Goal: Task Accomplishment & Management: Use online tool/utility

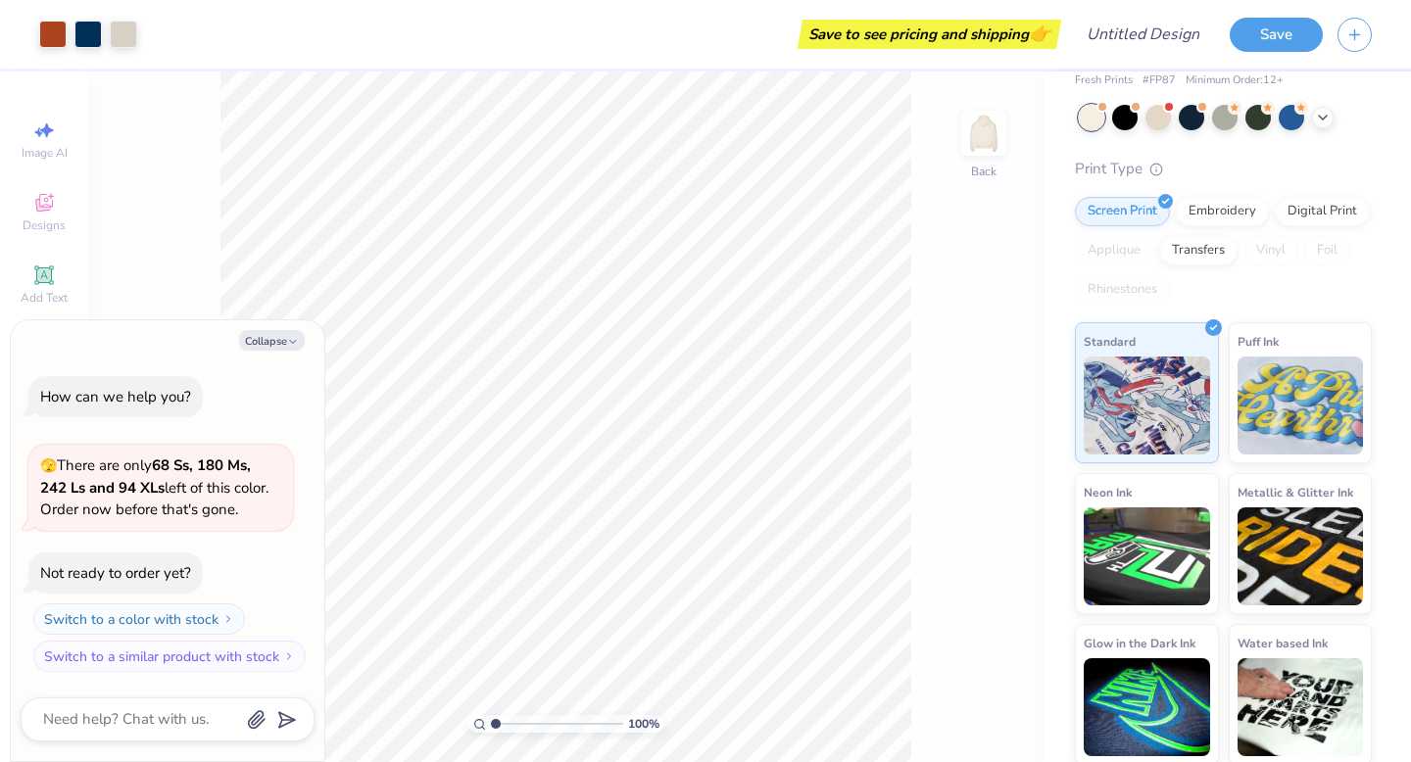
scroll to position [83, 0]
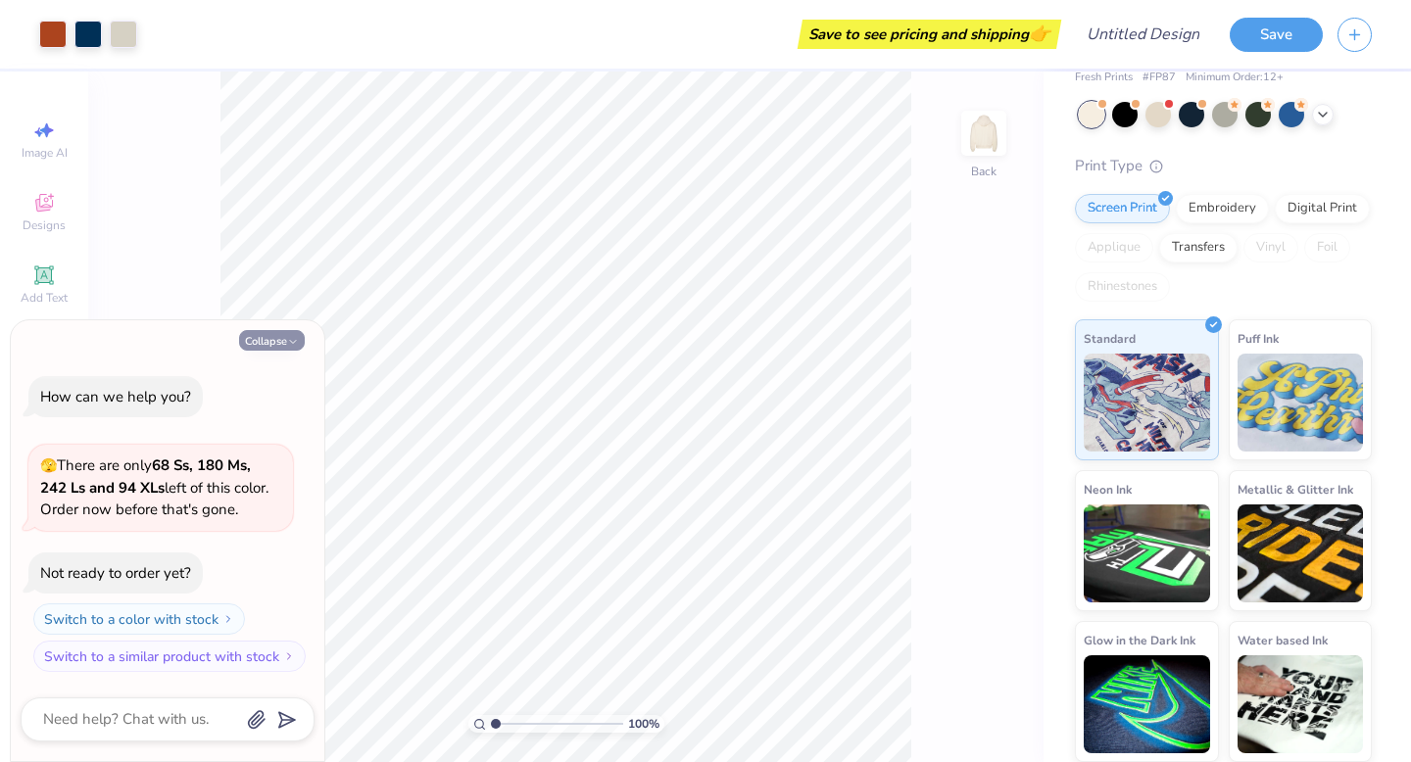
click at [291, 342] on polyline "button" at bounding box center [293, 341] width 6 height 3
type textarea "x"
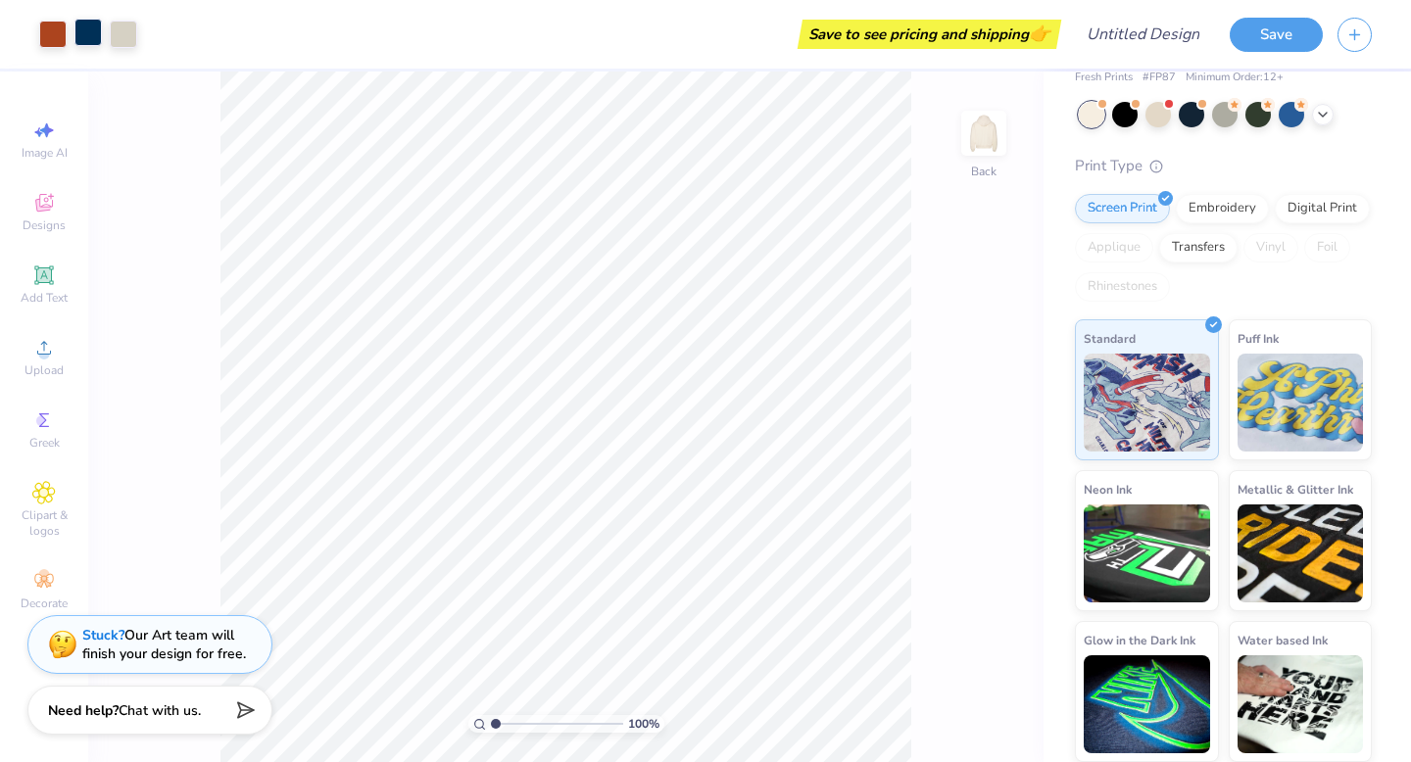
click at [85, 31] on div at bounding box center [87, 32] width 27 height 27
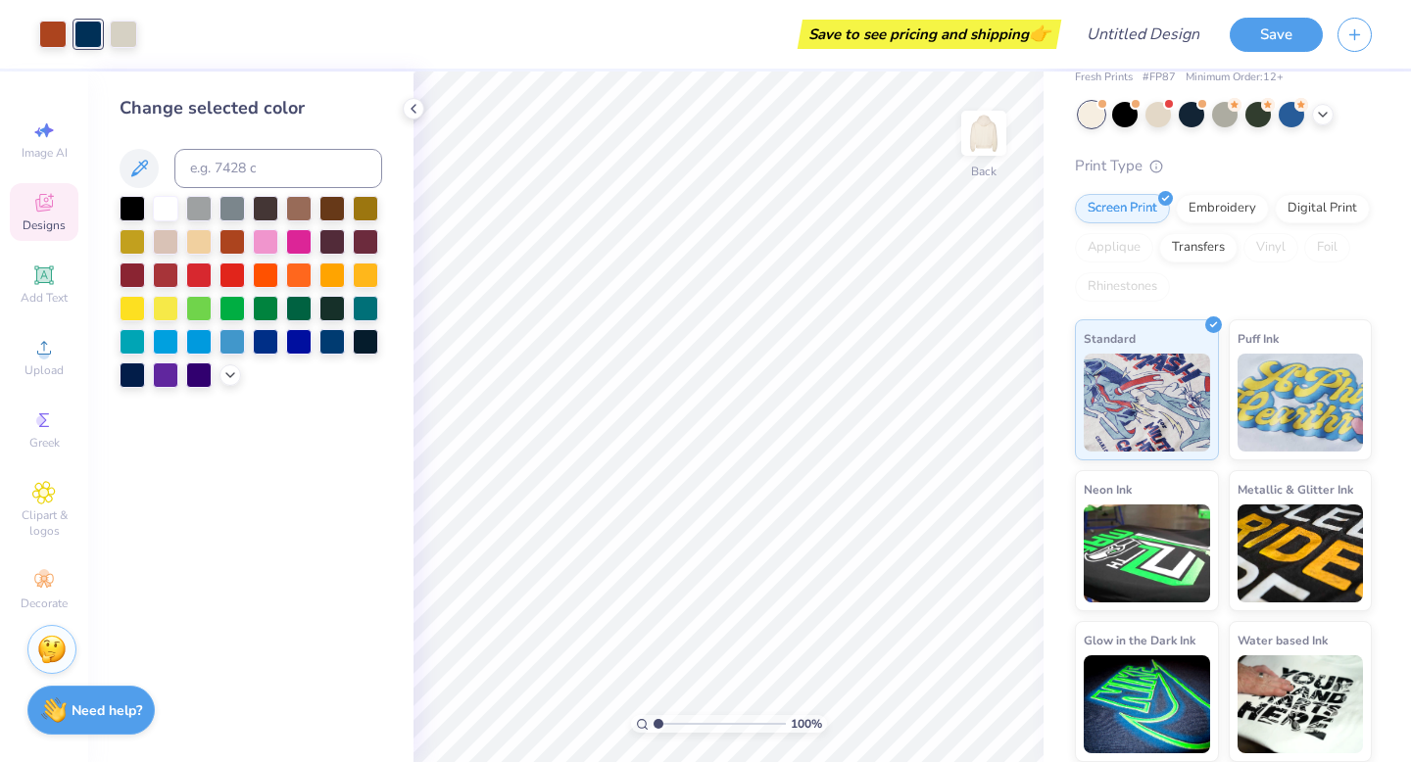
click at [50, 212] on icon at bounding box center [44, 203] width 24 height 24
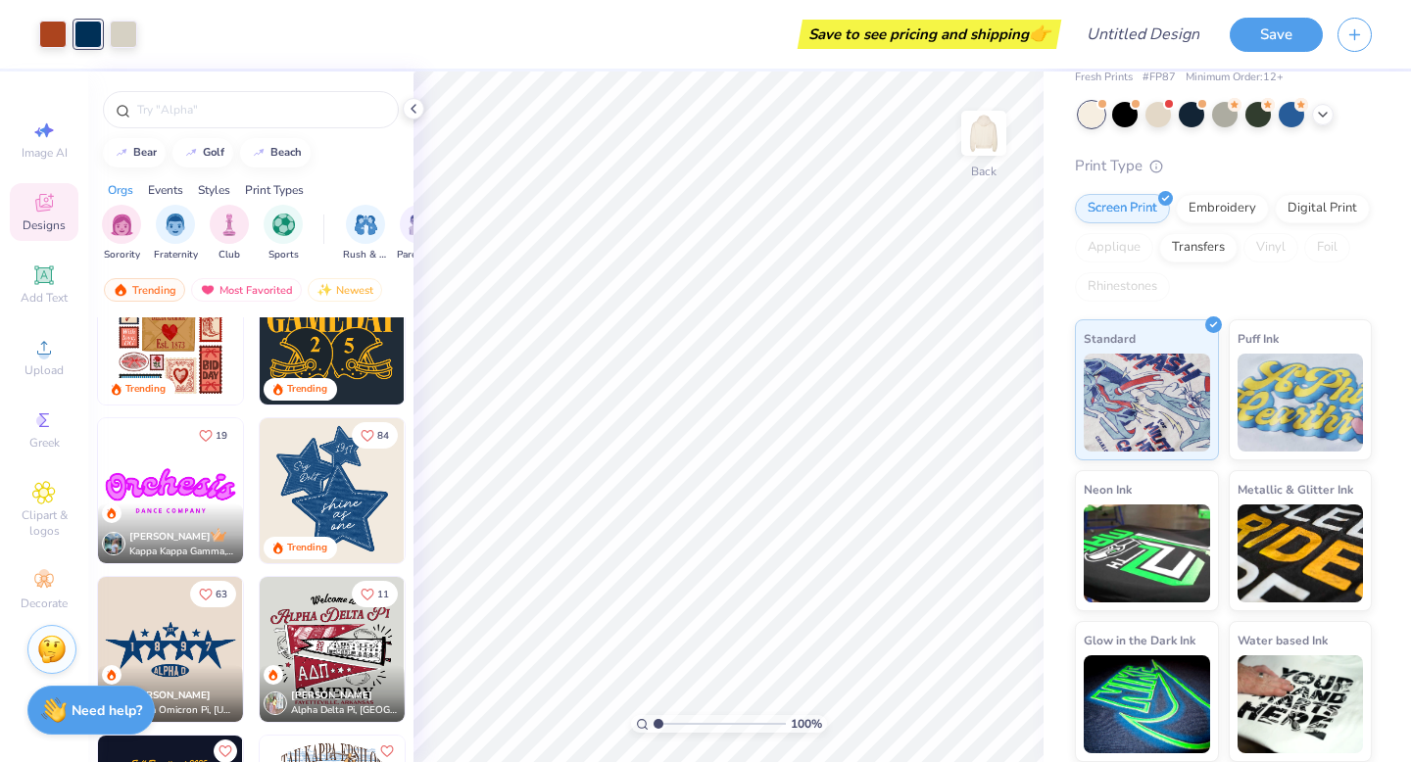
scroll to position [867, 0]
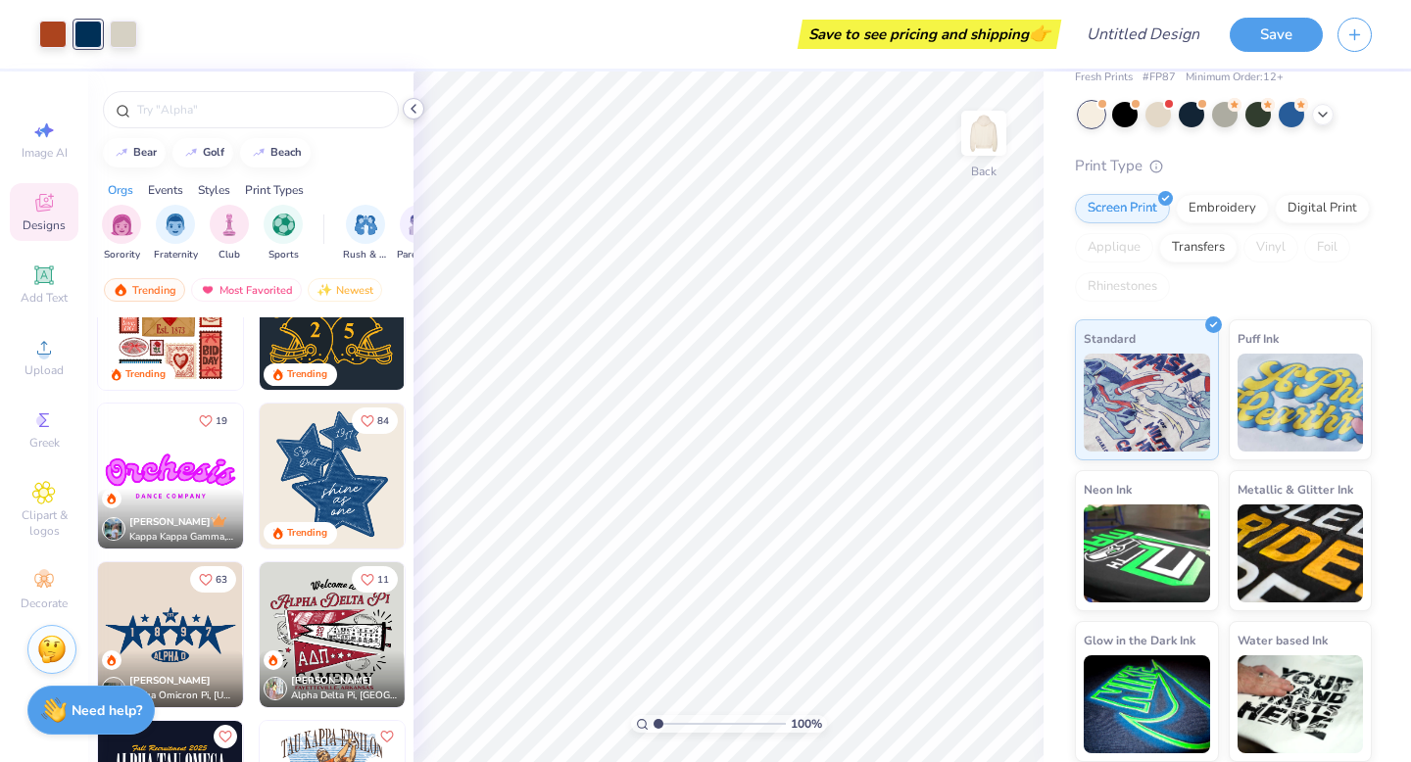
click at [416, 107] on icon at bounding box center [414, 109] width 16 height 16
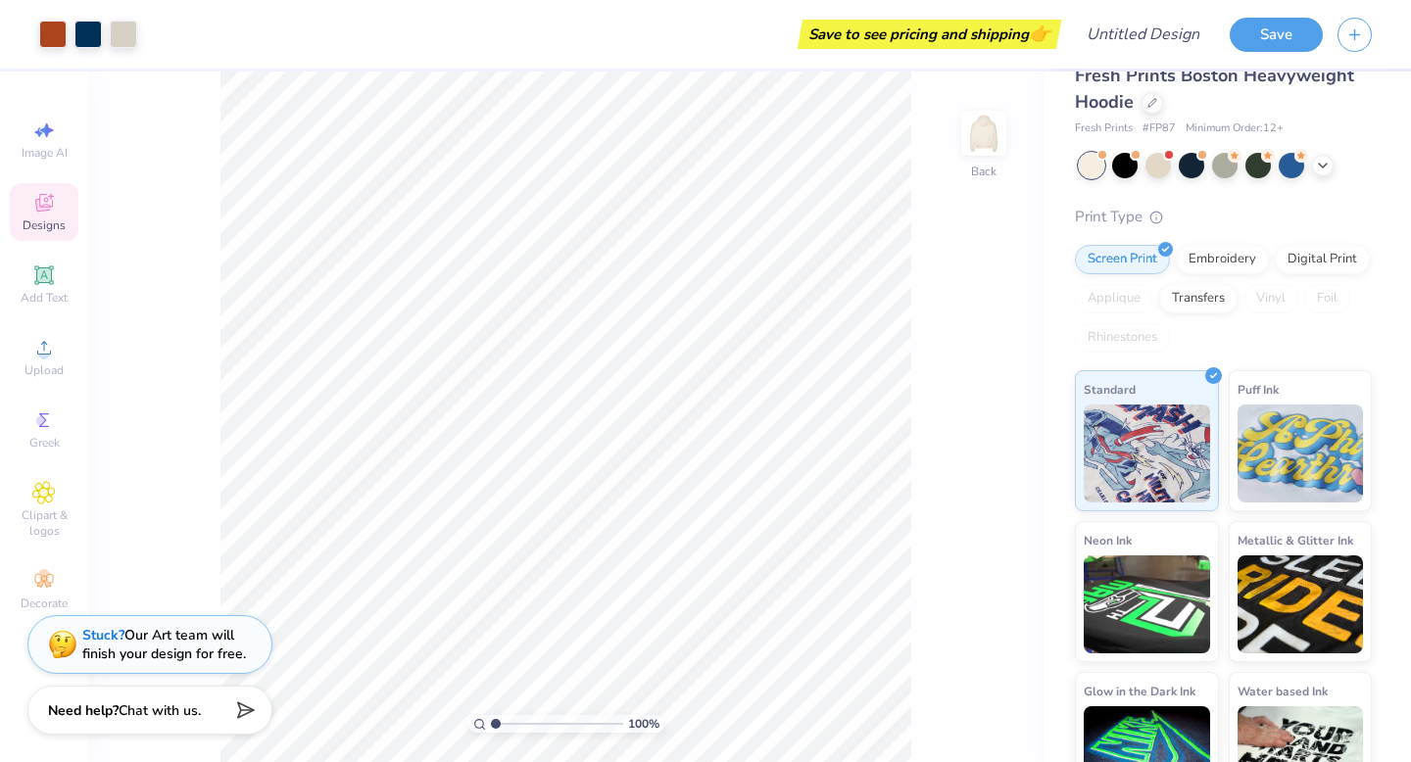
scroll to position [0, 0]
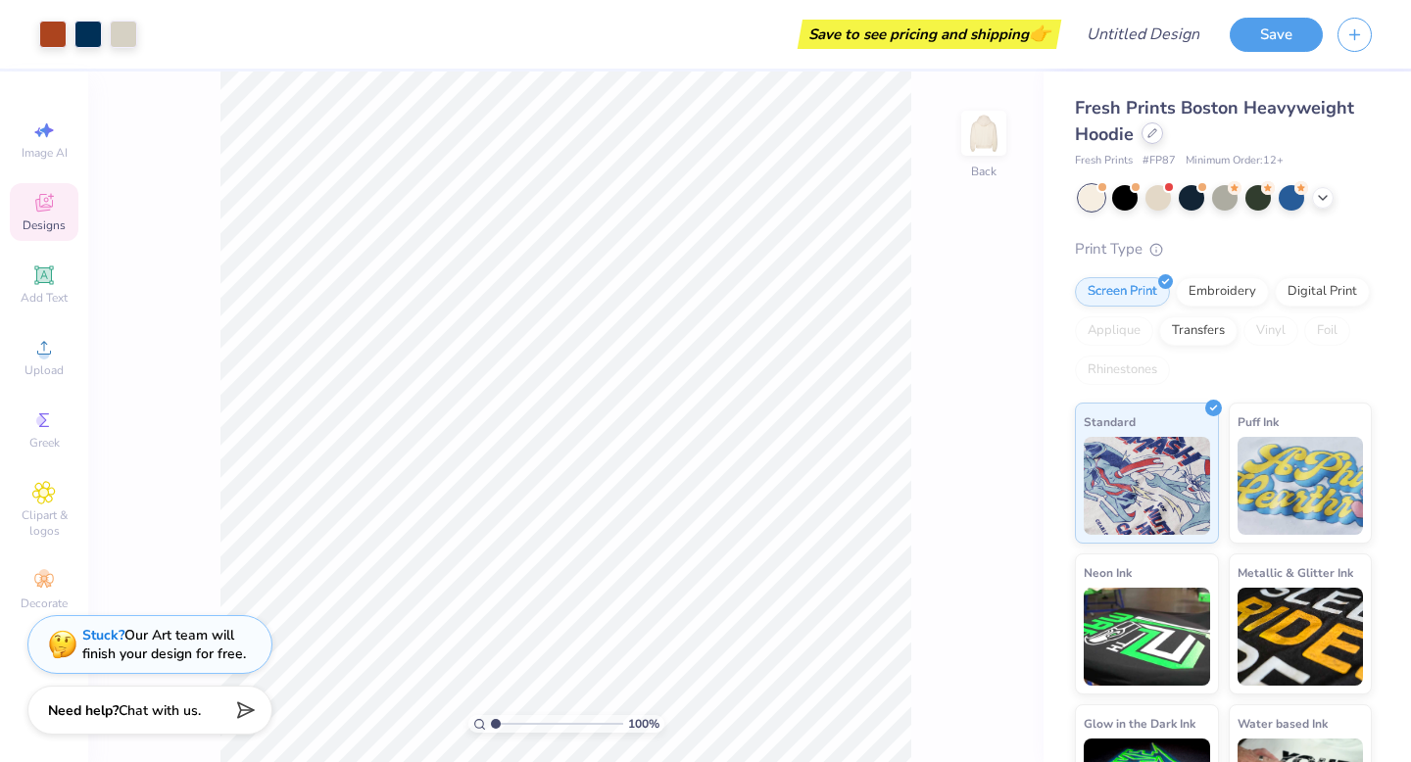
click at [1155, 131] on icon at bounding box center [1153, 133] width 8 height 8
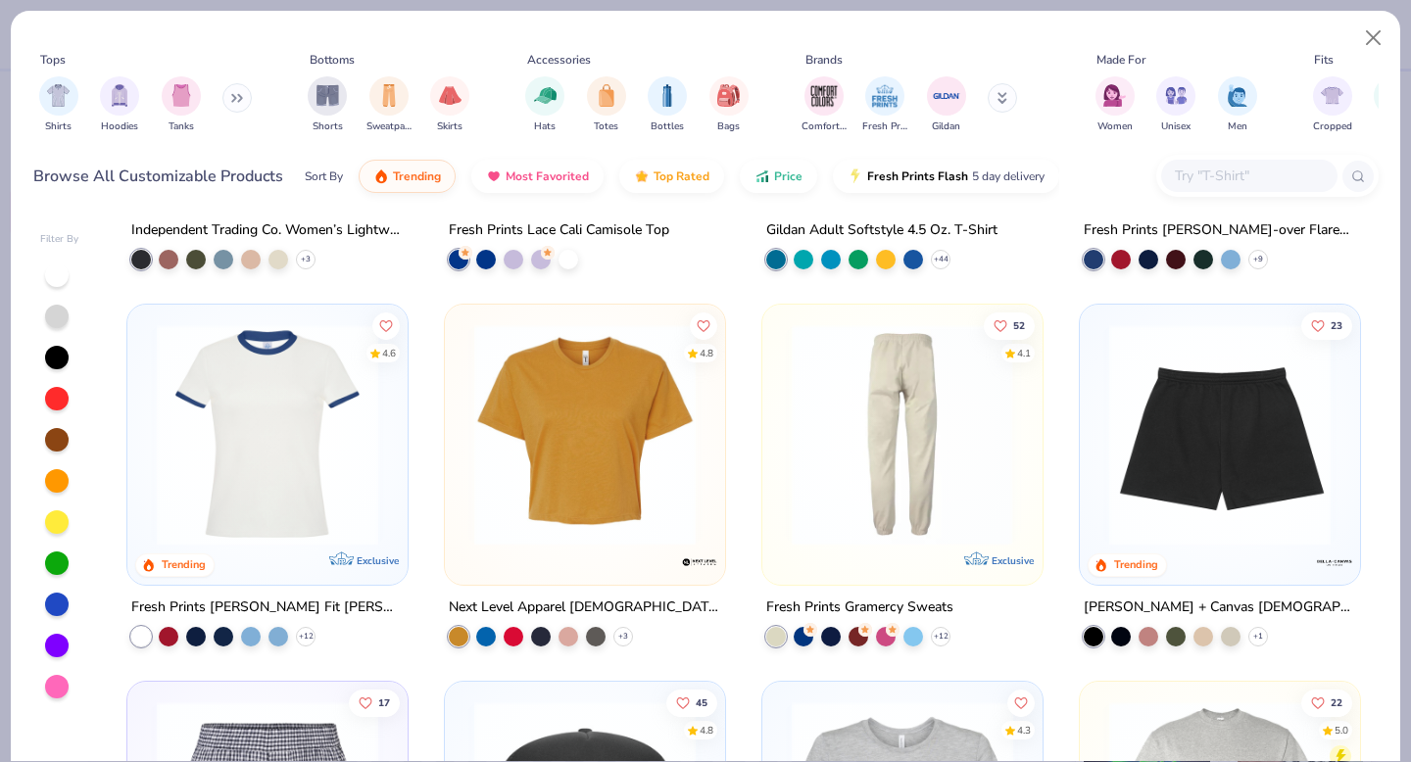
scroll to position [4502, 0]
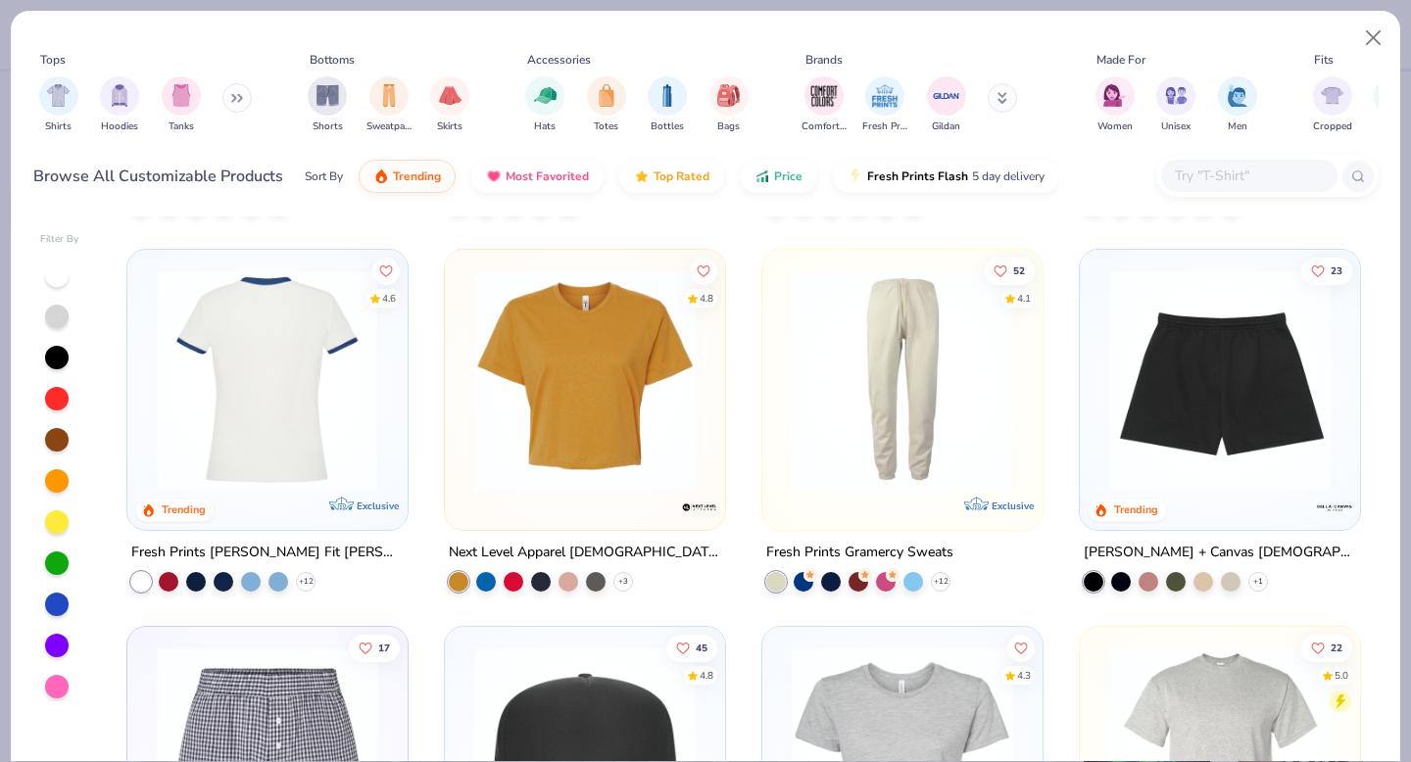
click at [342, 372] on div at bounding box center [268, 380] width 722 height 221
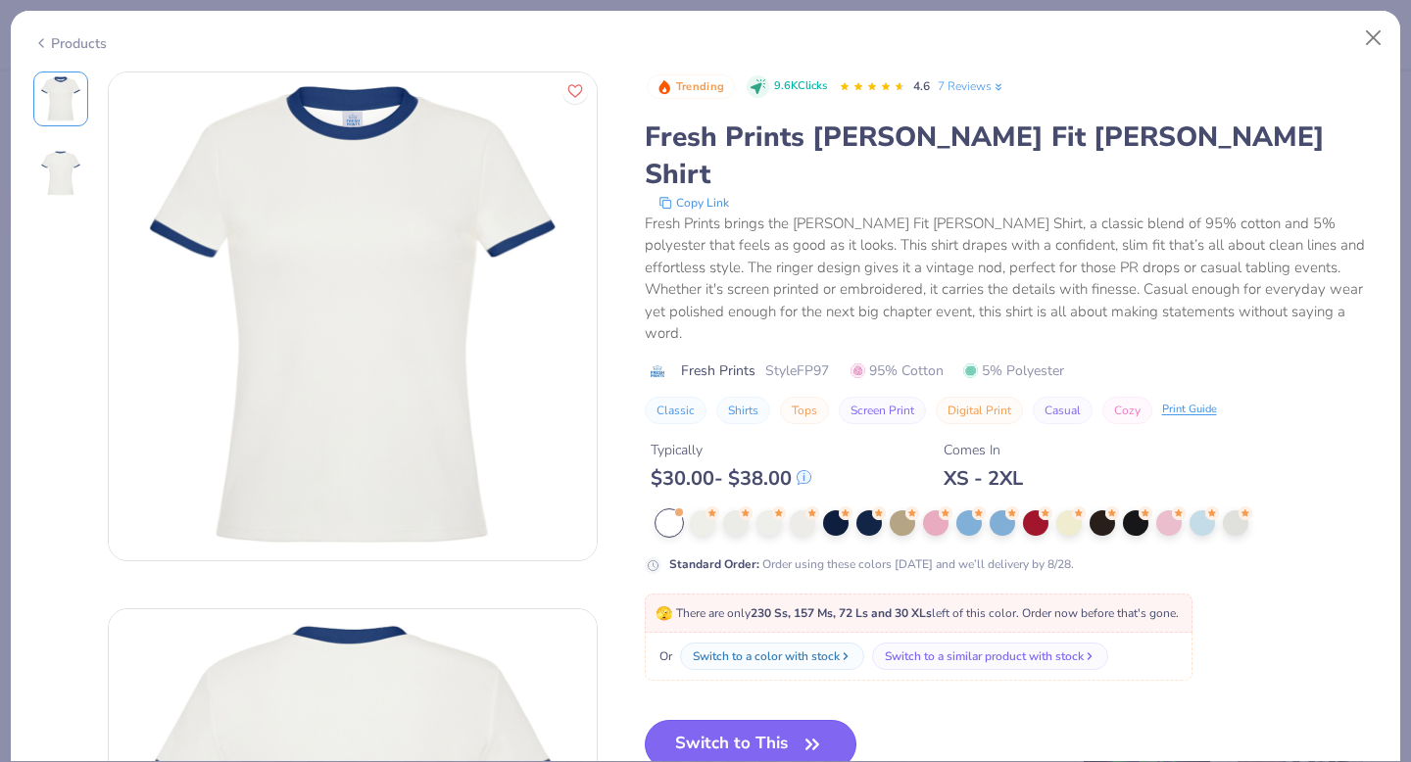
click at [718, 720] on button "Switch to This" at bounding box center [751, 744] width 213 height 49
click at [789, 720] on button "Switch to This" at bounding box center [751, 744] width 213 height 49
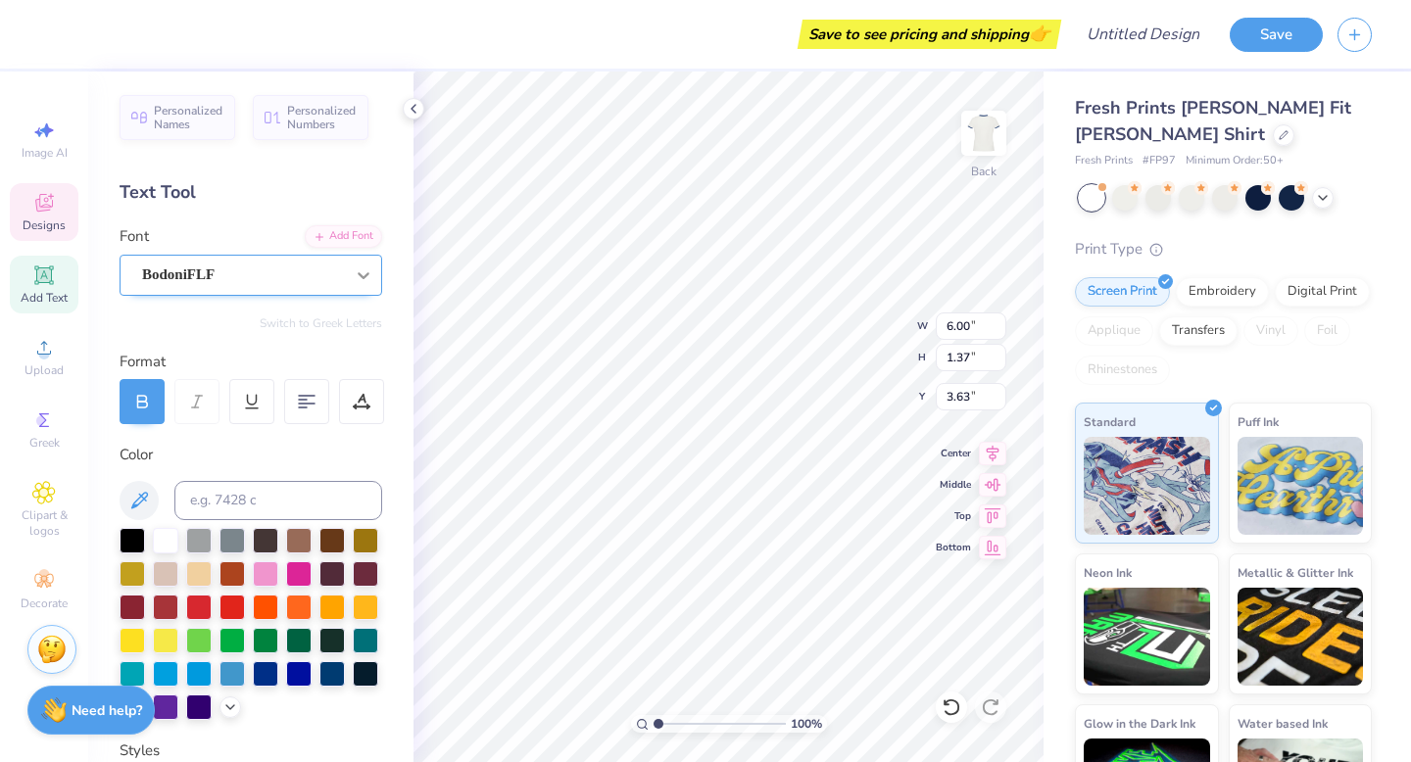
type textarea "Delta"
type input "3.52"
type input "1.41"
type input "5.35"
type textarea "Gamma"
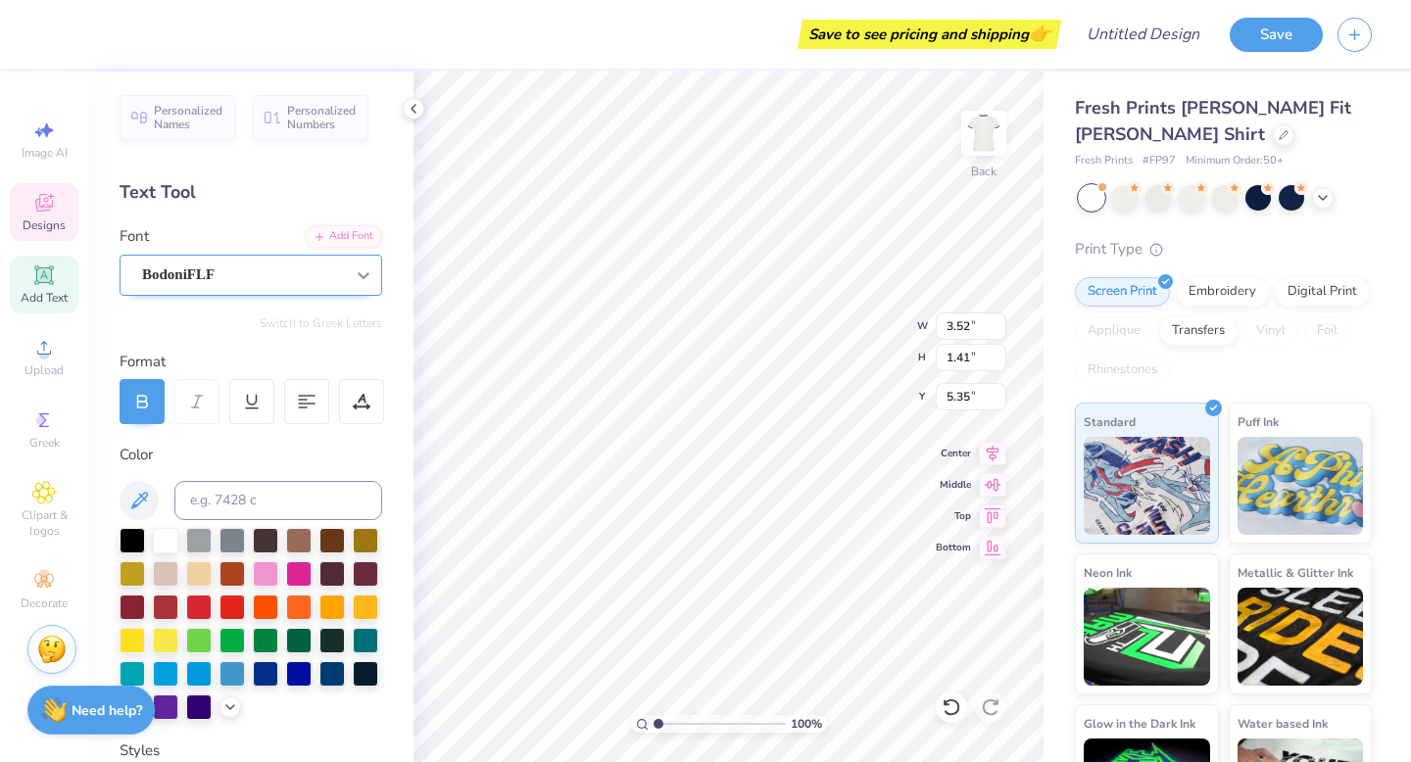
scroll to position [0, 1]
type input "3.72"
type input "0.89"
type input "2.47"
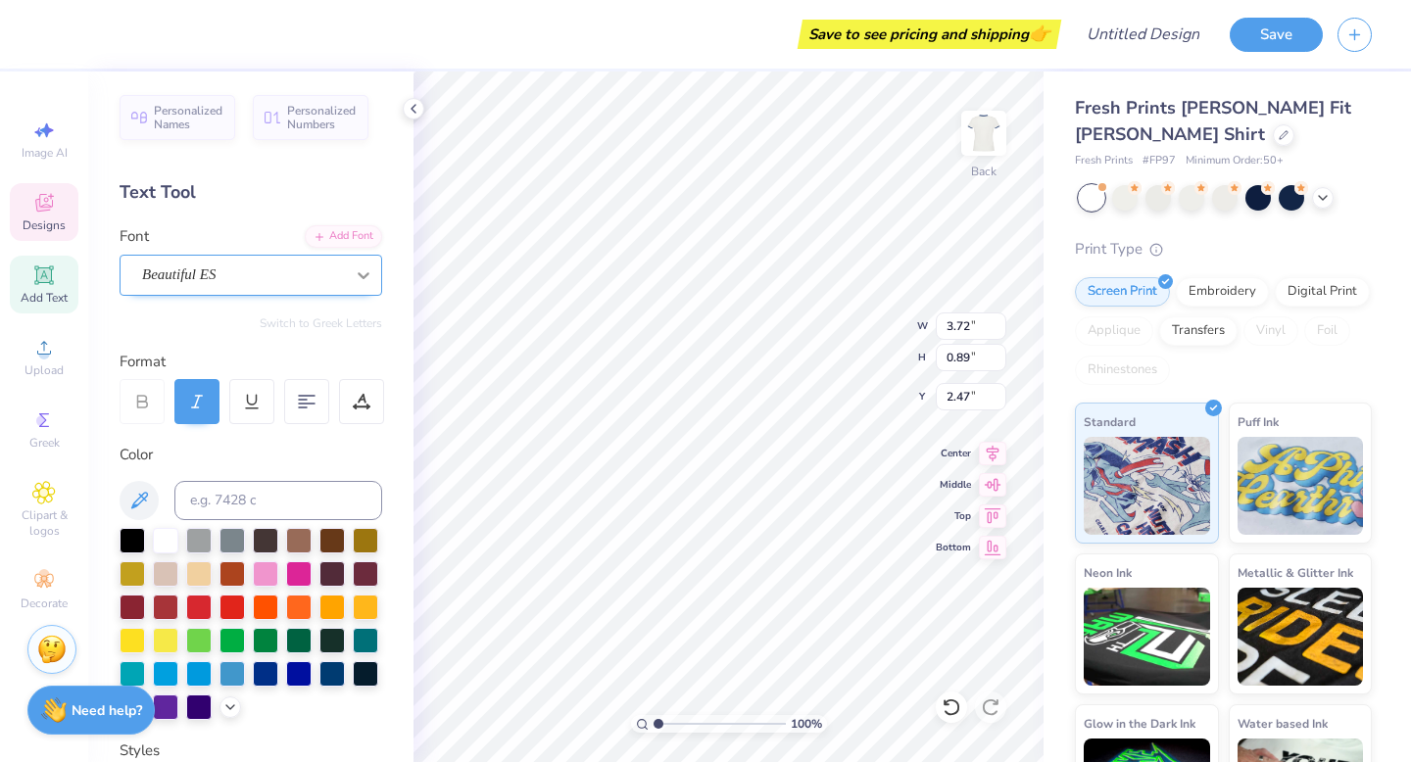
type textarea "Welcome Aboard"
type input "7.55"
type input "1.41"
type input "5.35"
type input "4.03"
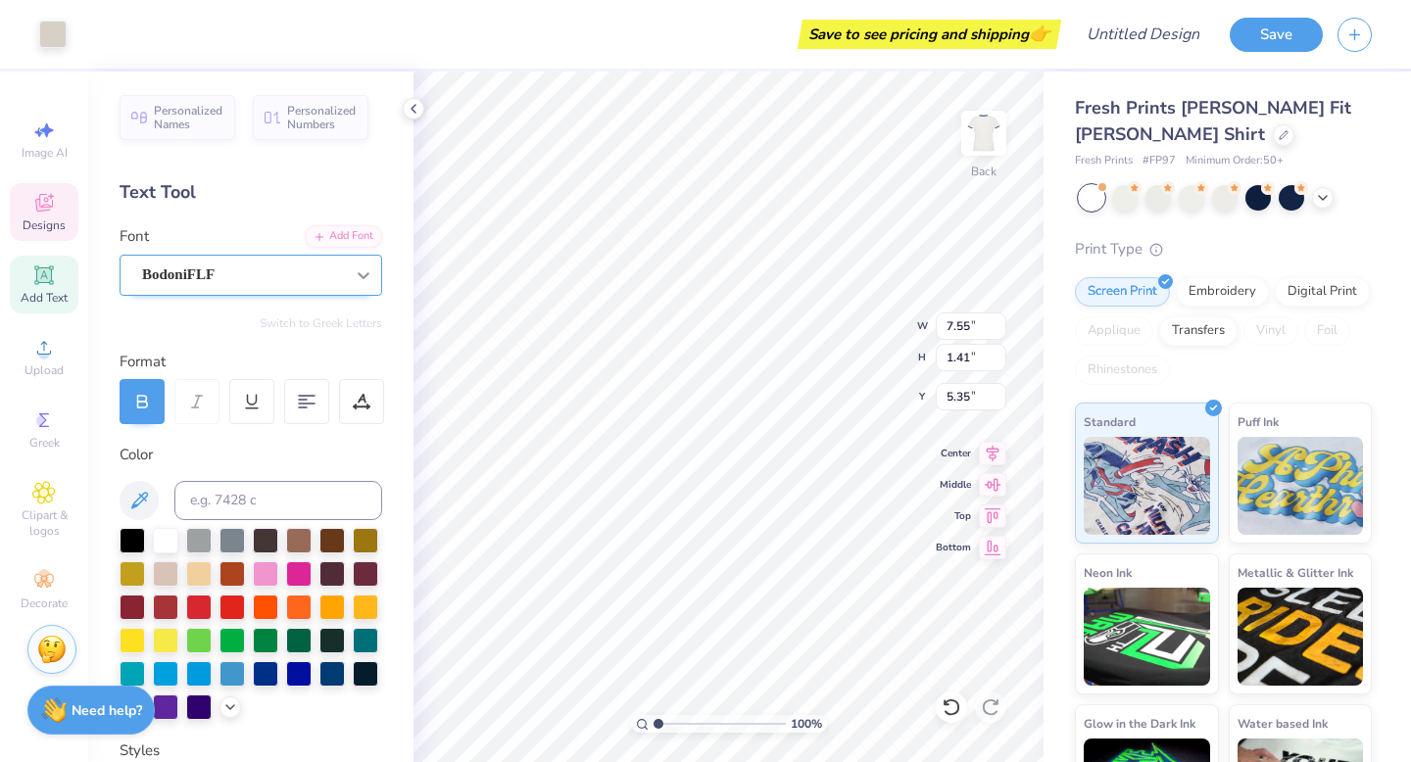
type input "0.85"
type input "4.72"
click at [43, 592] on icon at bounding box center [44, 581] width 24 height 24
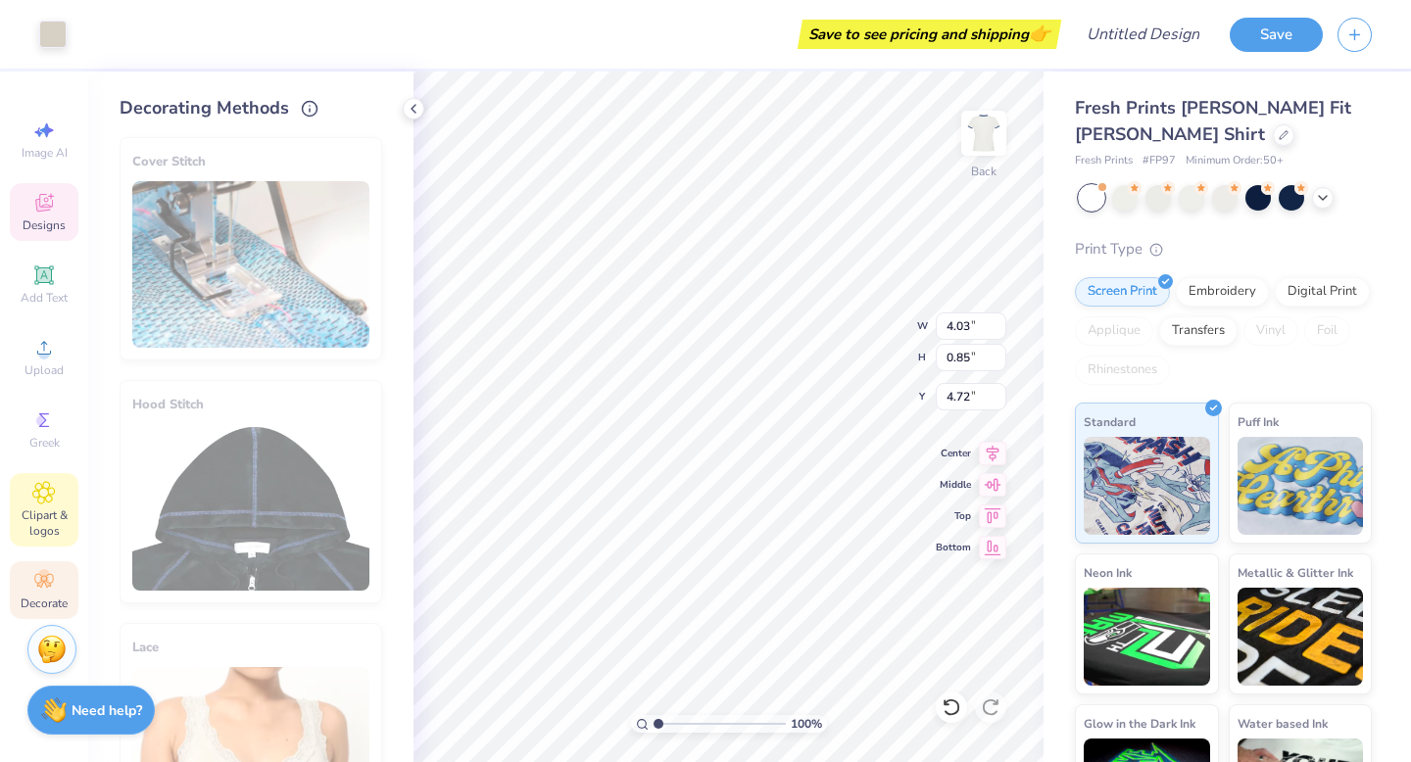
click at [47, 522] on span "Clipart & logos" at bounding box center [44, 523] width 69 height 31
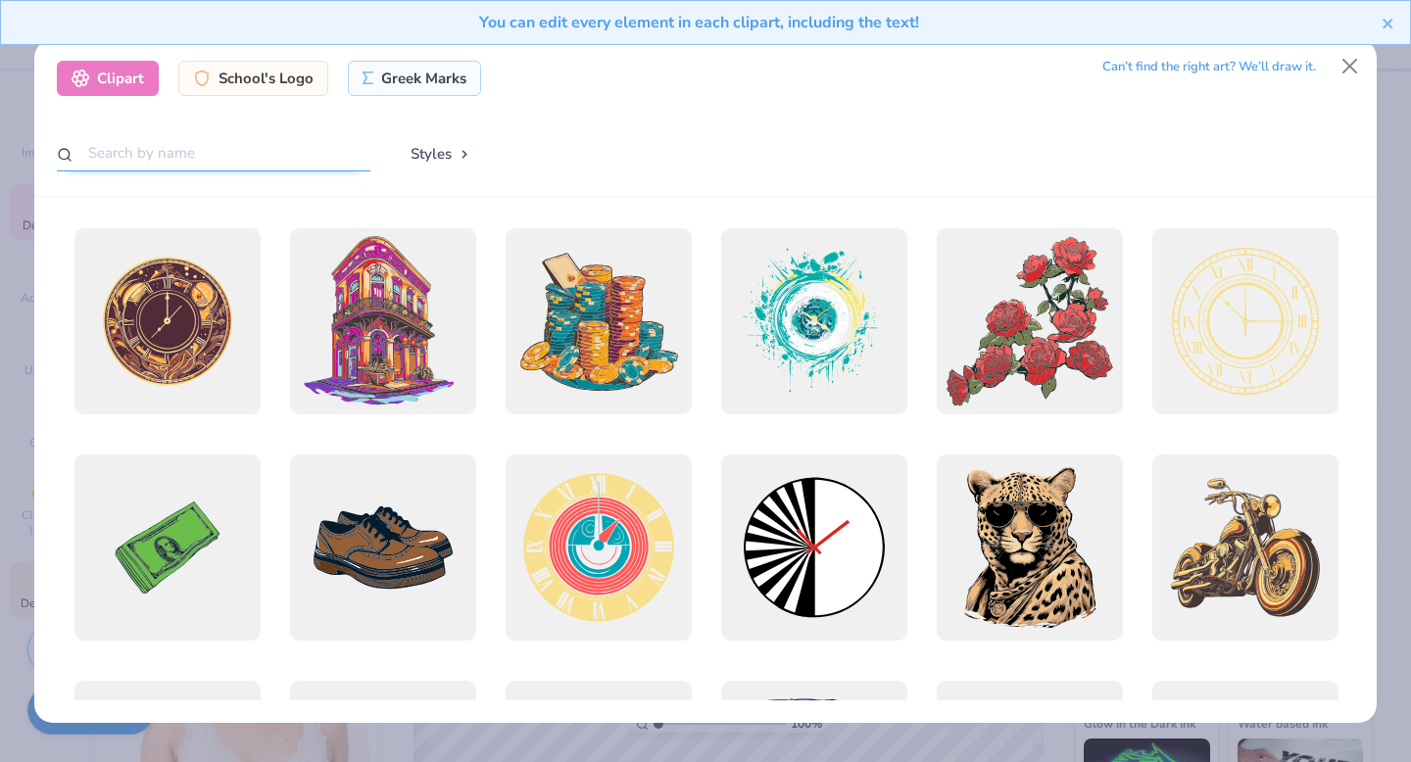
click at [135, 156] on input "text" at bounding box center [214, 153] width 314 height 36
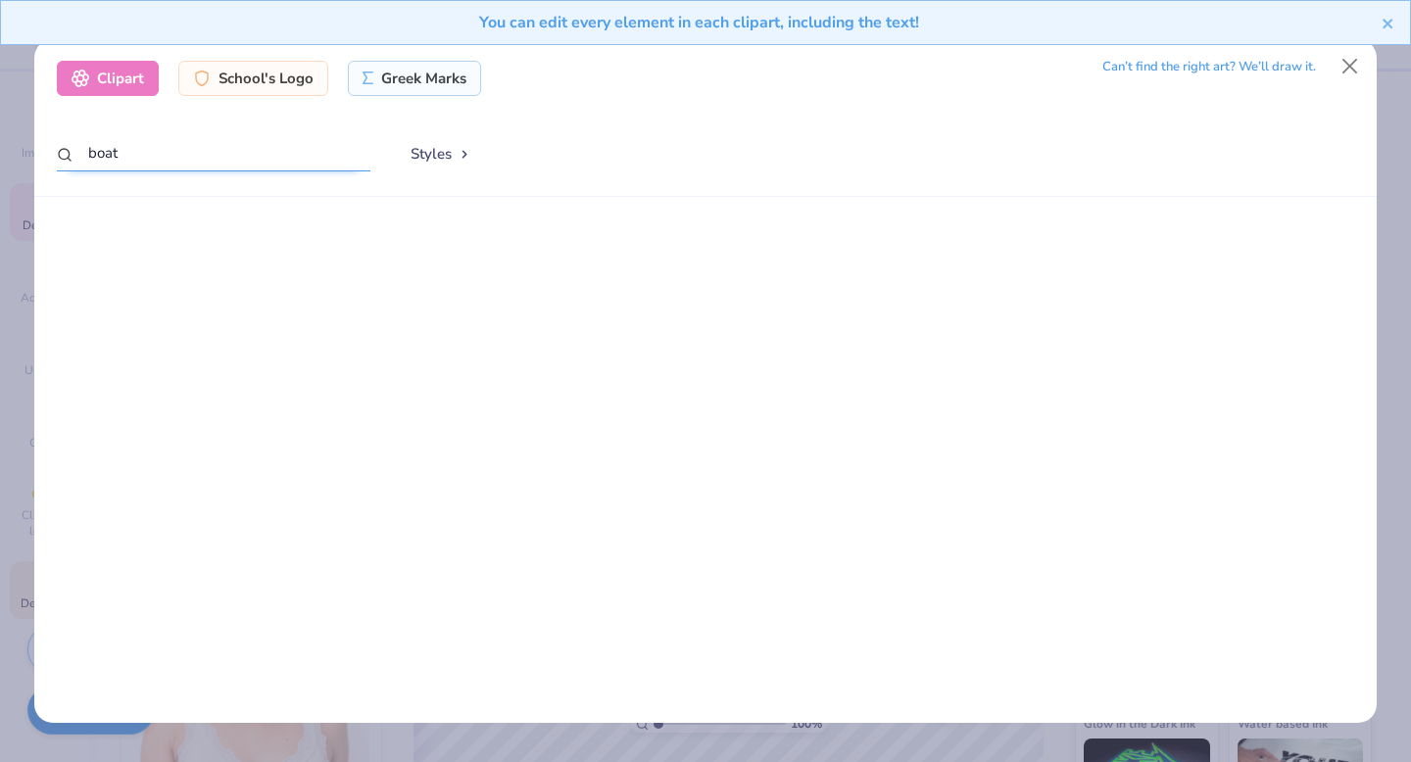
scroll to position [0, 0]
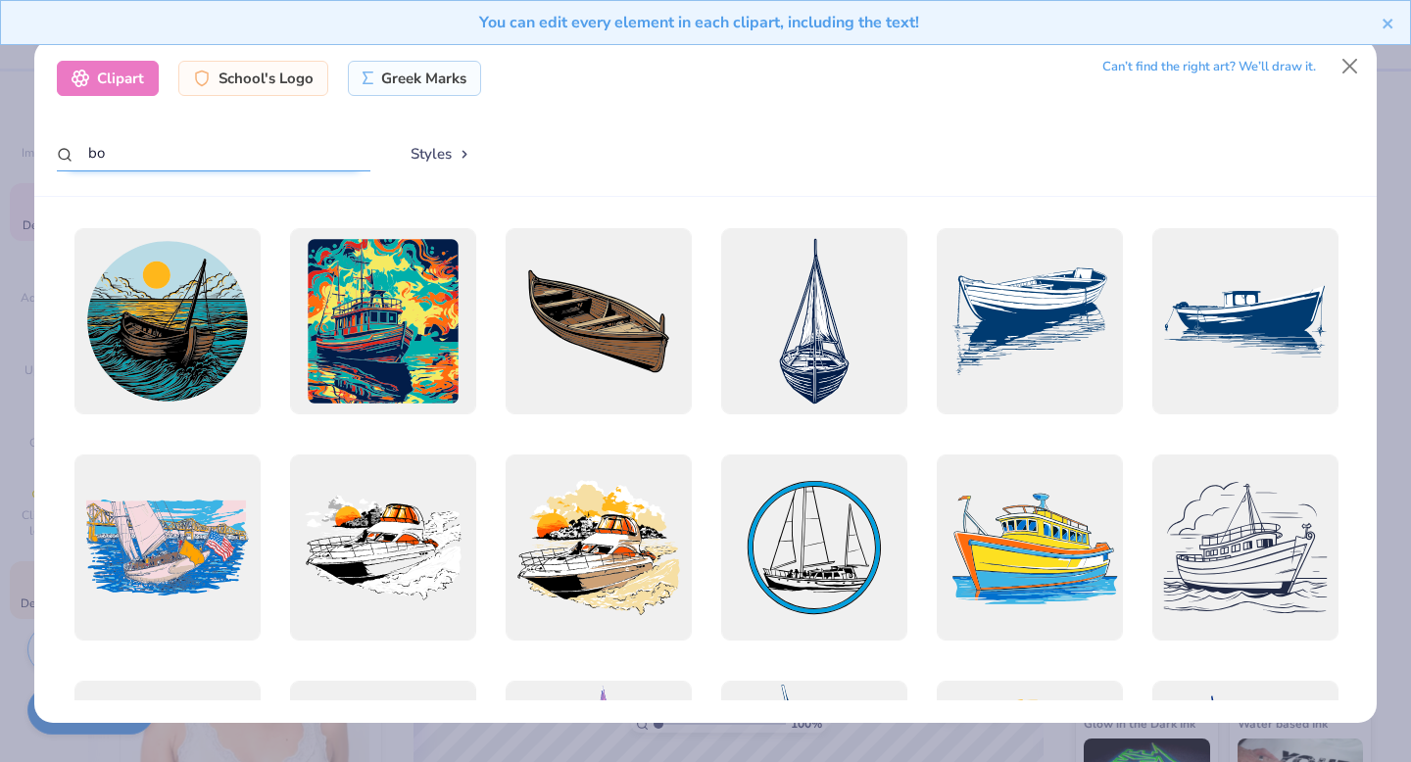
type input "b"
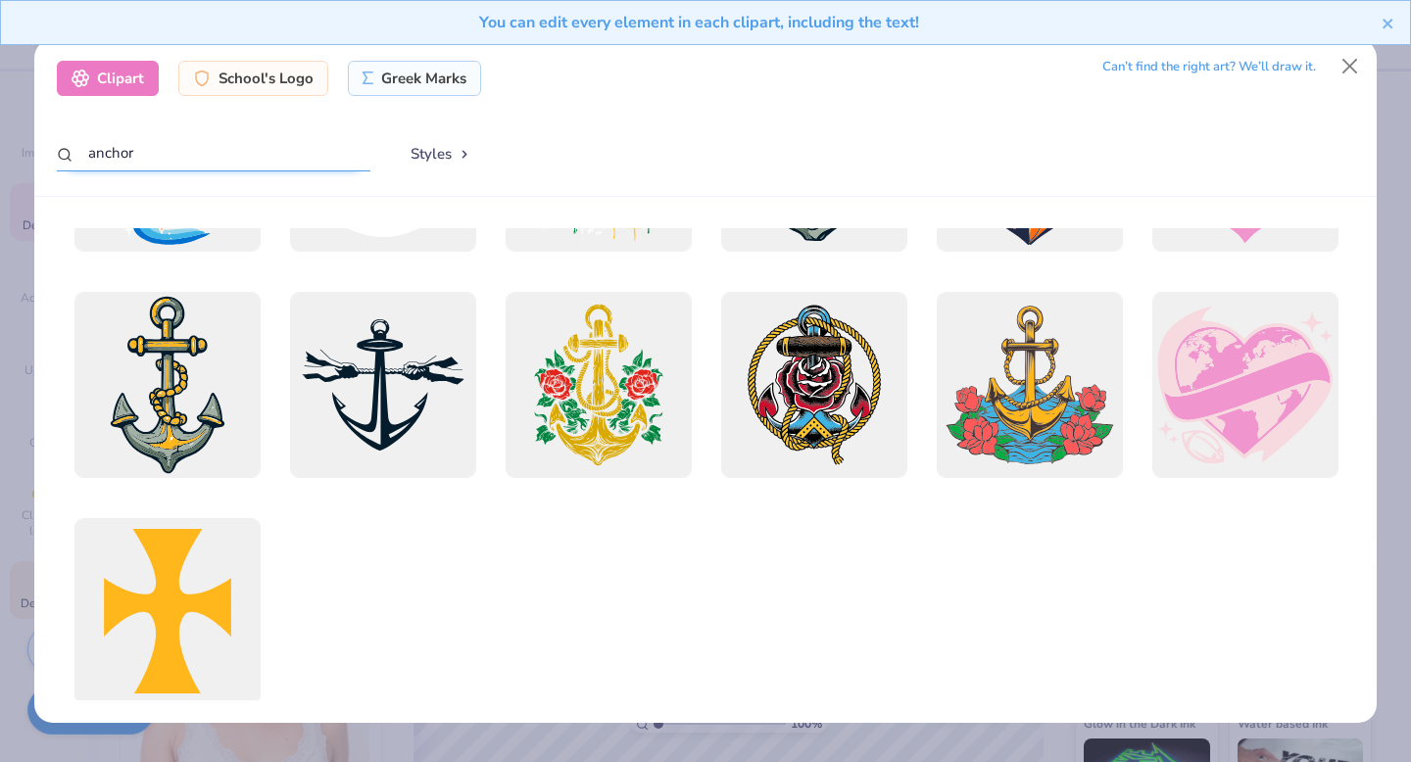
scroll to position [432, 0]
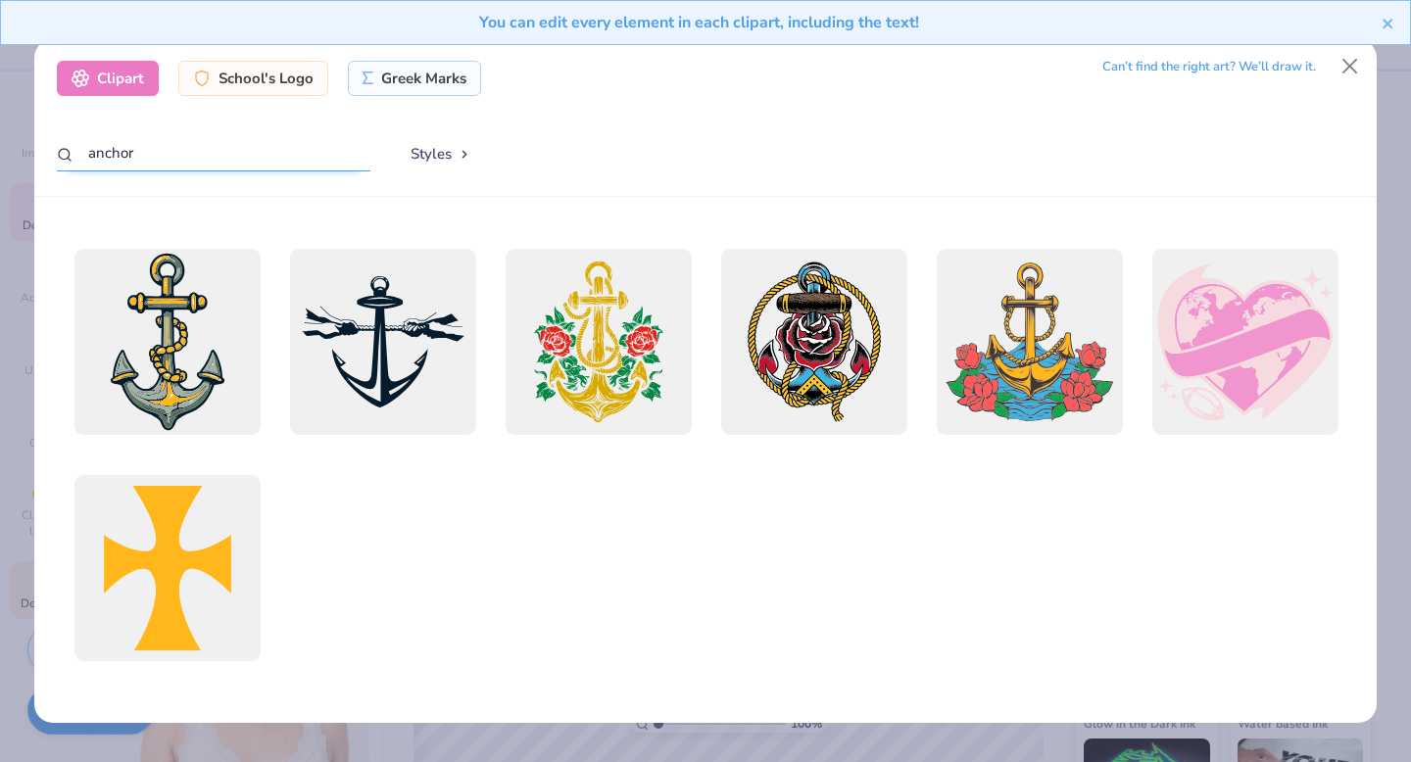
type input "anchor"
click at [1353, 57] on div "You can edit every element in each clipart, including the text!" at bounding box center [705, 30] width 1411 height 60
click at [1345, 66] on button "Close" at bounding box center [1350, 66] width 37 height 37
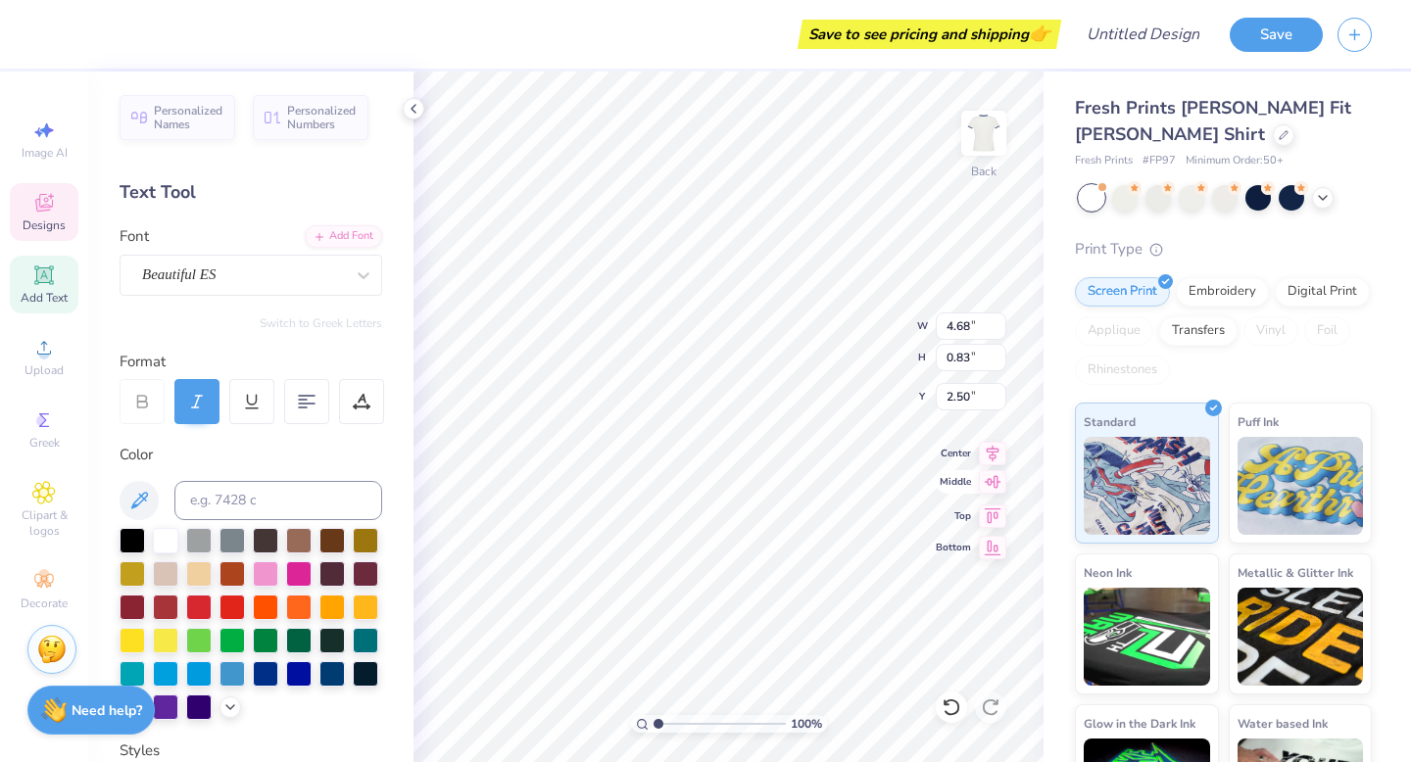
click at [985, 475] on icon at bounding box center [992, 482] width 27 height 24
click at [993, 477] on icon at bounding box center [992, 482] width 27 height 24
click at [991, 446] on icon at bounding box center [993, 451] width 13 height 17
click at [987, 516] on icon at bounding box center [992, 514] width 27 height 24
click at [946, 696] on div at bounding box center [951, 707] width 31 height 31
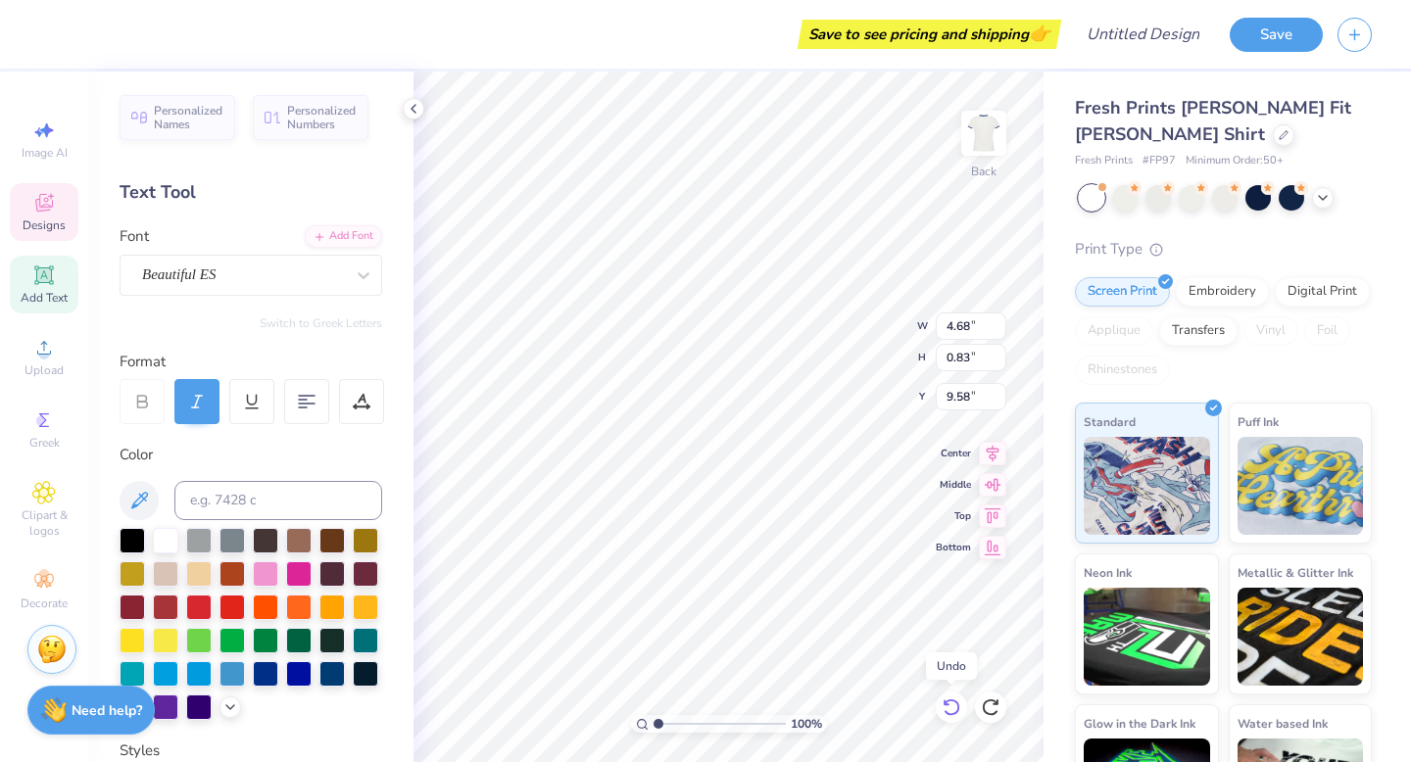
click at [946, 696] on div at bounding box center [951, 707] width 31 height 31
type input "2.50"
click at [993, 452] on icon at bounding box center [993, 451] width 13 height 17
type input "4.58"
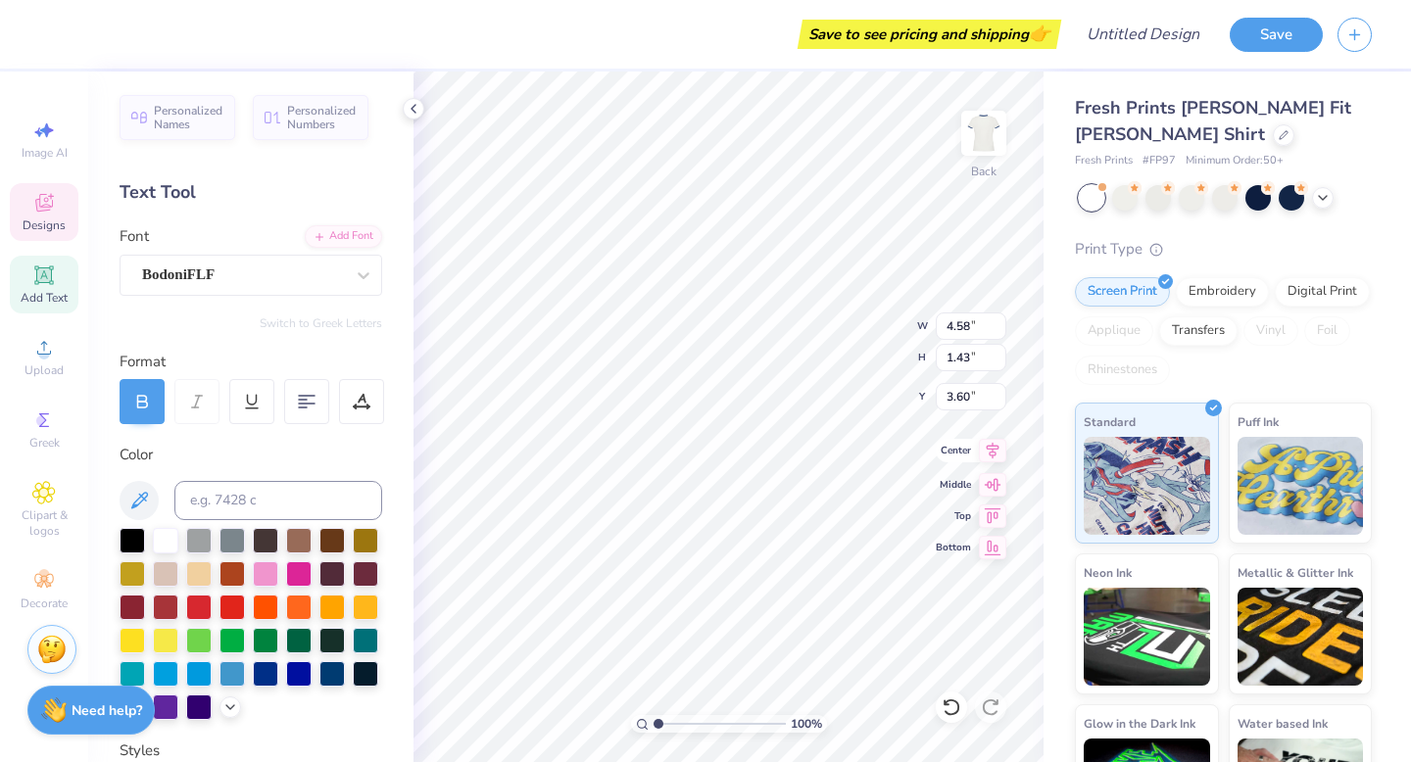
type input "1.43"
type input "3.60"
click at [988, 448] on icon at bounding box center [992, 451] width 27 height 24
type input "4.03"
type input "0.85"
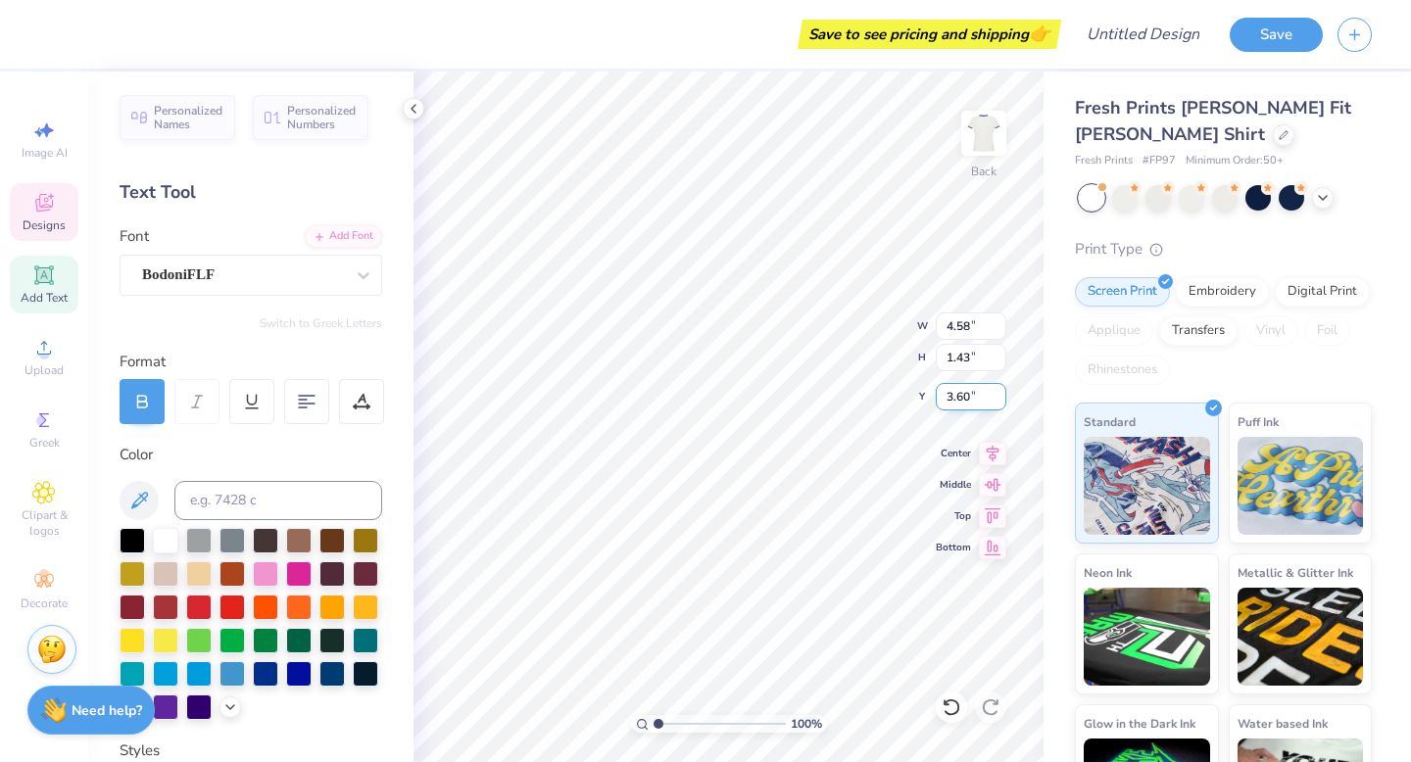
type input "4.72"
click at [988, 449] on icon at bounding box center [993, 451] width 13 height 17
click at [844, 316] on div "100 % Back W 4.03 4.03 " H 0.85 0.85 " Y 4.72 4.72 " Center Middle Top Bottom" at bounding box center [729, 417] width 630 height 691
click at [986, 449] on icon at bounding box center [992, 451] width 27 height 24
type input "4.74"
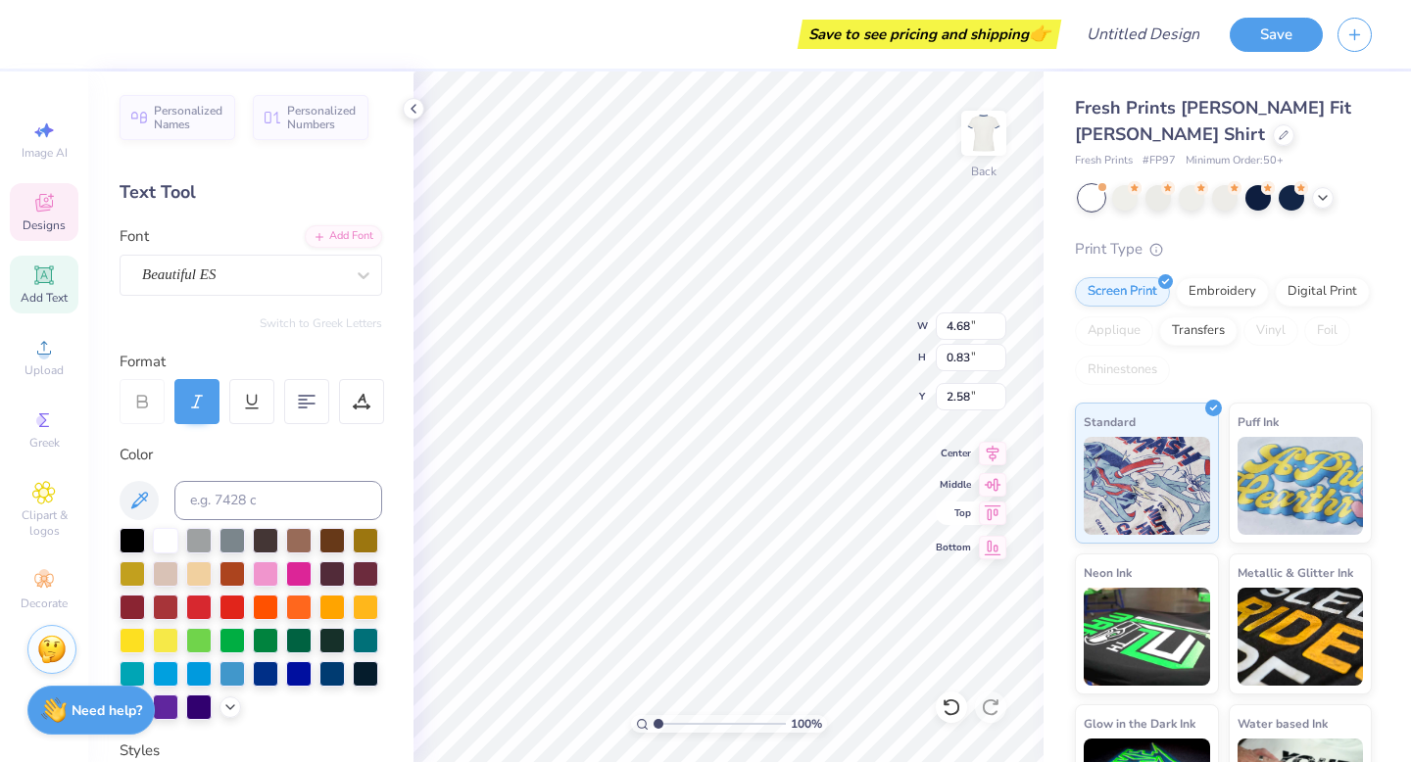
click at [994, 512] on icon at bounding box center [993, 513] width 17 height 15
type input "0.50"
type input "2.40"
type input "0.60"
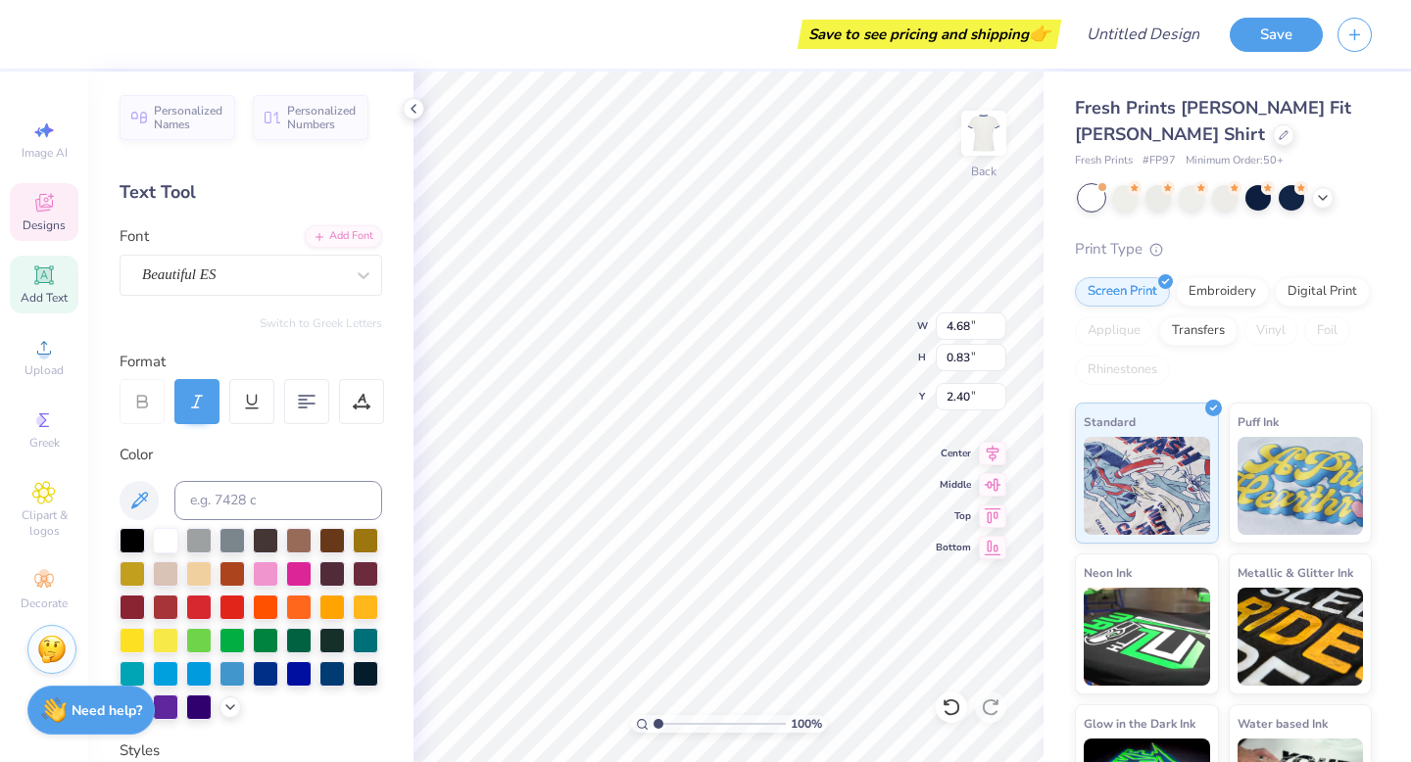
type input "0.18"
type input "3.23"
type input "4.03"
type input "0.85"
type input "4.81"
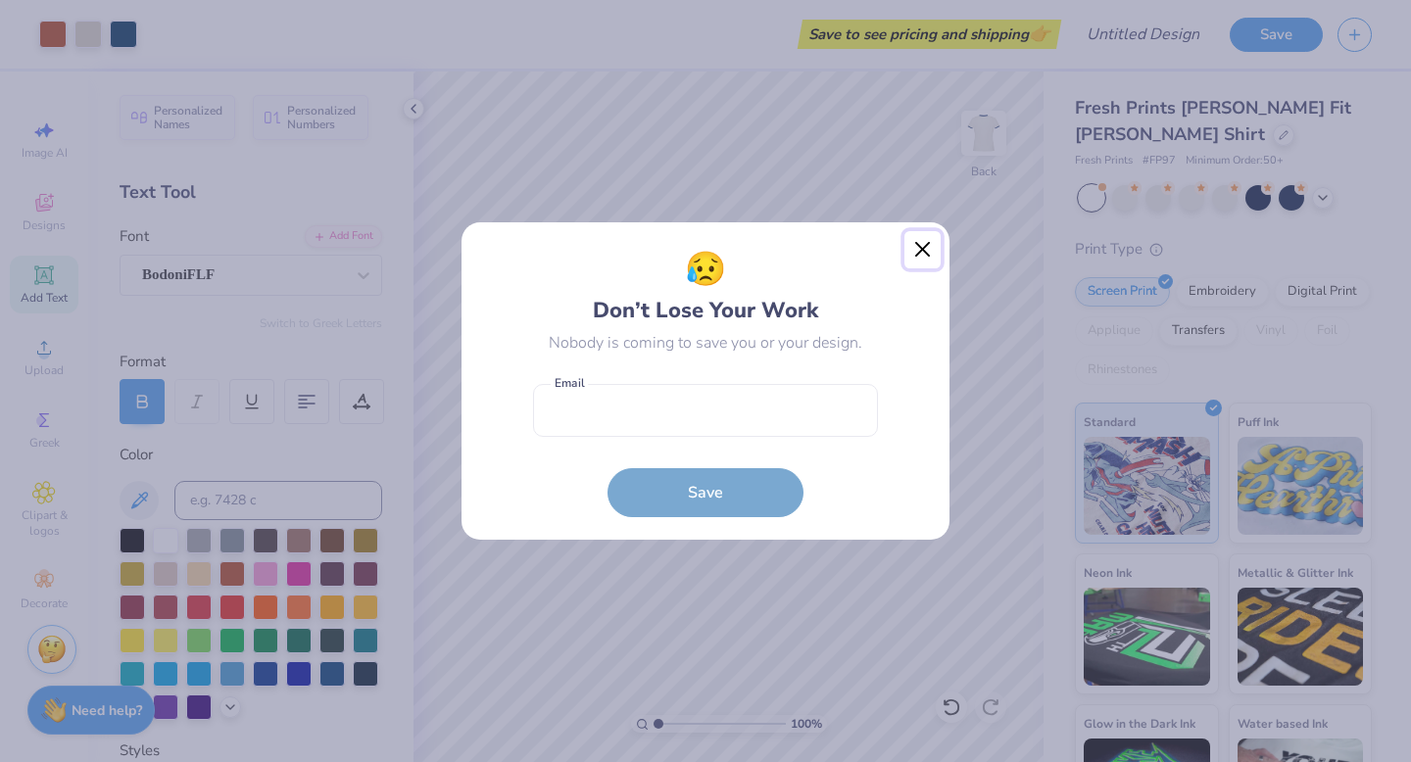
click at [918, 248] on button "Close" at bounding box center [923, 249] width 37 height 37
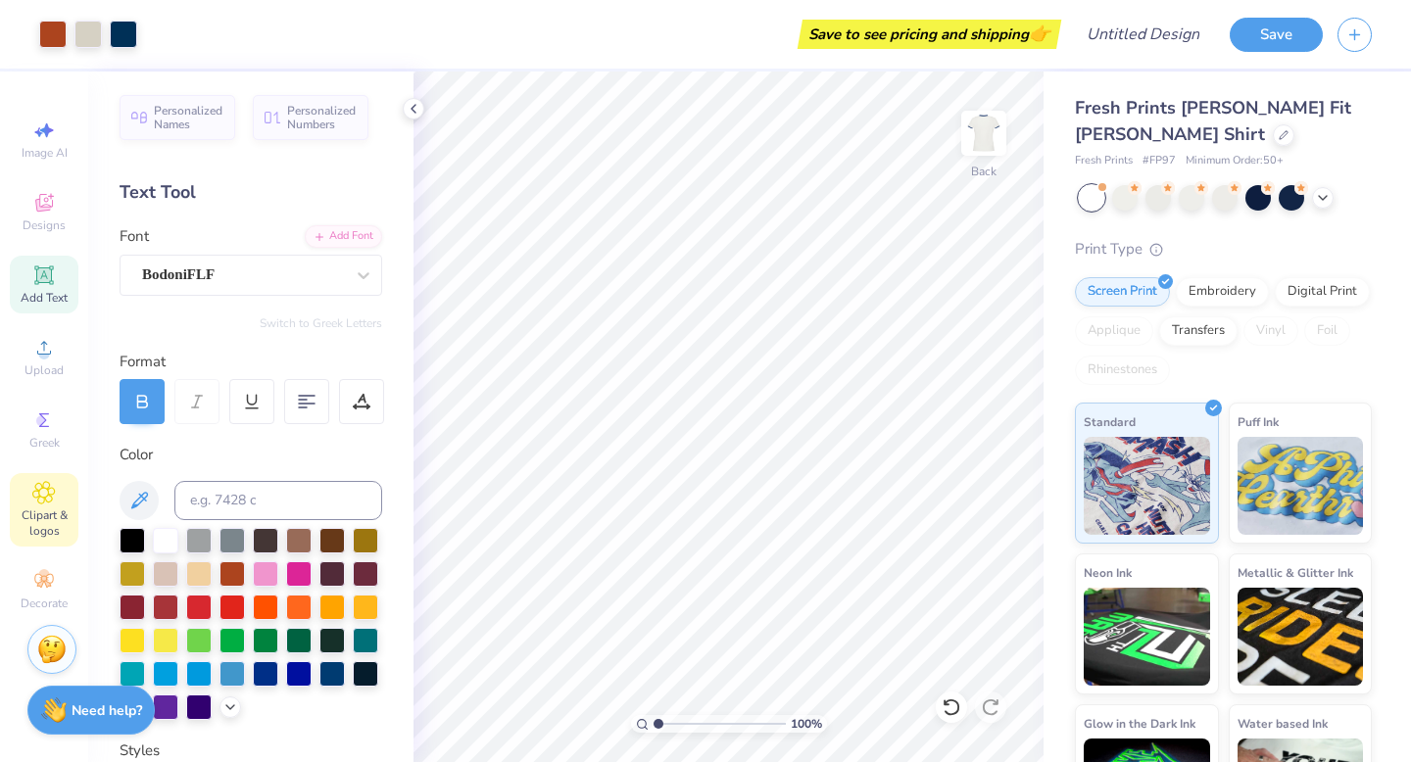
click at [48, 506] on div "Clipart & logos" at bounding box center [44, 510] width 69 height 74
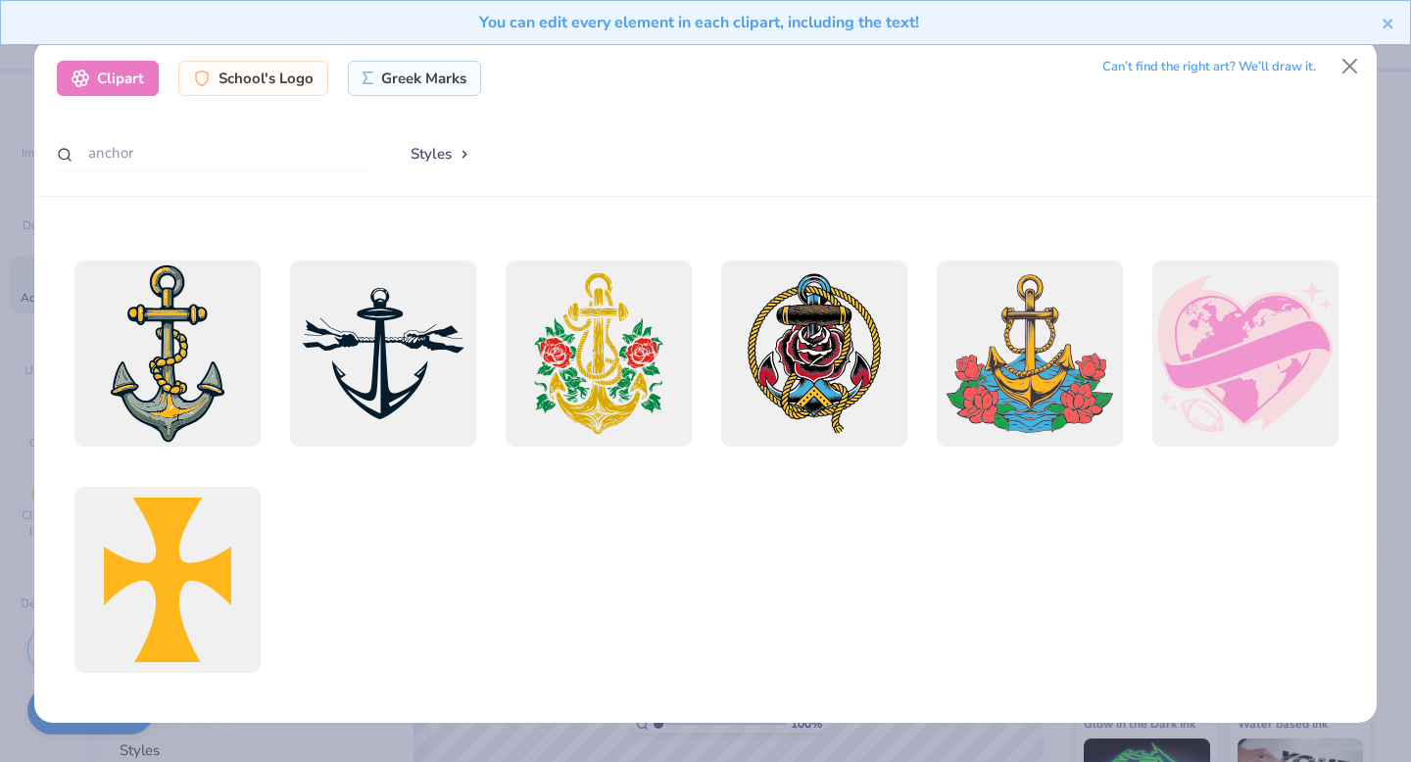
scroll to position [0, 0]
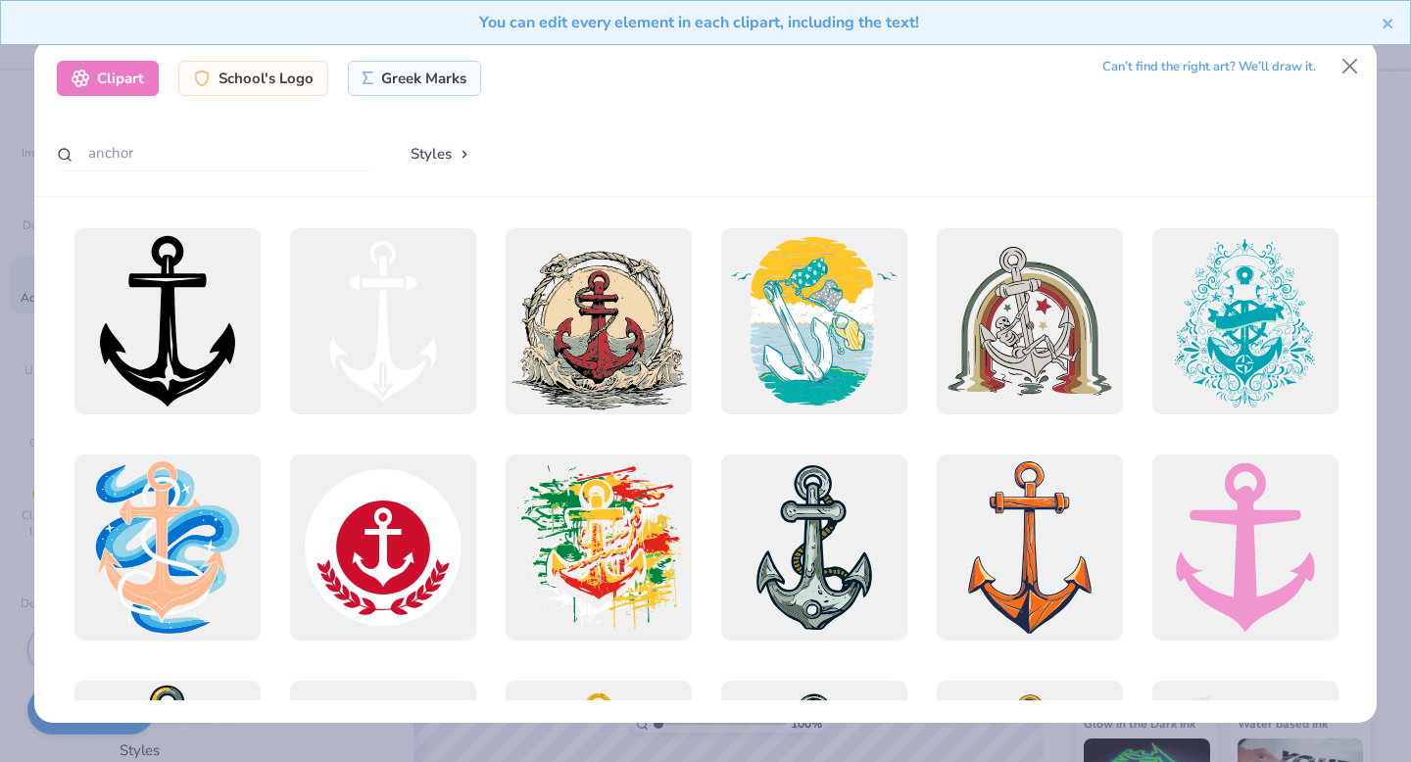
click at [448, 151] on button "Styles" at bounding box center [441, 153] width 102 height 37
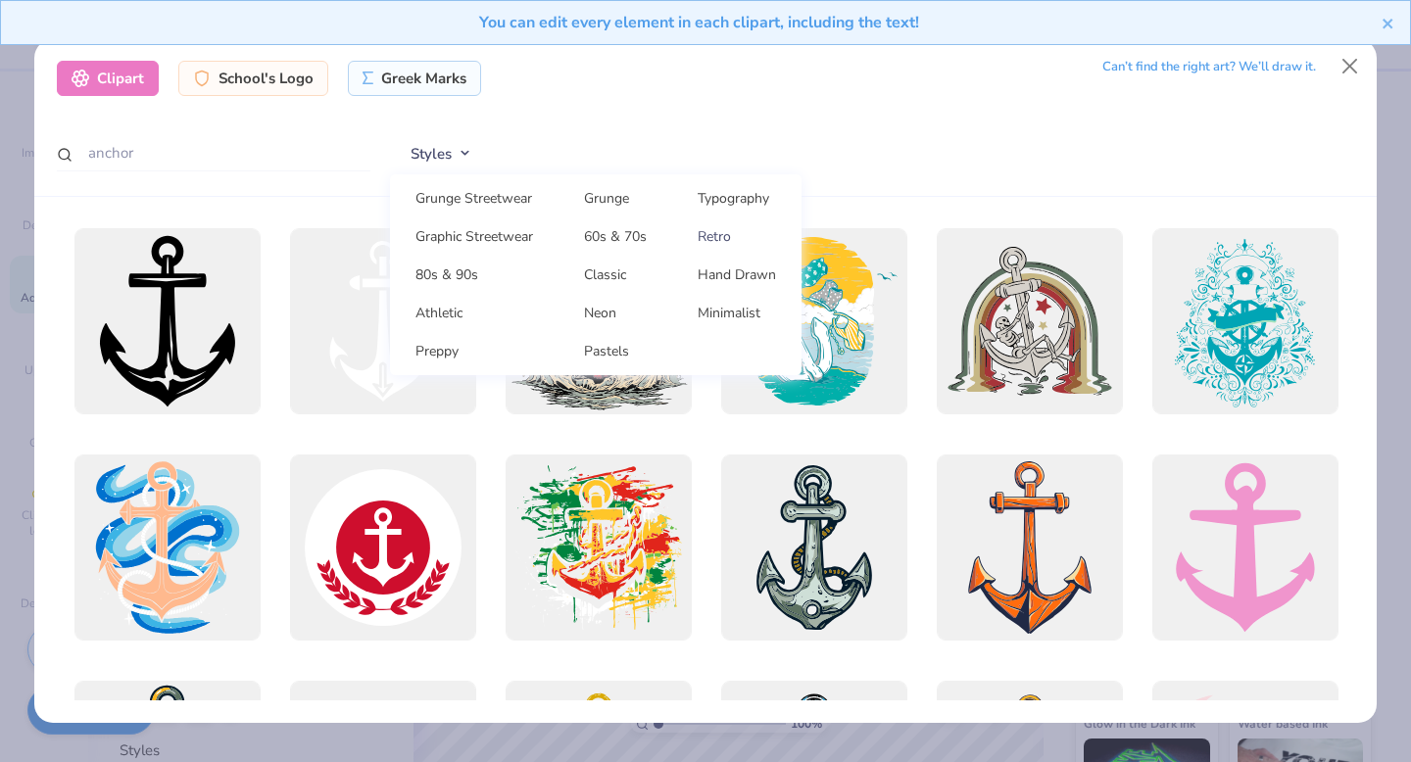
click at [731, 238] on link "Retro" at bounding box center [737, 237] width 114 height 32
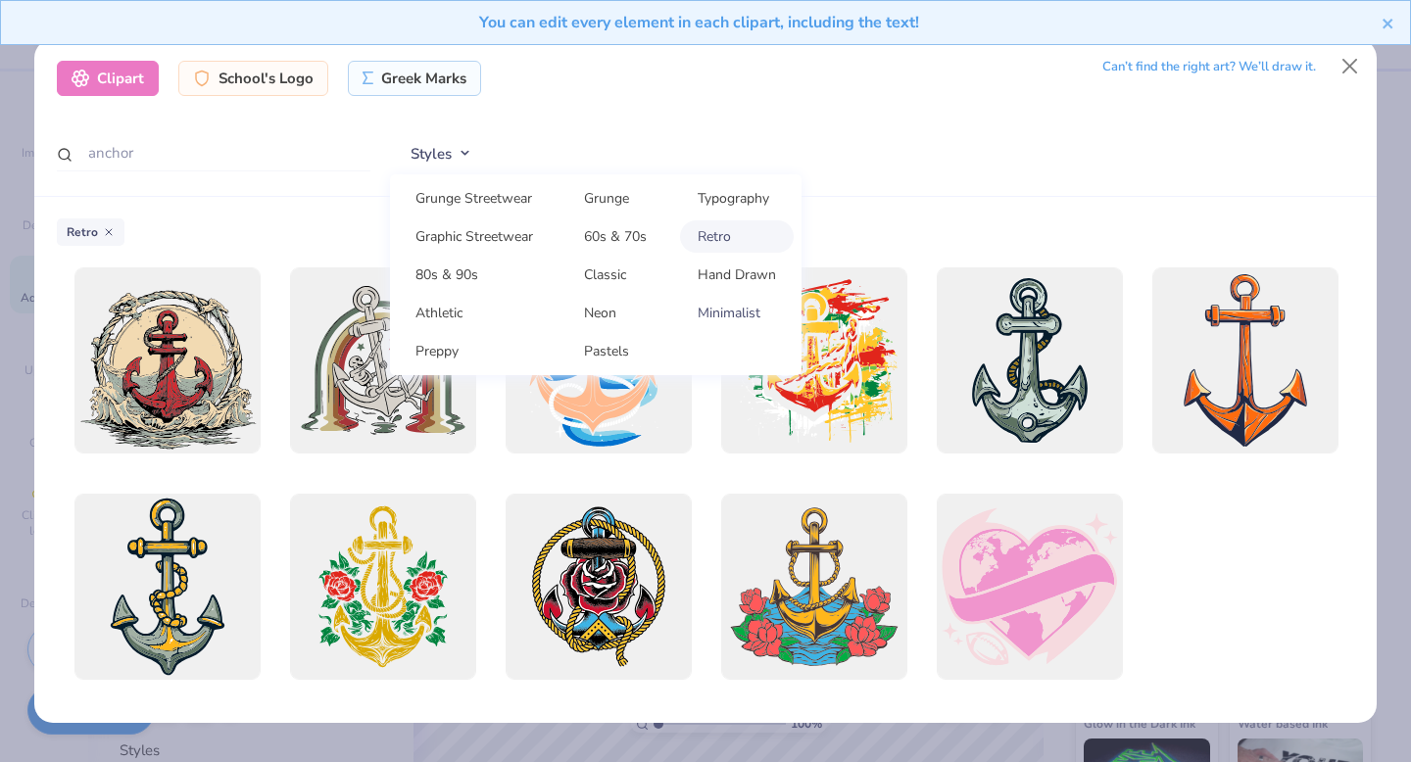
click at [727, 311] on link "Minimalist" at bounding box center [737, 313] width 114 height 32
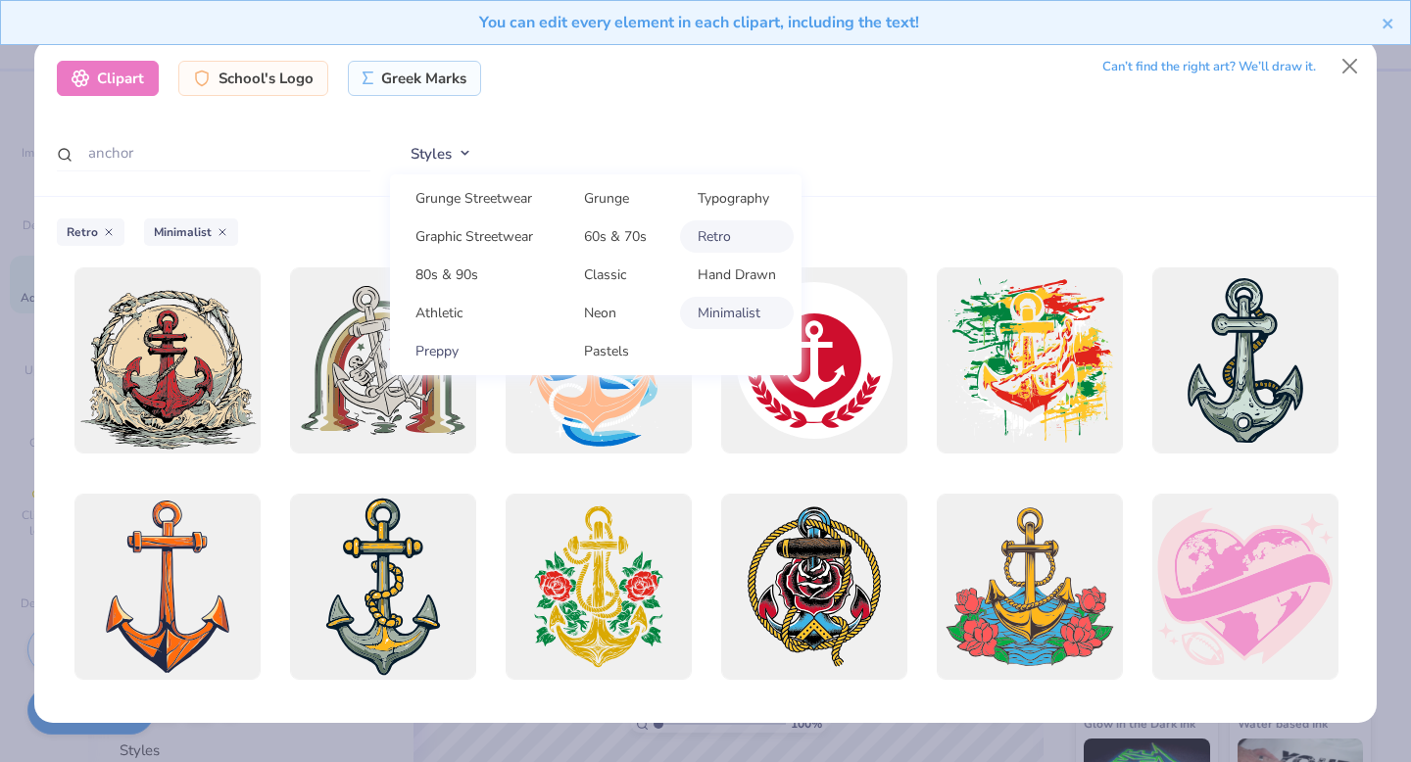
click at [445, 349] on link "Preppy" at bounding box center [474, 351] width 153 height 32
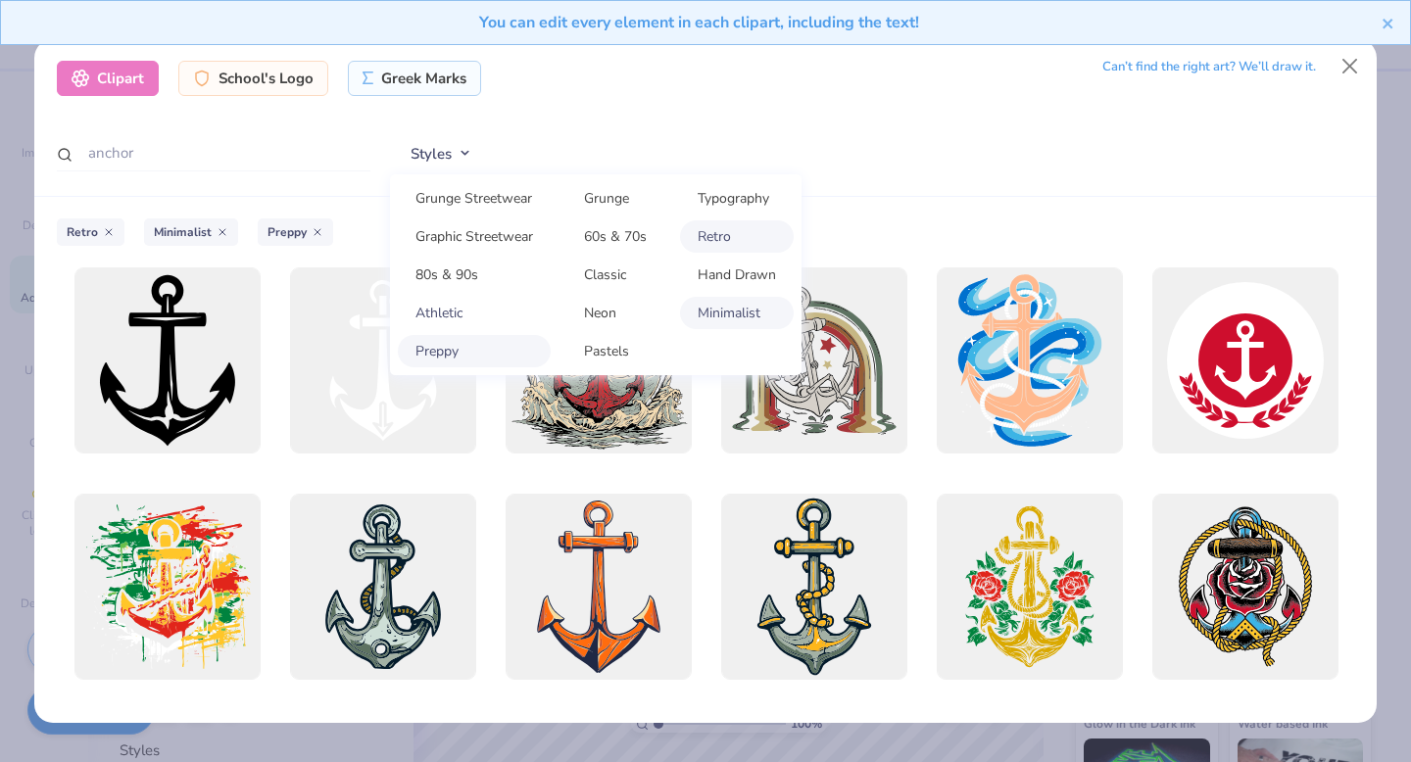
click at [447, 312] on link "Athletic" at bounding box center [474, 313] width 153 height 32
click at [608, 274] on link "Classic" at bounding box center [615, 275] width 98 height 32
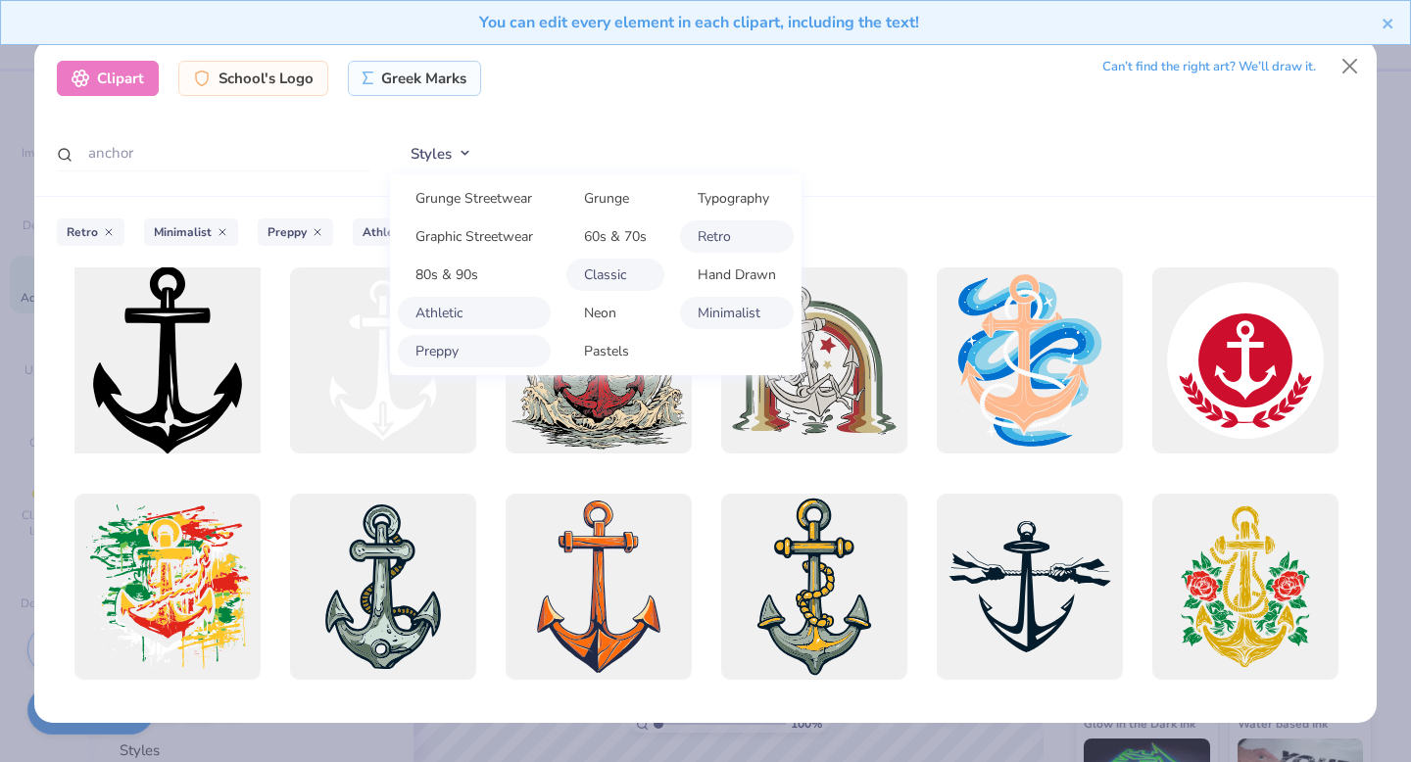
click at [228, 395] on div at bounding box center [167, 361] width 205 height 205
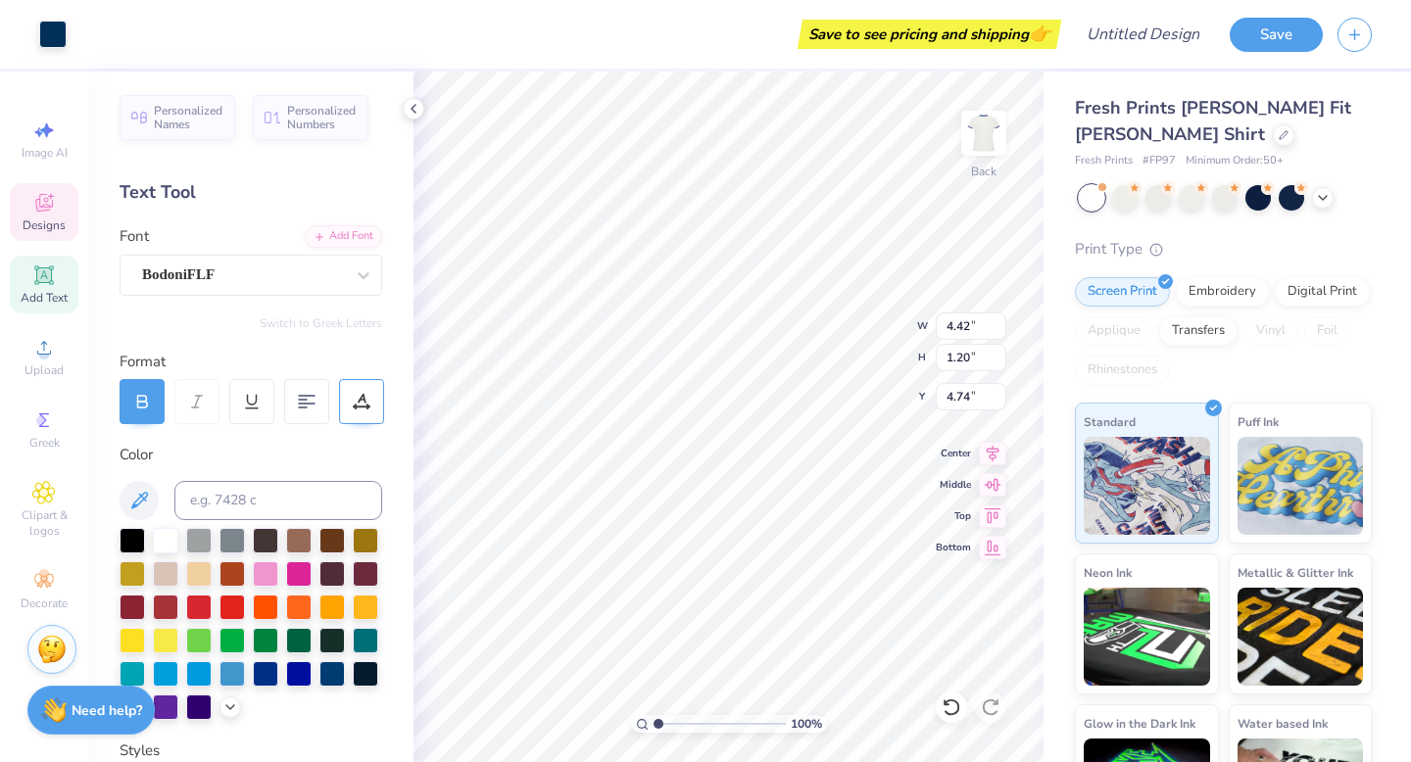
type input "4.42"
type input "1.20"
type input "4.74"
type input "3.54"
type input "0.96"
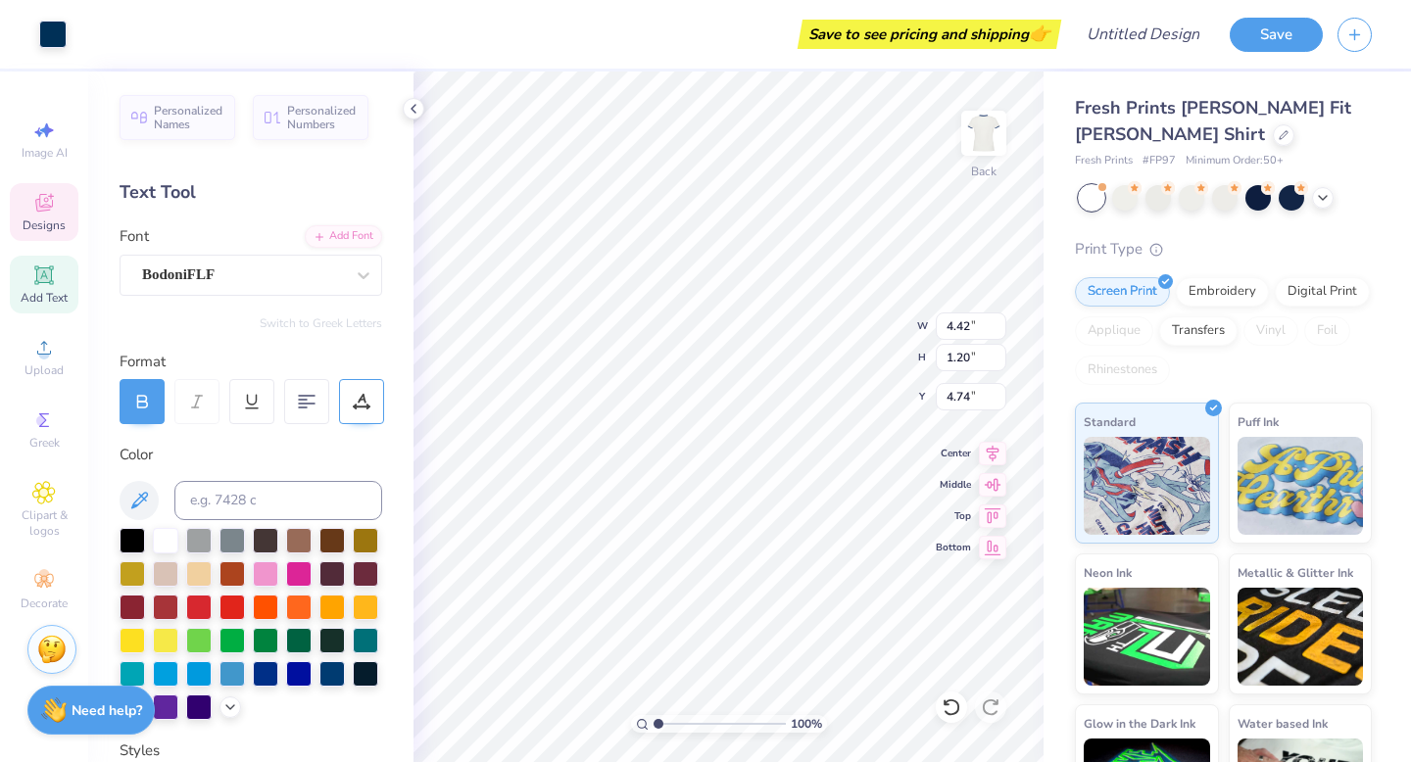
type input "4.98"
type input "7.55"
type input "1.41"
type input "5.46"
type input "2.76"
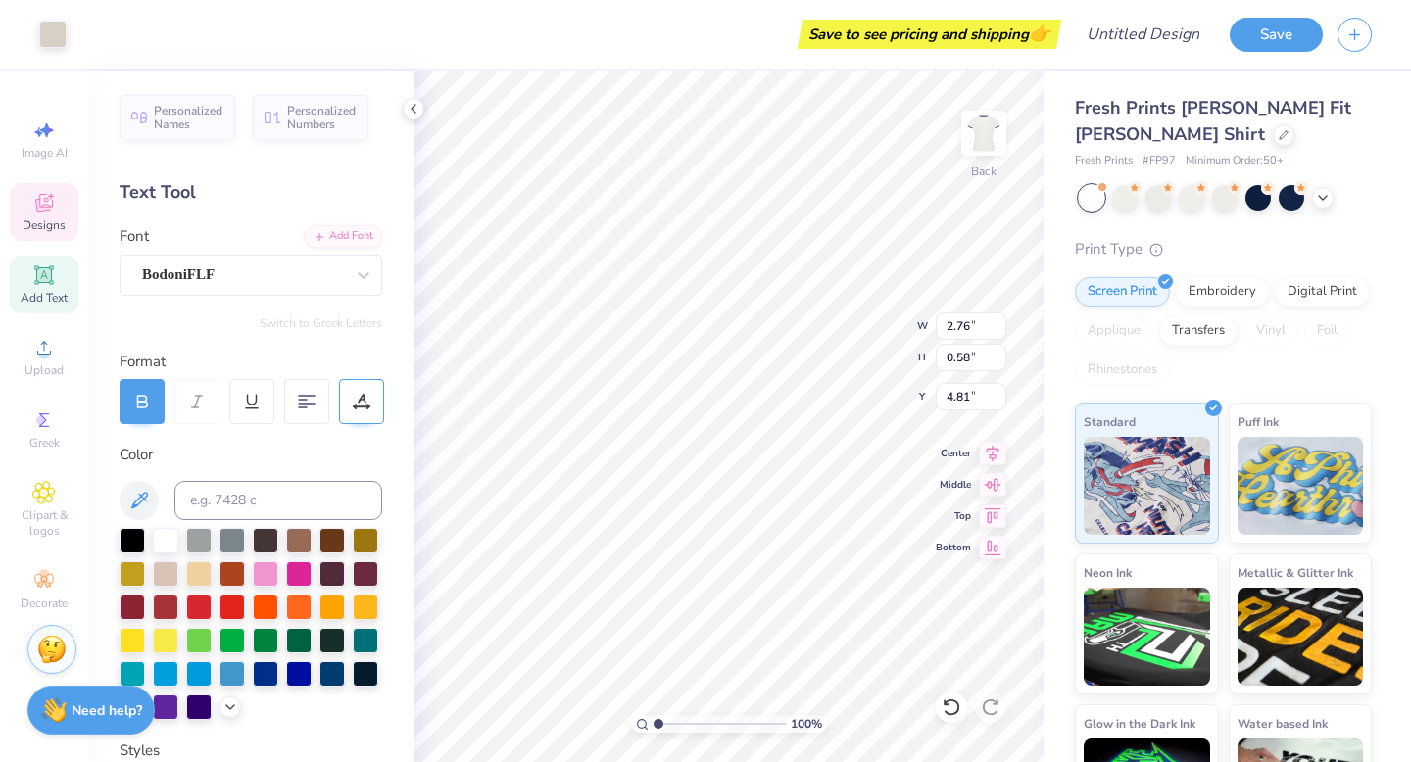
type input "0.58"
type input "4.58"
type input "1.43"
type input "3.54"
type input "2.76"
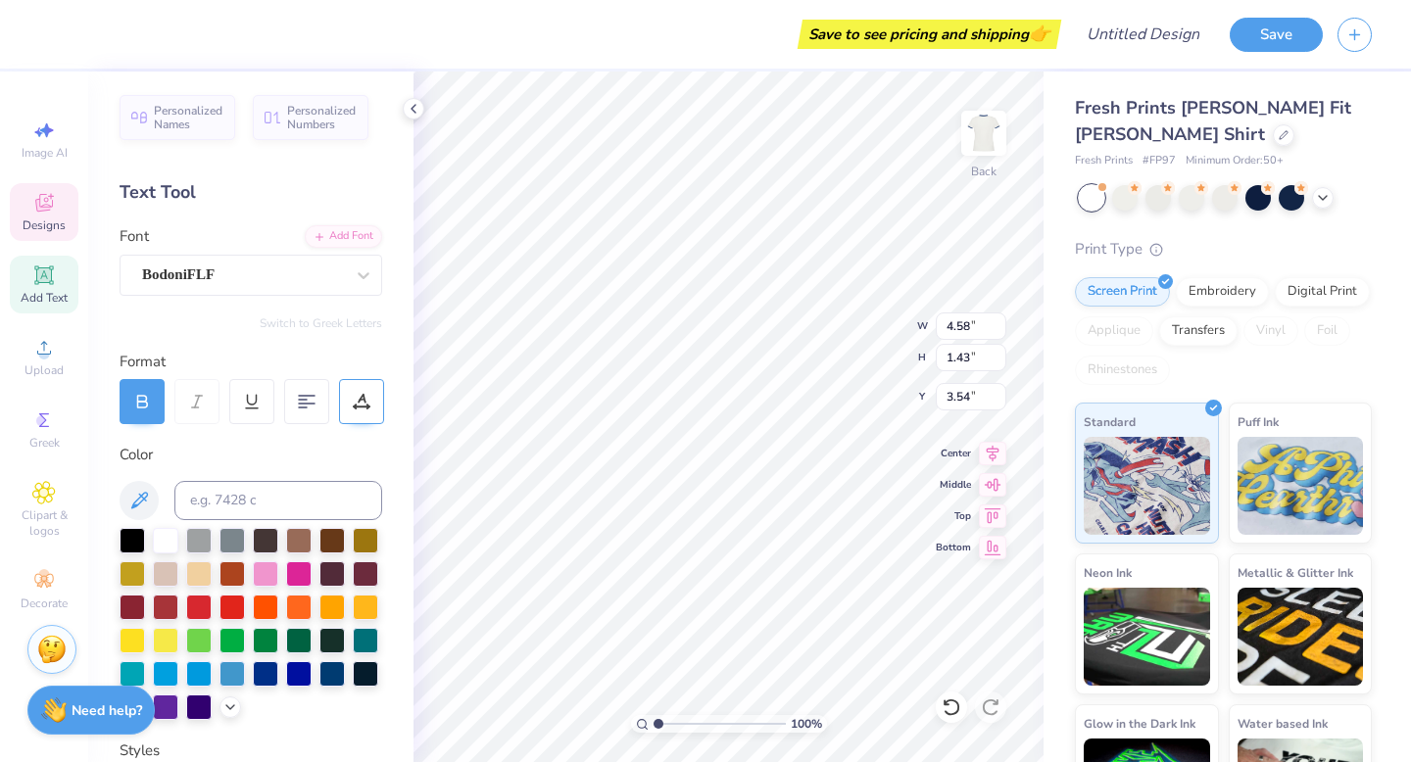
type input "0.58"
type input "4.81"
click at [949, 708] on icon at bounding box center [952, 708] width 20 height 20
type input "3.44"
click at [949, 708] on icon at bounding box center [952, 708] width 20 height 20
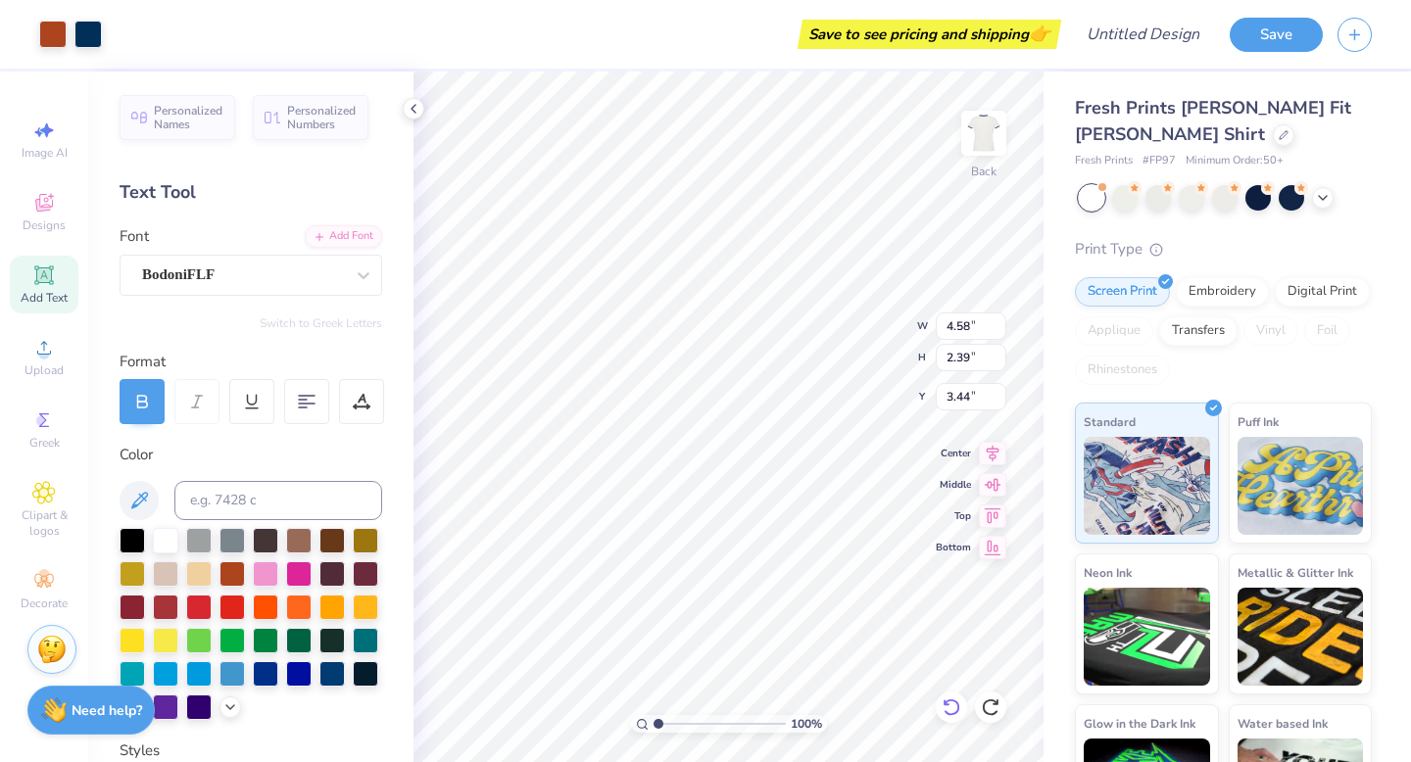
click at [949, 708] on icon at bounding box center [952, 708] width 20 height 20
type input "2.33"
type input "3.60"
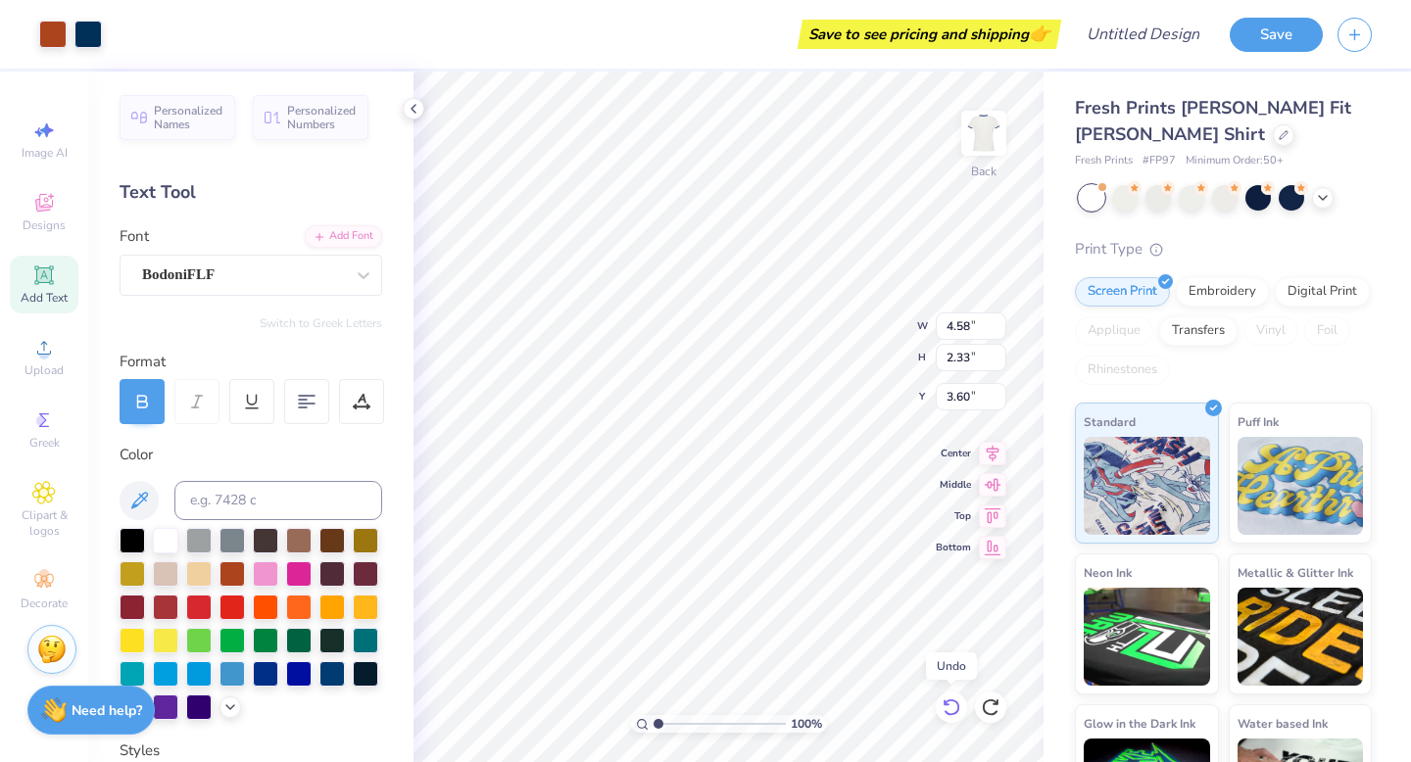
click at [949, 708] on icon at bounding box center [952, 708] width 20 height 20
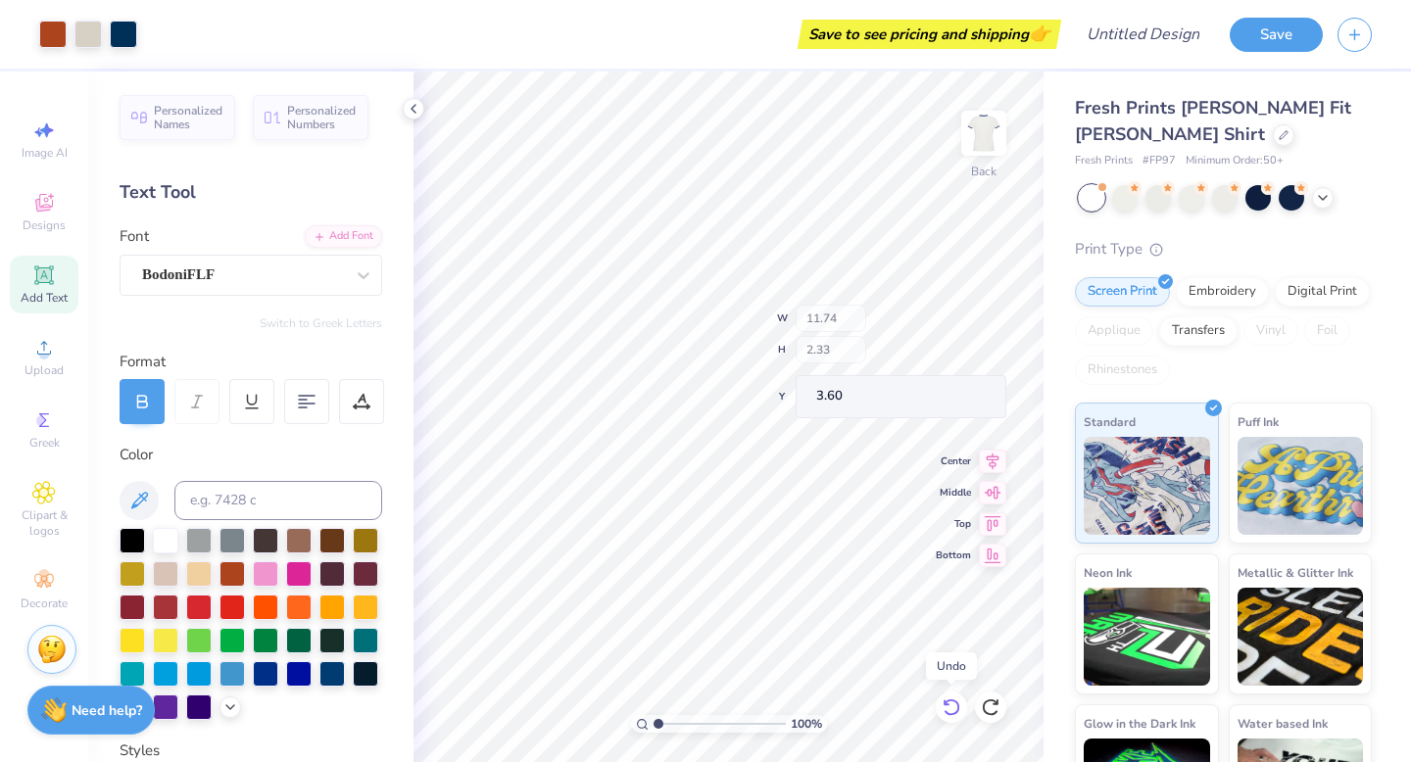
type input "11.74"
type input "14.84"
type input "3.00"
click at [949, 708] on icon at bounding box center [952, 708] width 20 height 20
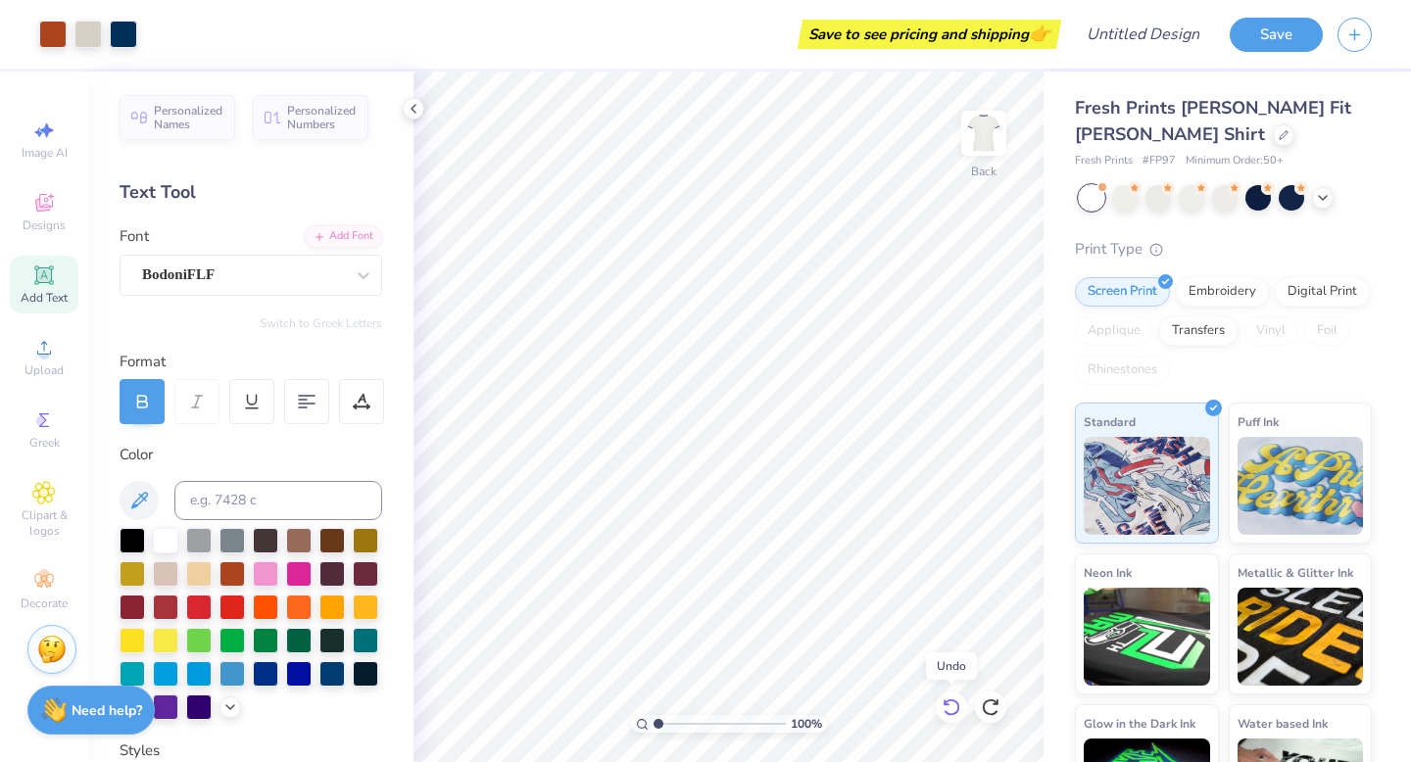
click at [949, 708] on icon at bounding box center [952, 708] width 20 height 20
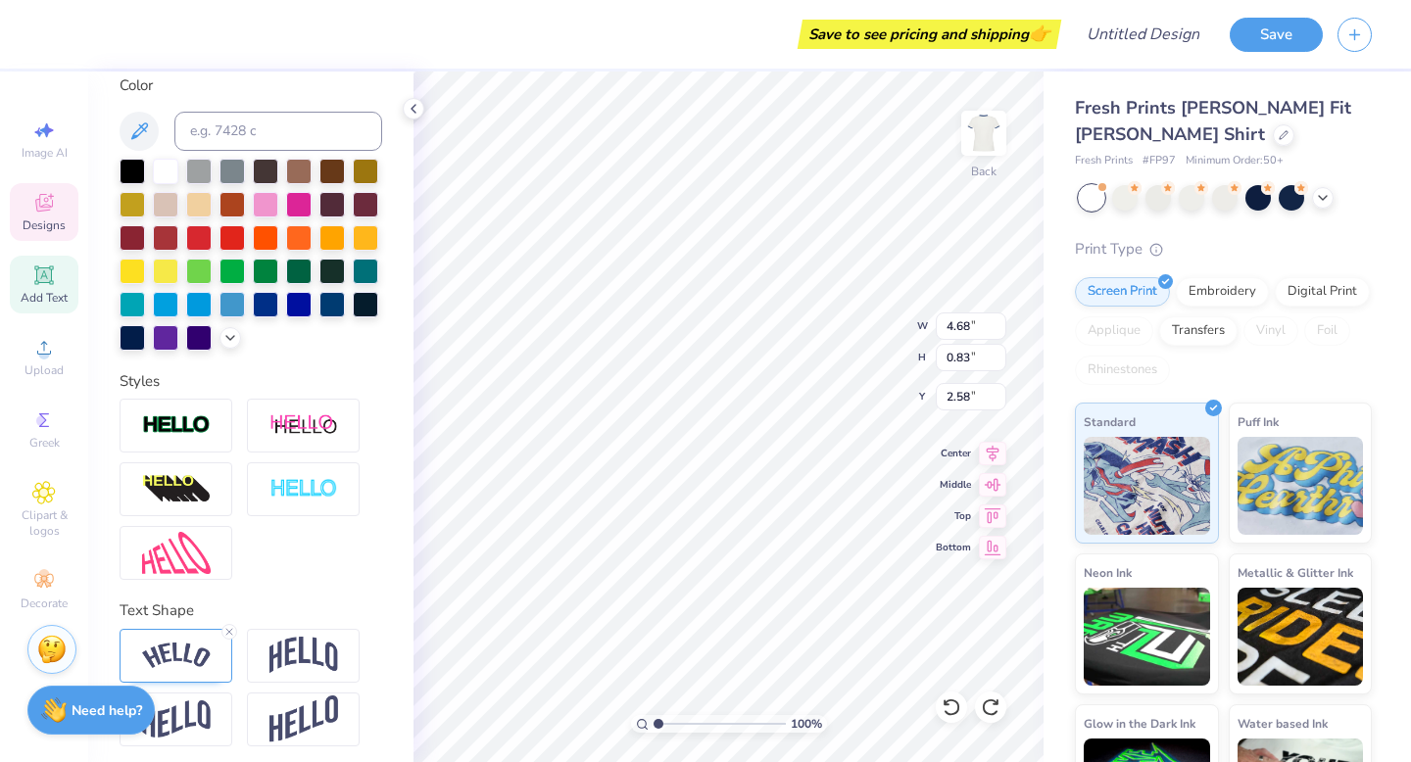
scroll to position [376, 0]
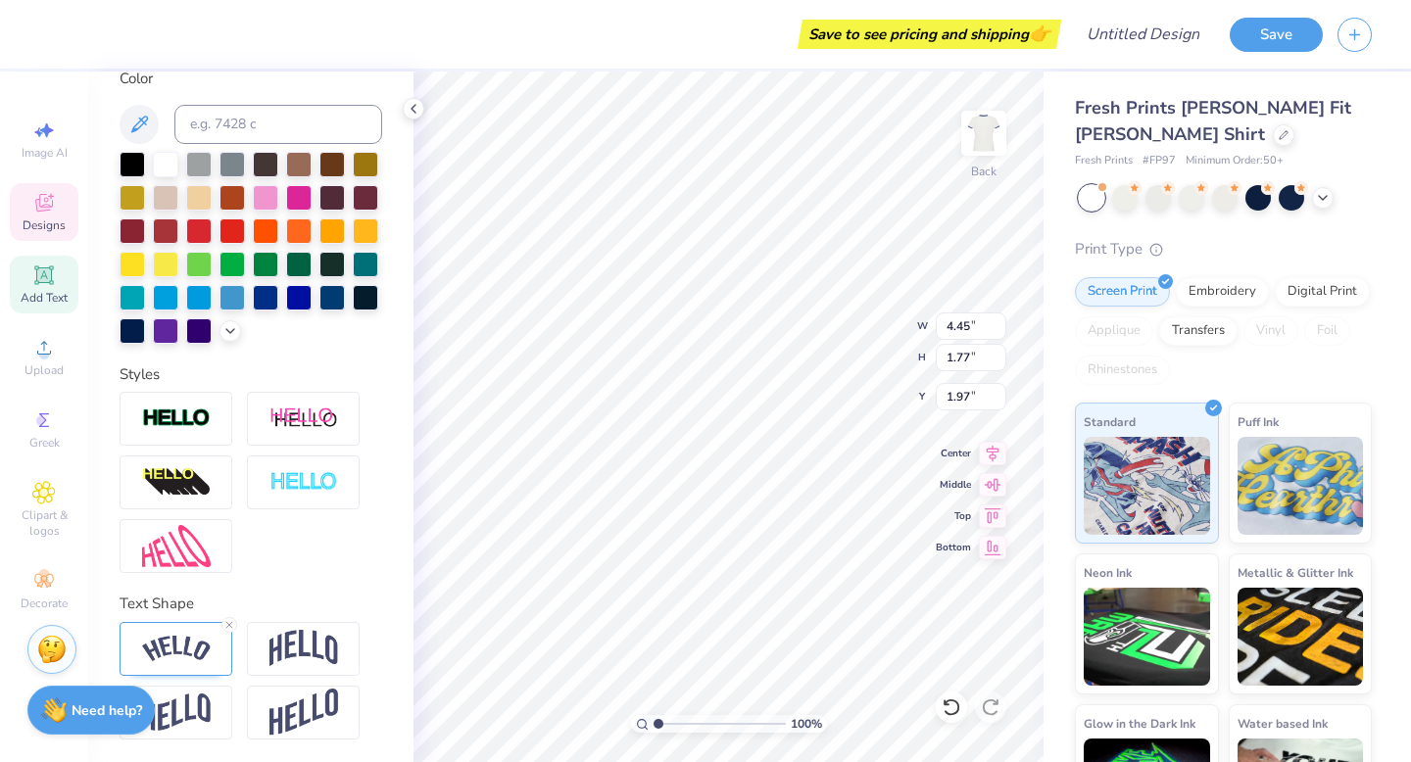
type input "4.45"
type input "1.77"
type input "1.97"
type textarea "W"
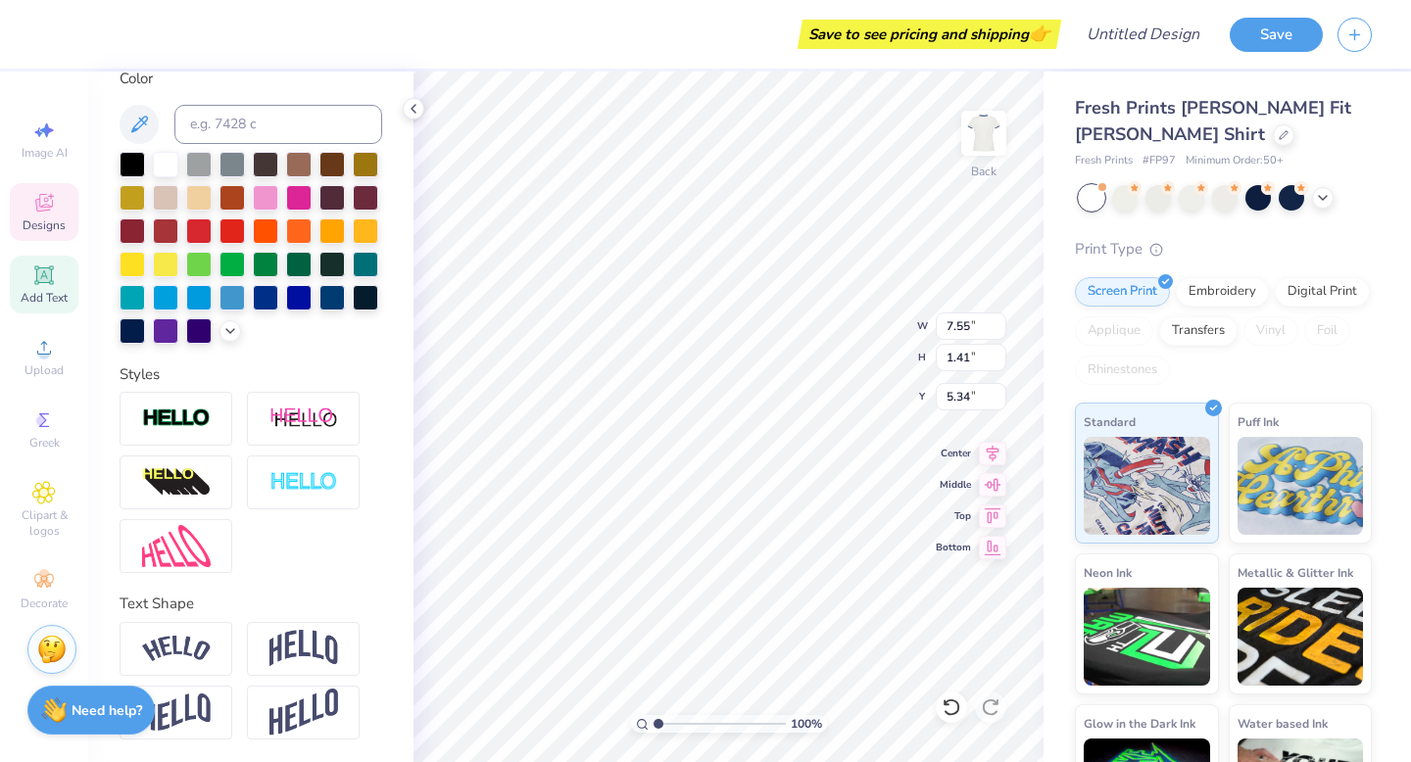
type input "5.34"
type input "4.03"
type input "0.85"
type input "7.68"
type input "7.55"
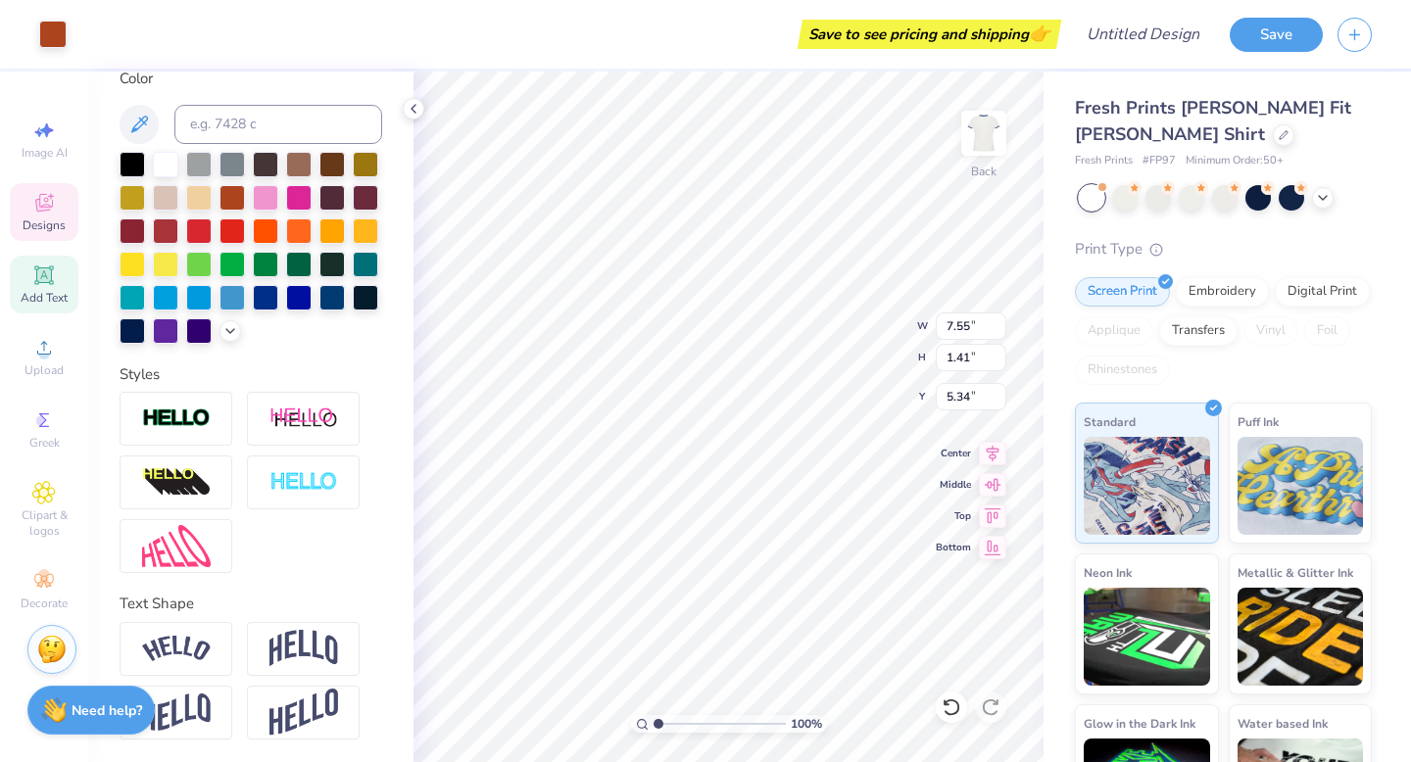
type input "1.41"
type input "8.85"
type input "11.17"
type input "5.23"
type input "6.97"
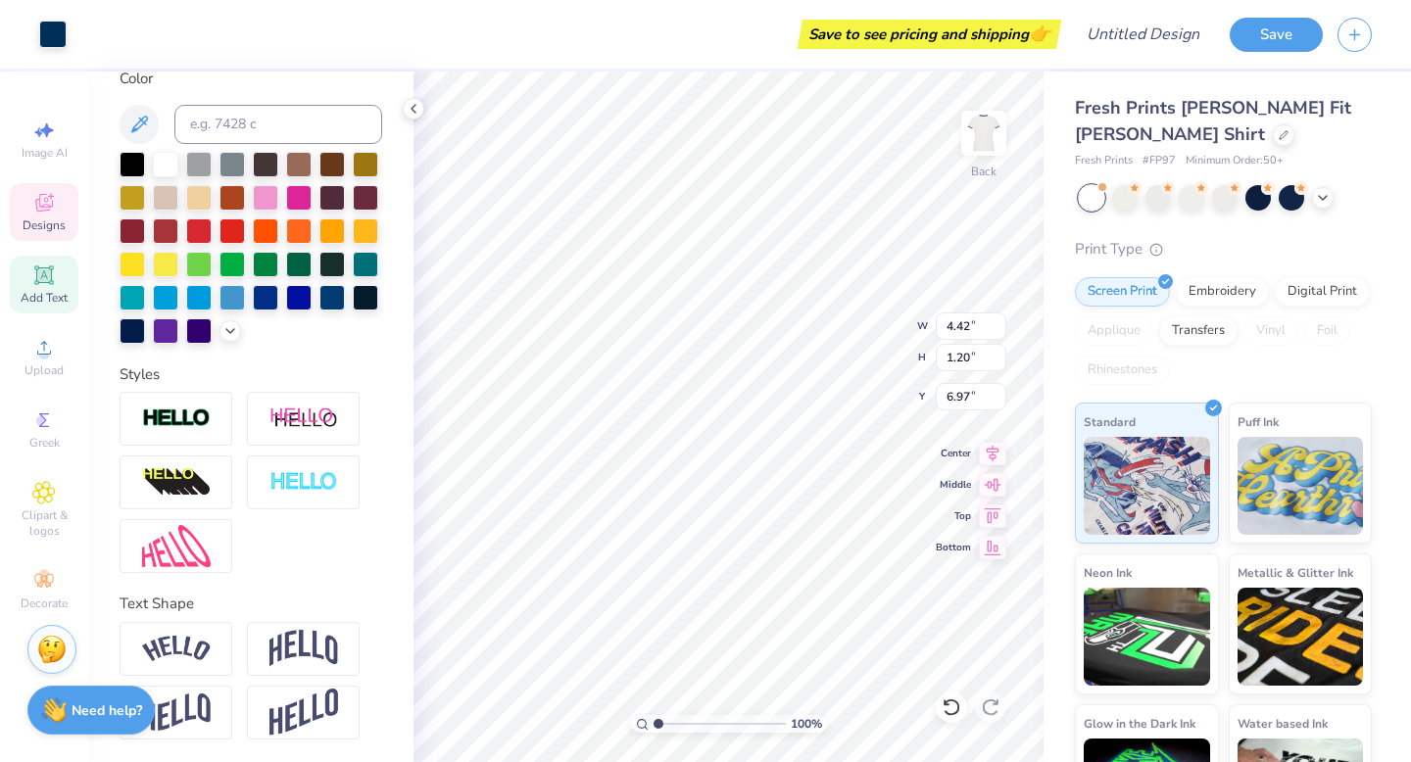
type input "6.97"
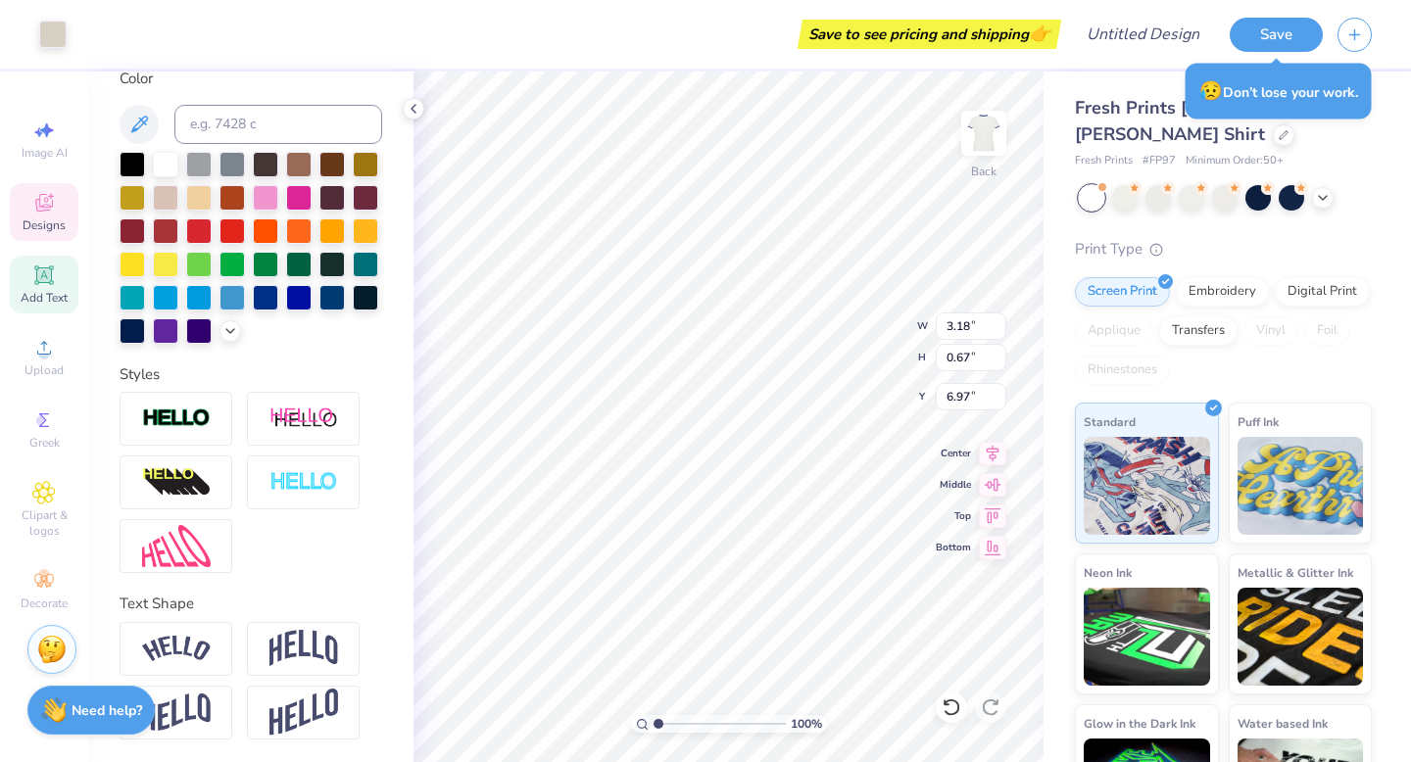
type input "3.18"
type input "0.67"
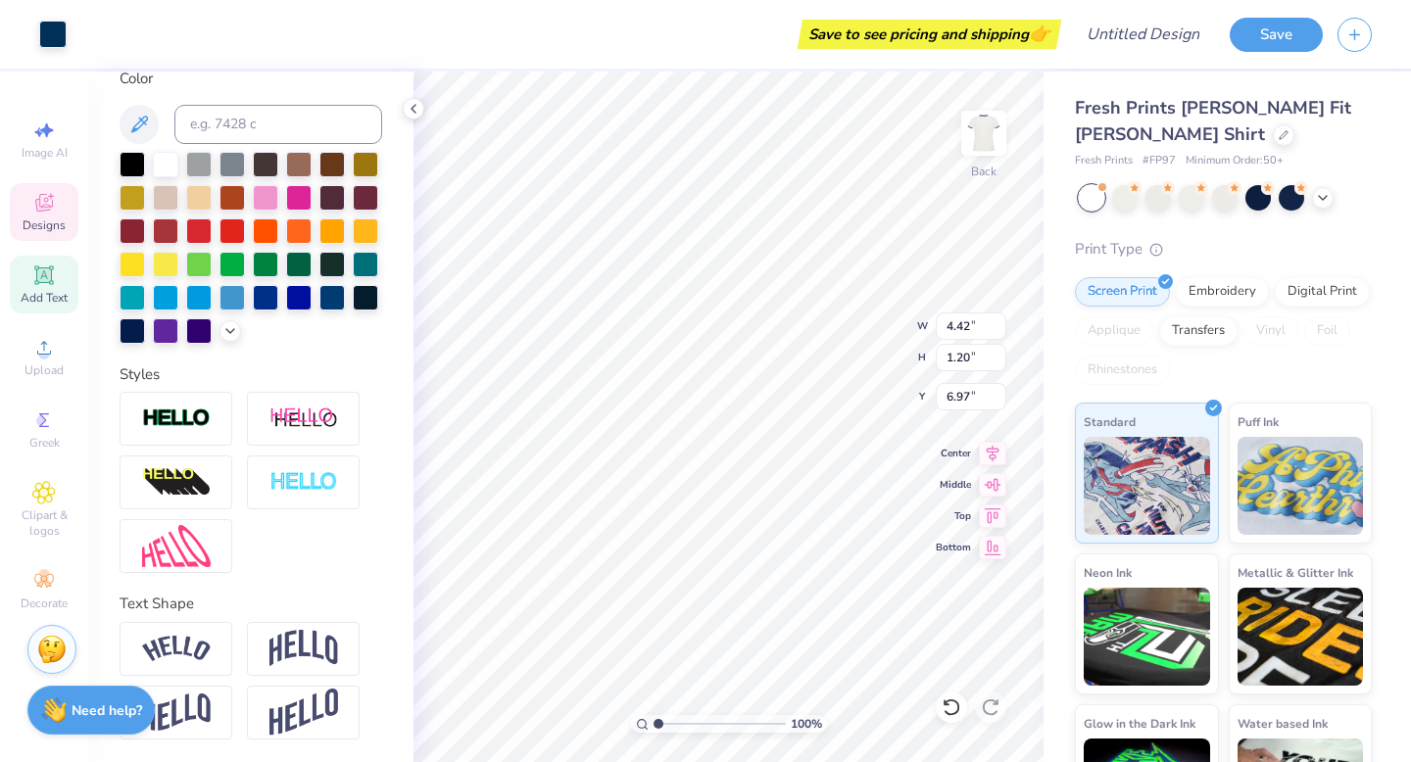
type input "3.55"
type input "0.96"
click at [49, 286] on icon at bounding box center [44, 276] width 24 height 24
type textarea "1"
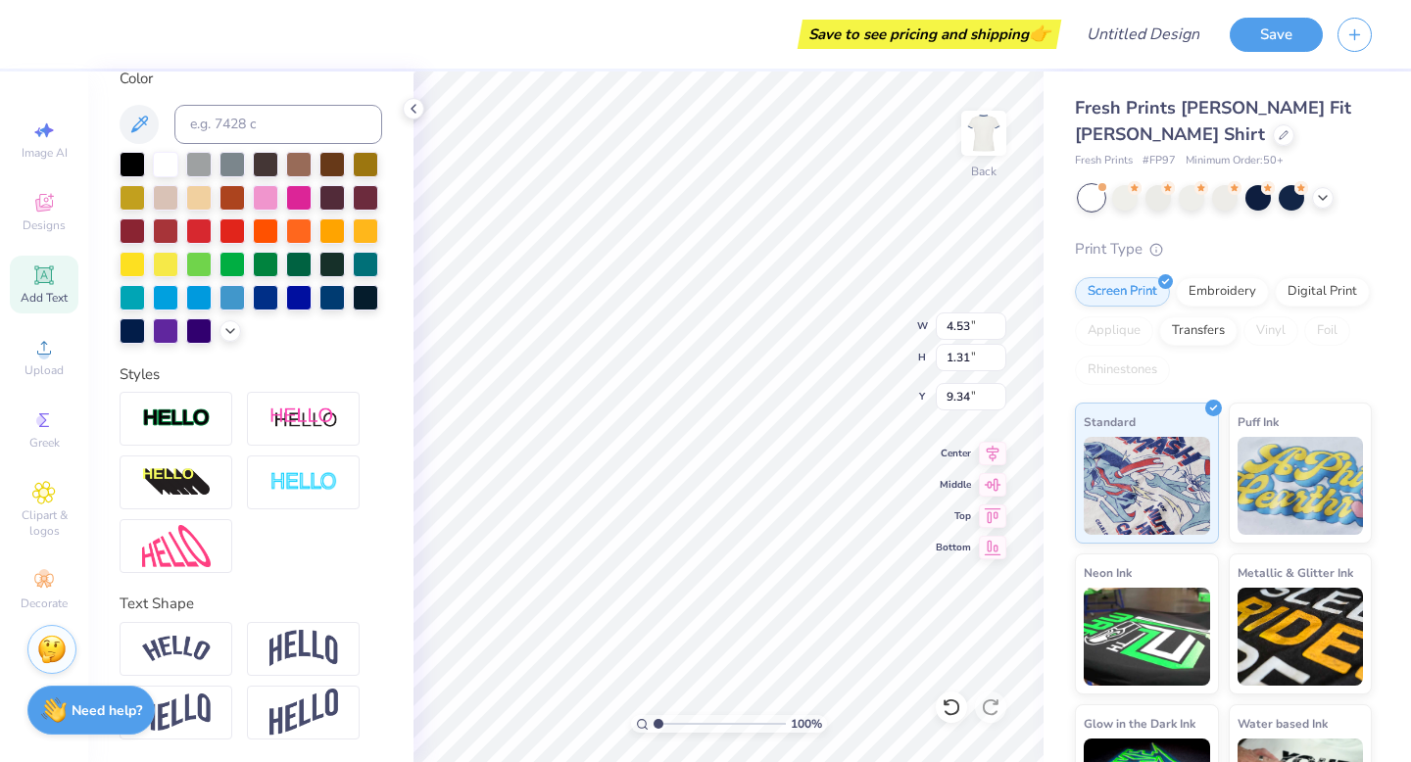
type textarea "est. 1873"
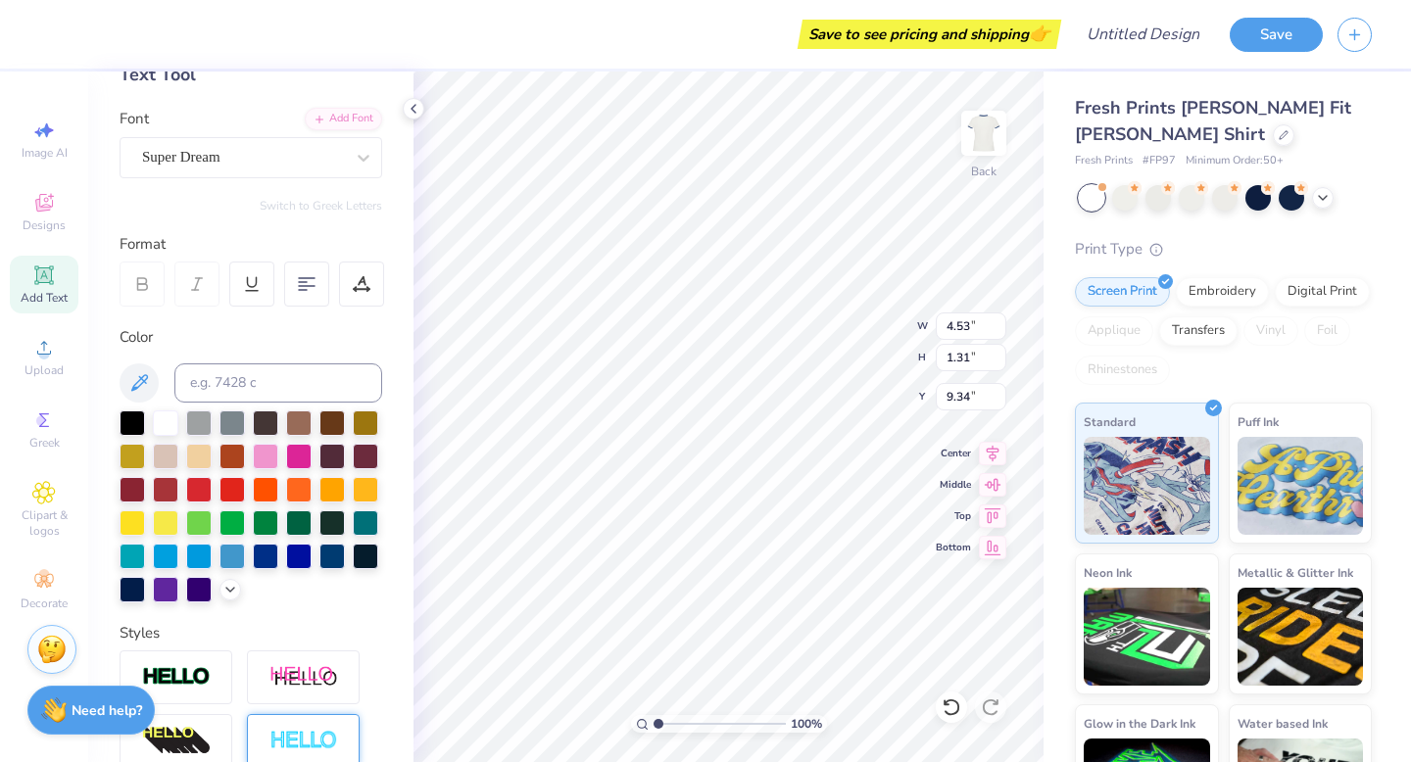
scroll to position [0, 0]
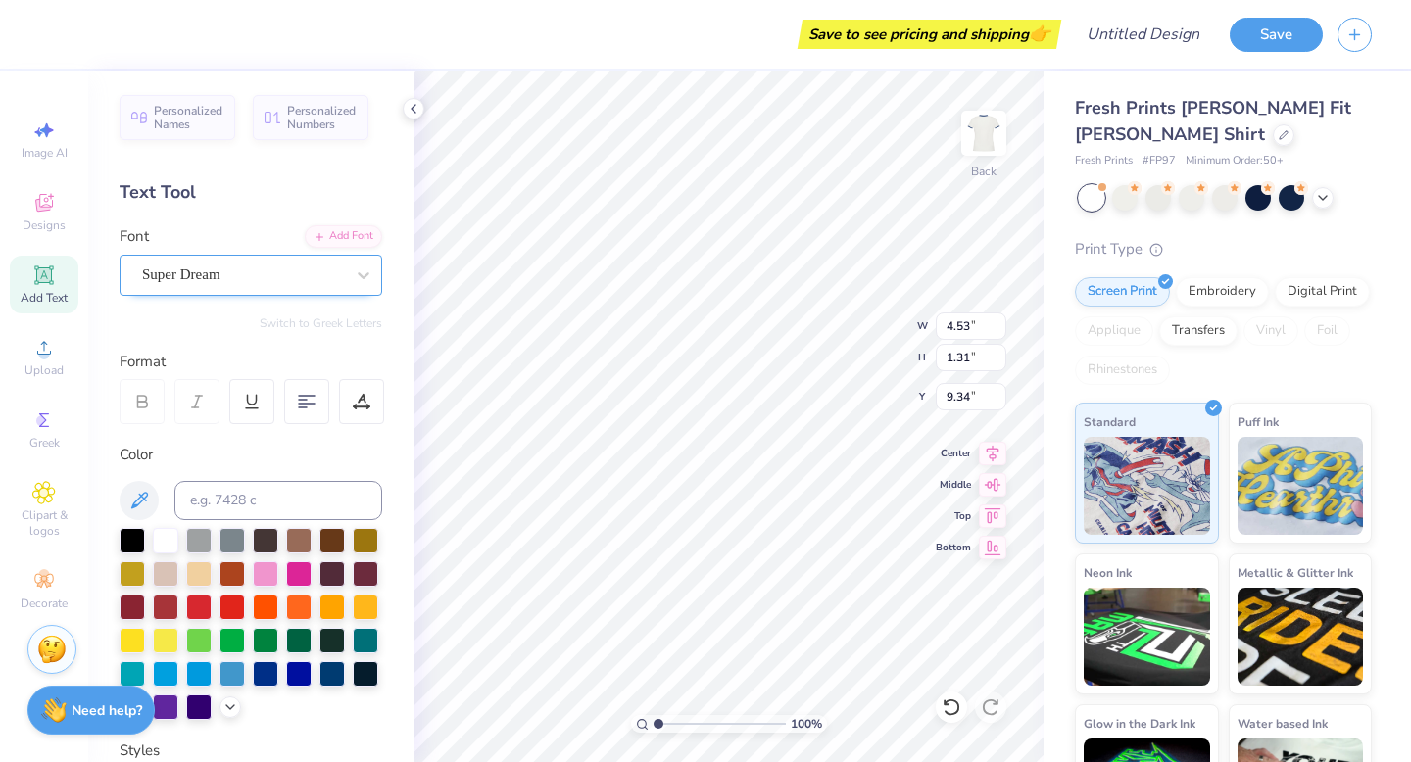
click at [306, 277] on div "Super Dream" at bounding box center [243, 275] width 206 height 30
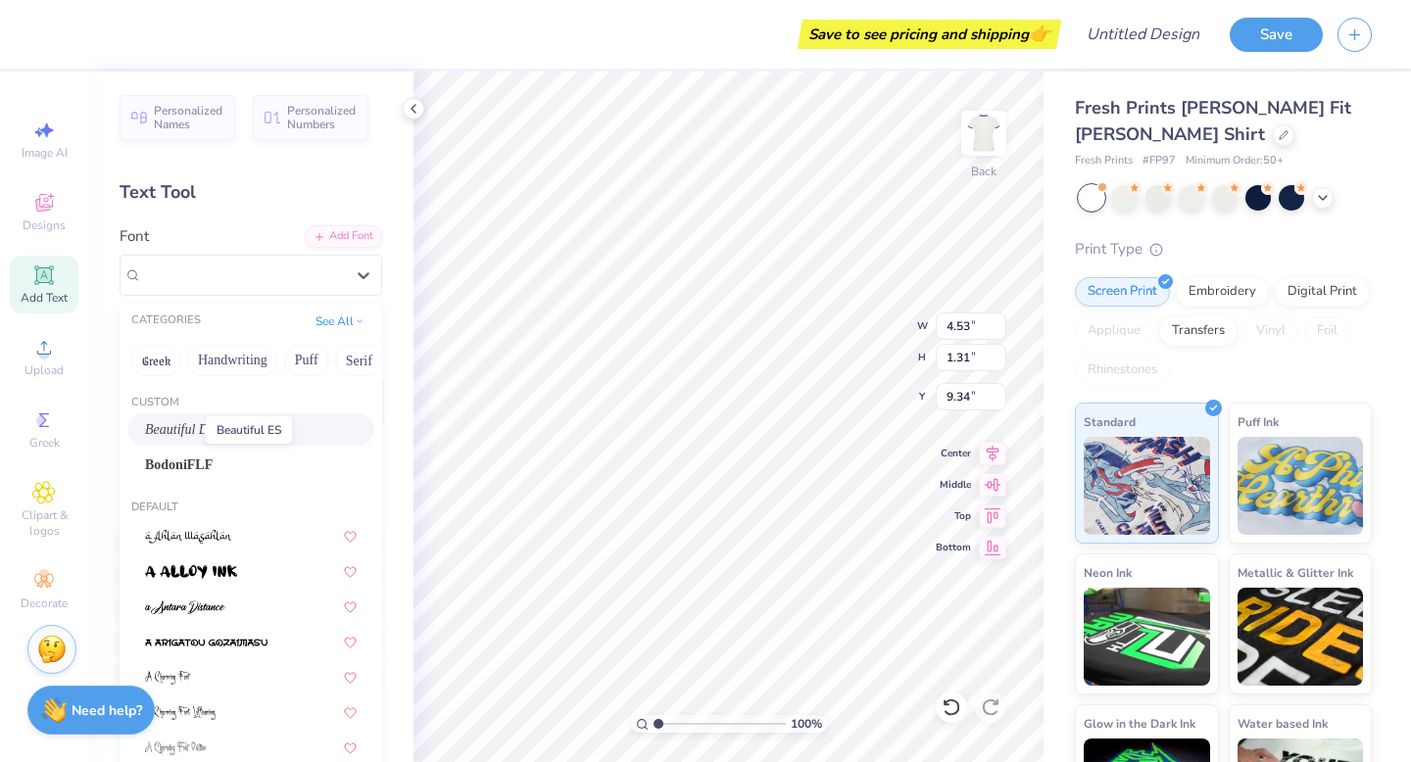
click at [184, 427] on span "Beautiful ES" at bounding box center [179, 429] width 69 height 21
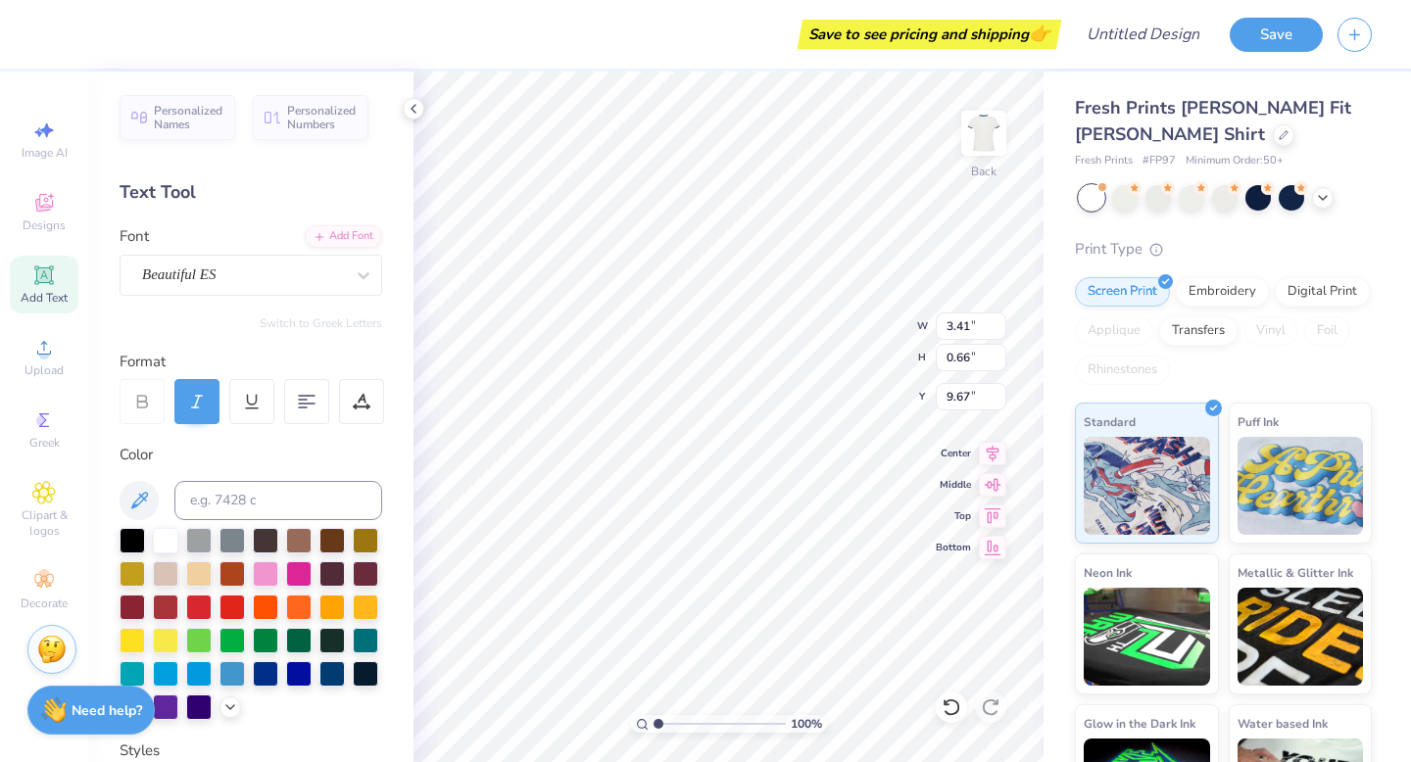
type input "3.41"
type input "0.66"
type input "9.67"
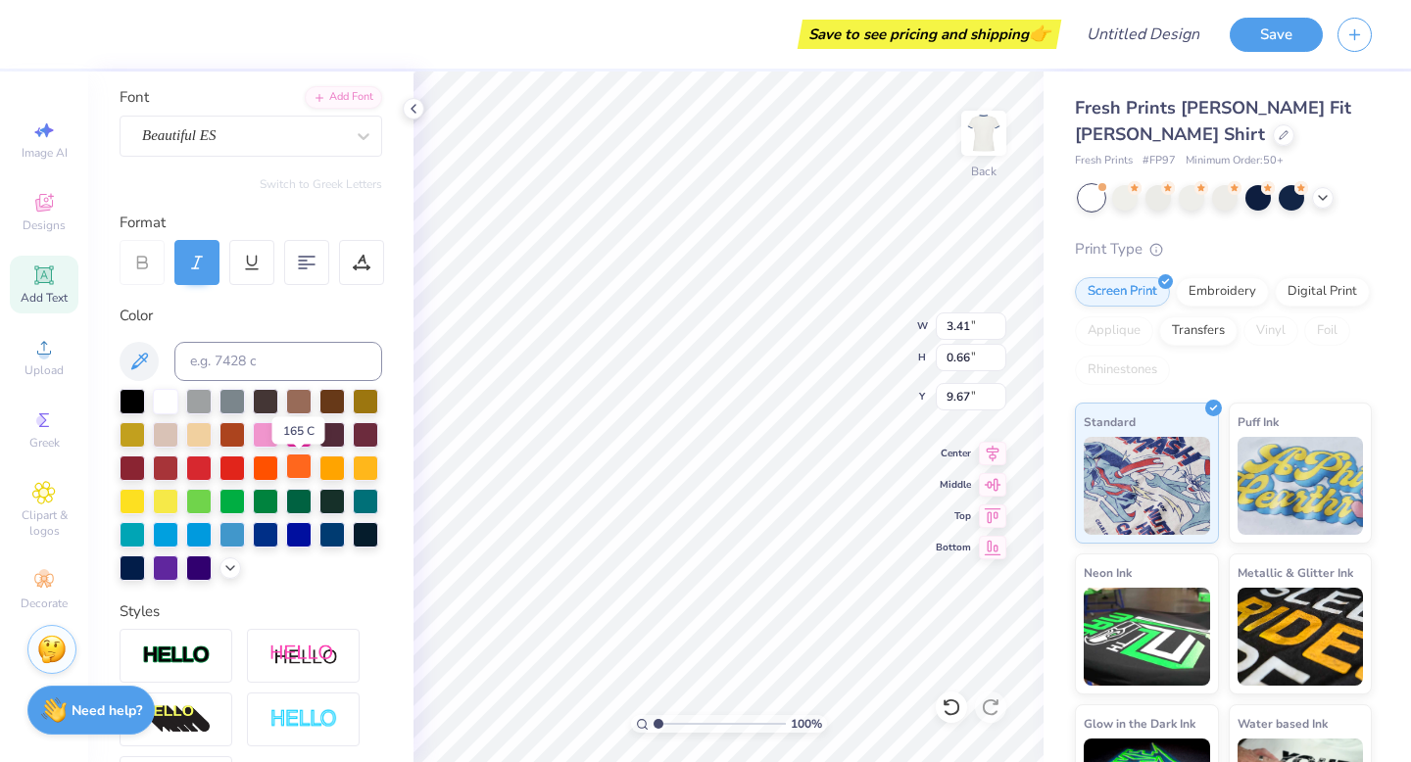
scroll to position [141, 0]
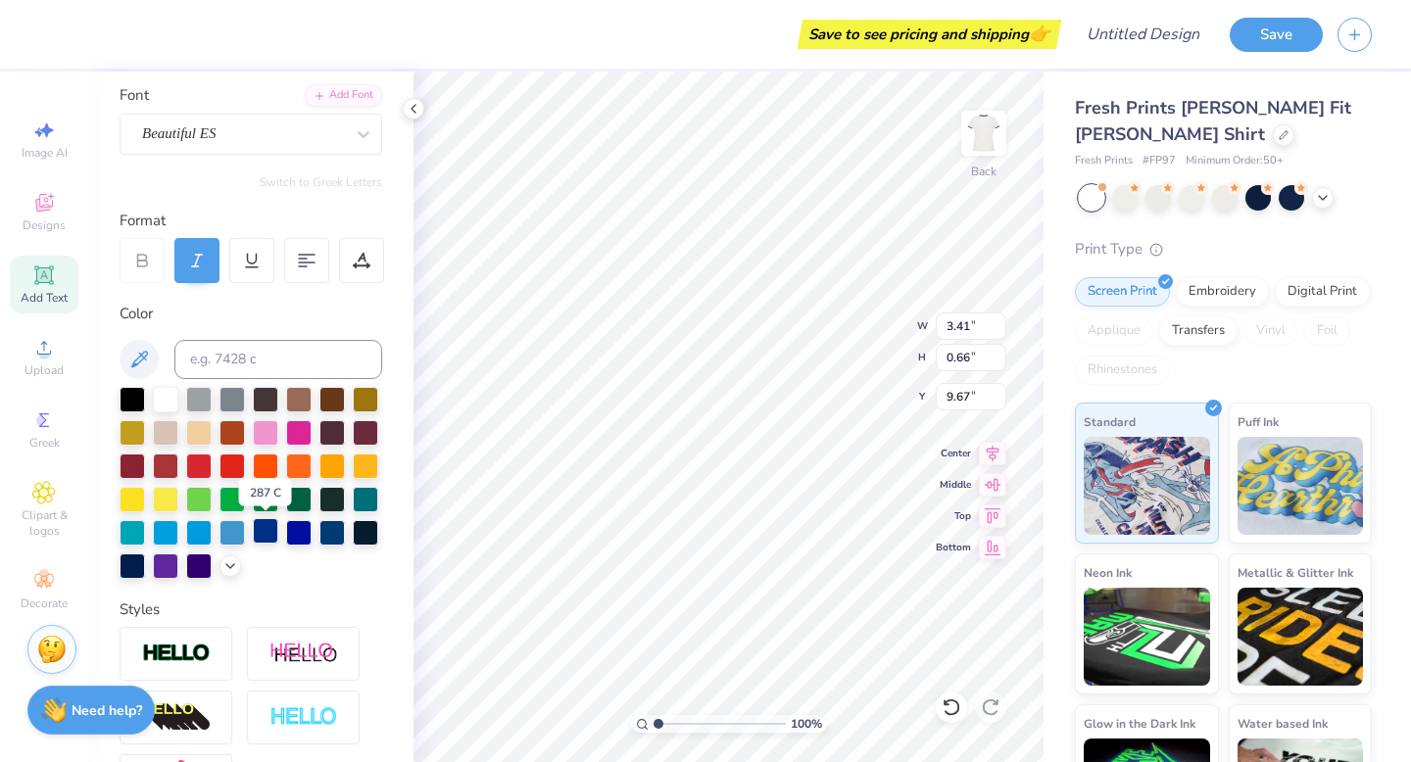
click at [265, 530] on div at bounding box center [265, 530] width 25 height 25
type input "2.04"
type input "0.40"
type input "7.05"
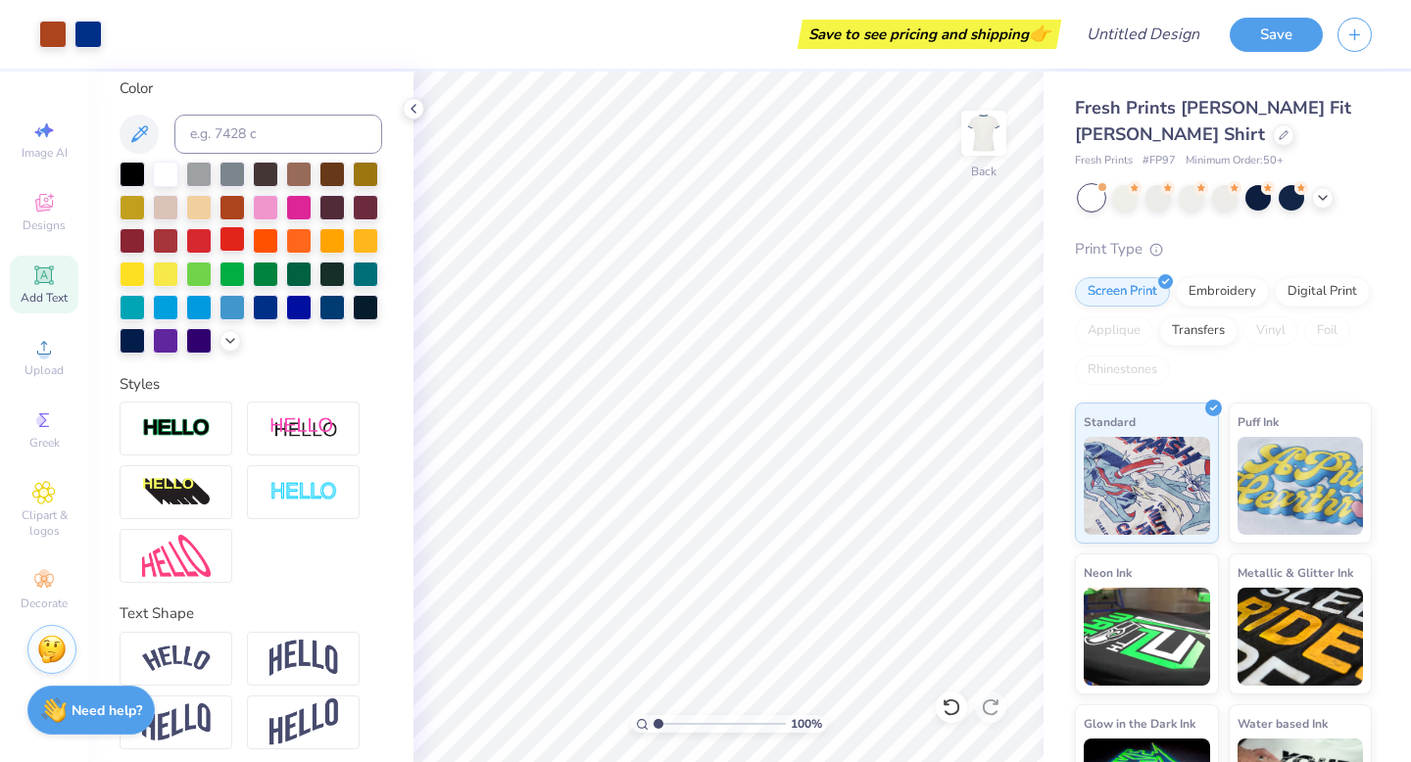
scroll to position [376, 0]
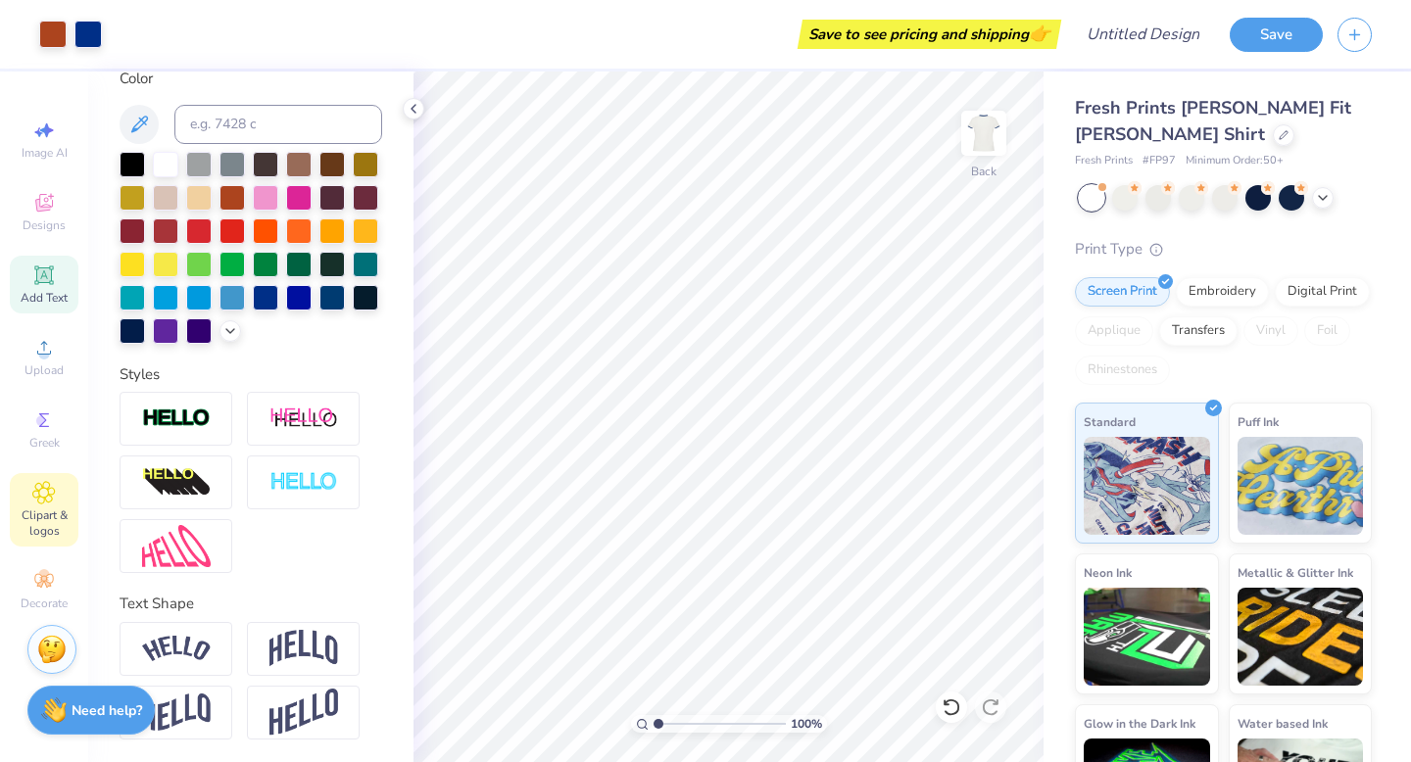
click at [27, 502] on div "Clipart & logos" at bounding box center [44, 510] width 69 height 74
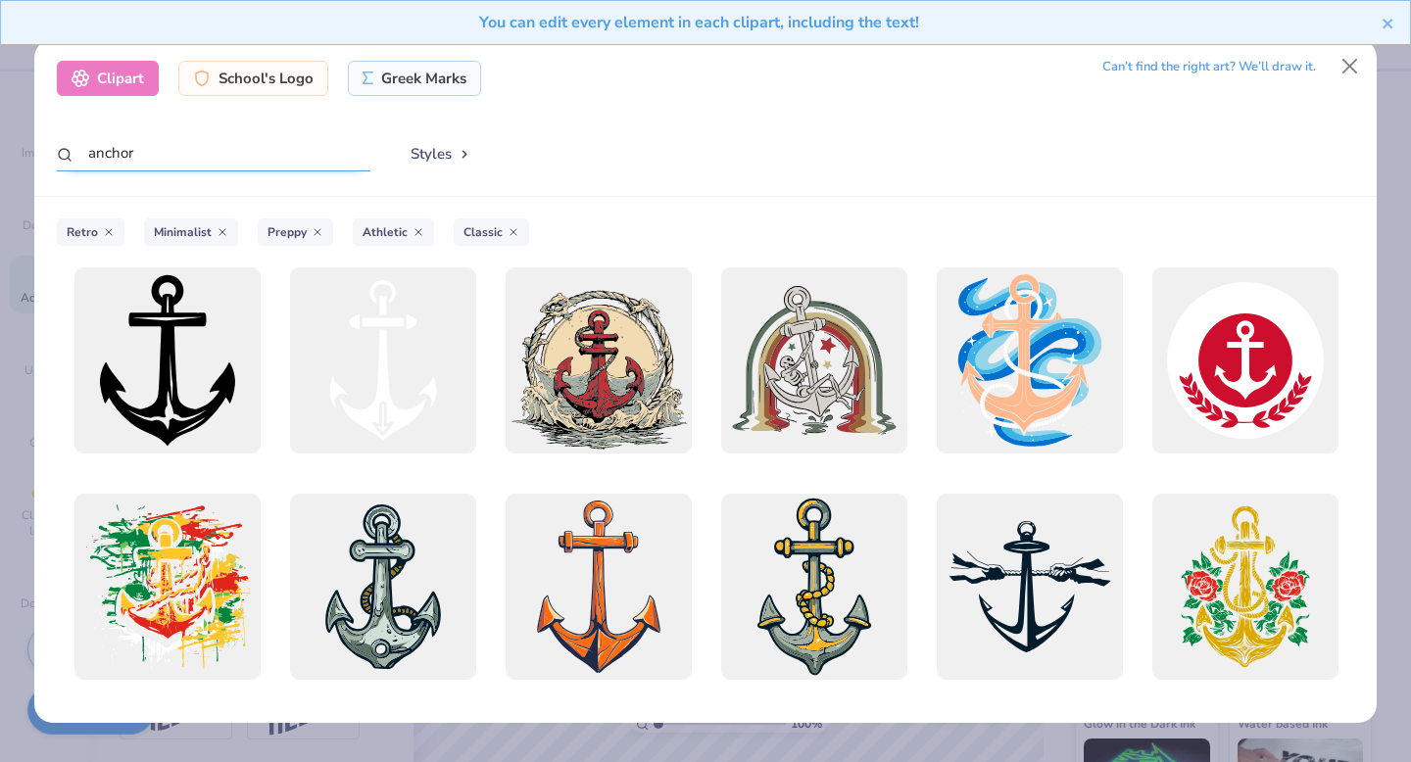
click at [324, 162] on input "anchor" at bounding box center [214, 153] width 314 height 36
type input "boat"
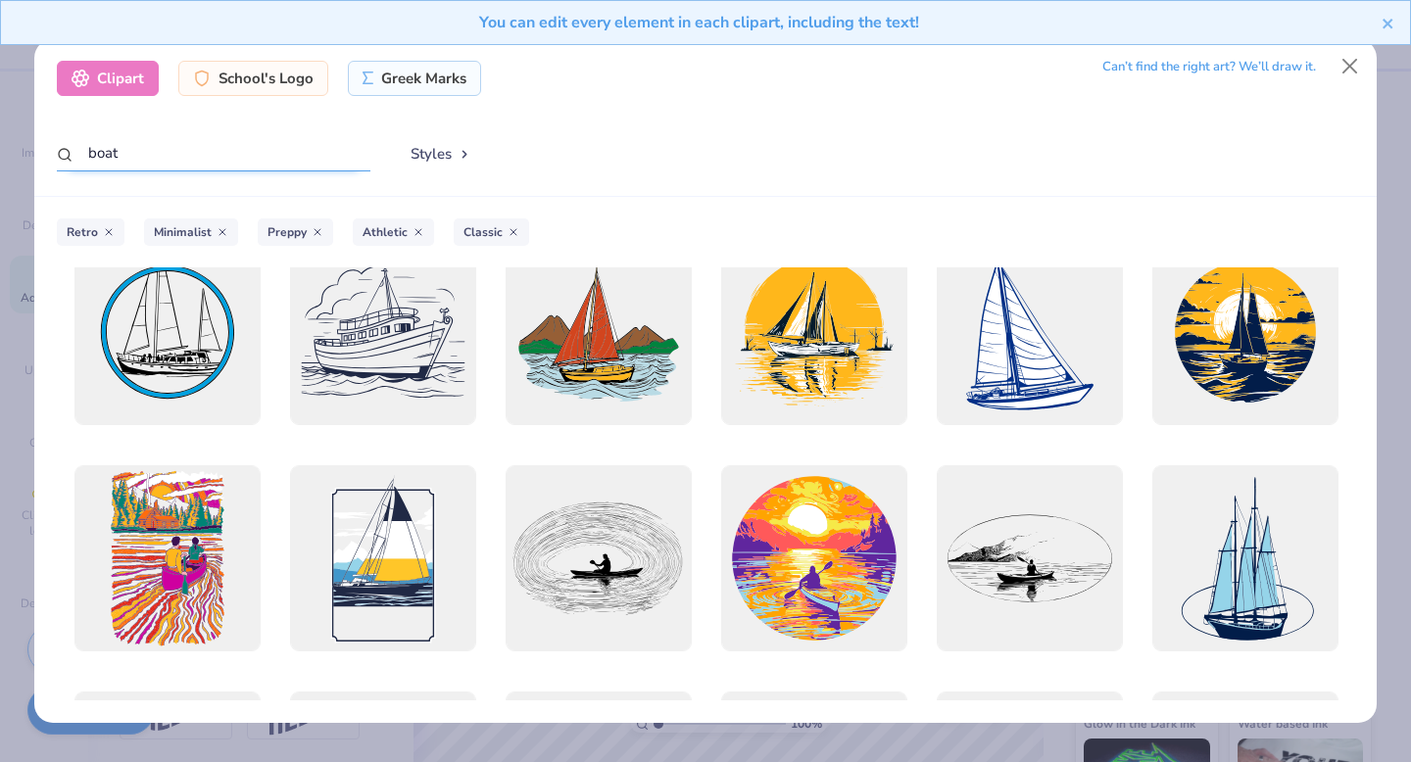
scroll to position [178, 0]
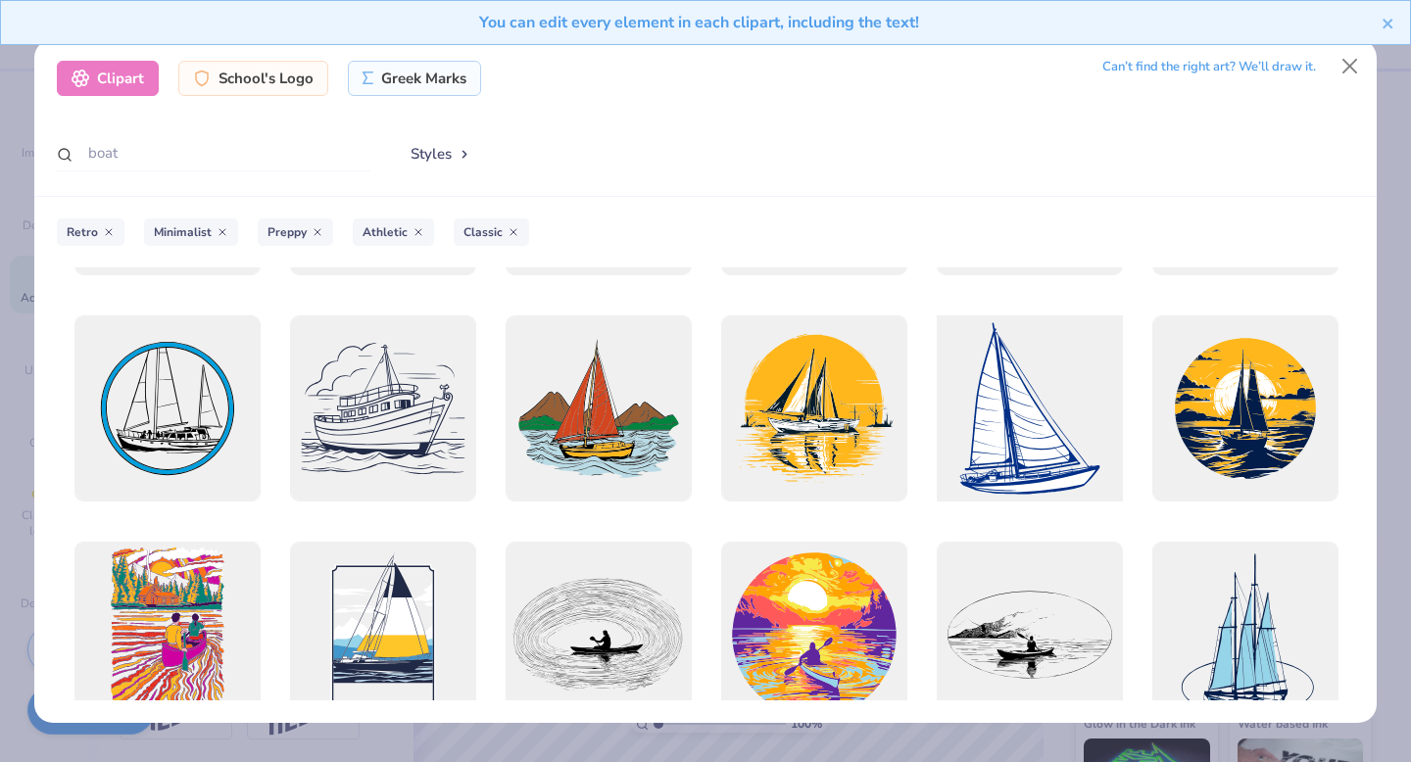
click at [1050, 490] on div at bounding box center [1029, 409] width 205 height 205
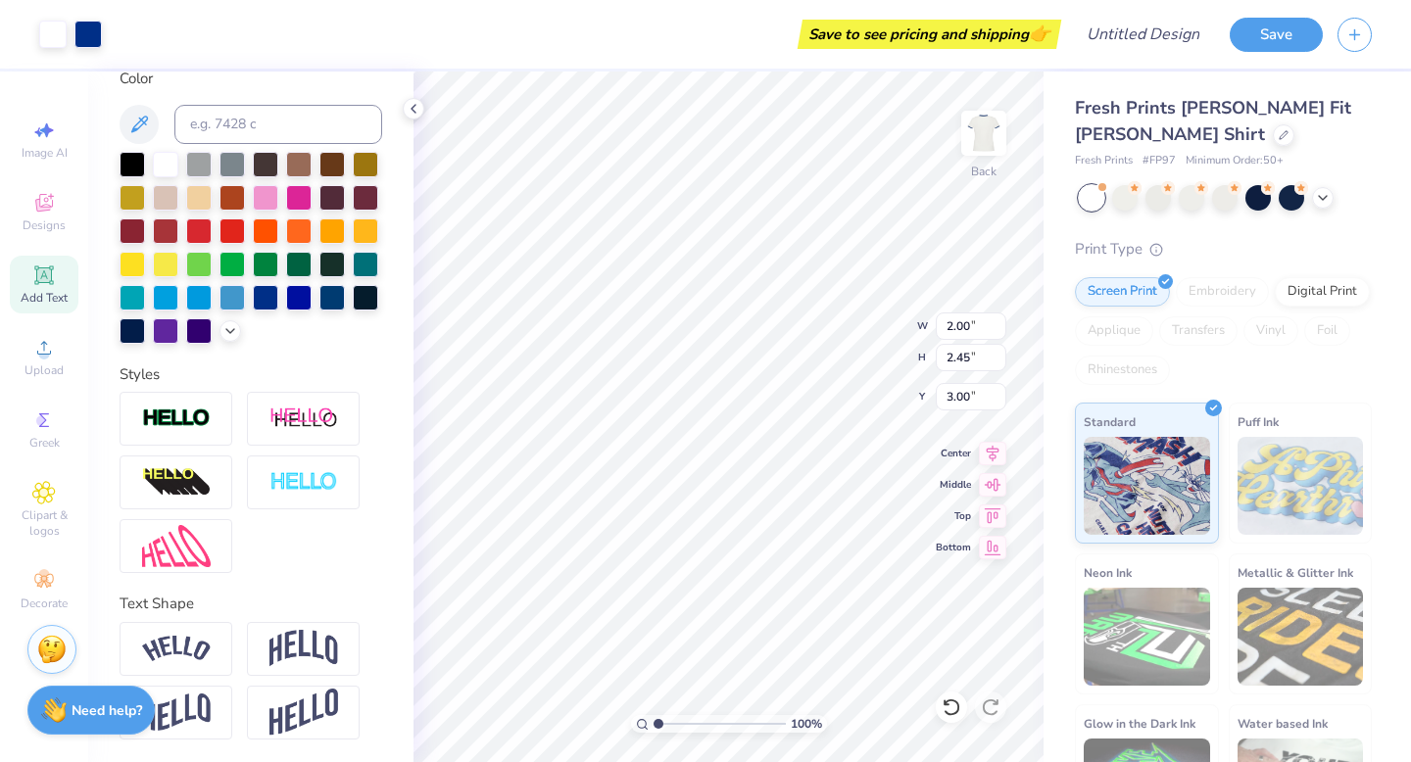
type input "2.00"
type input "2.45"
type input "6.02"
click at [266, 297] on div at bounding box center [265, 295] width 25 height 25
type input "5.83"
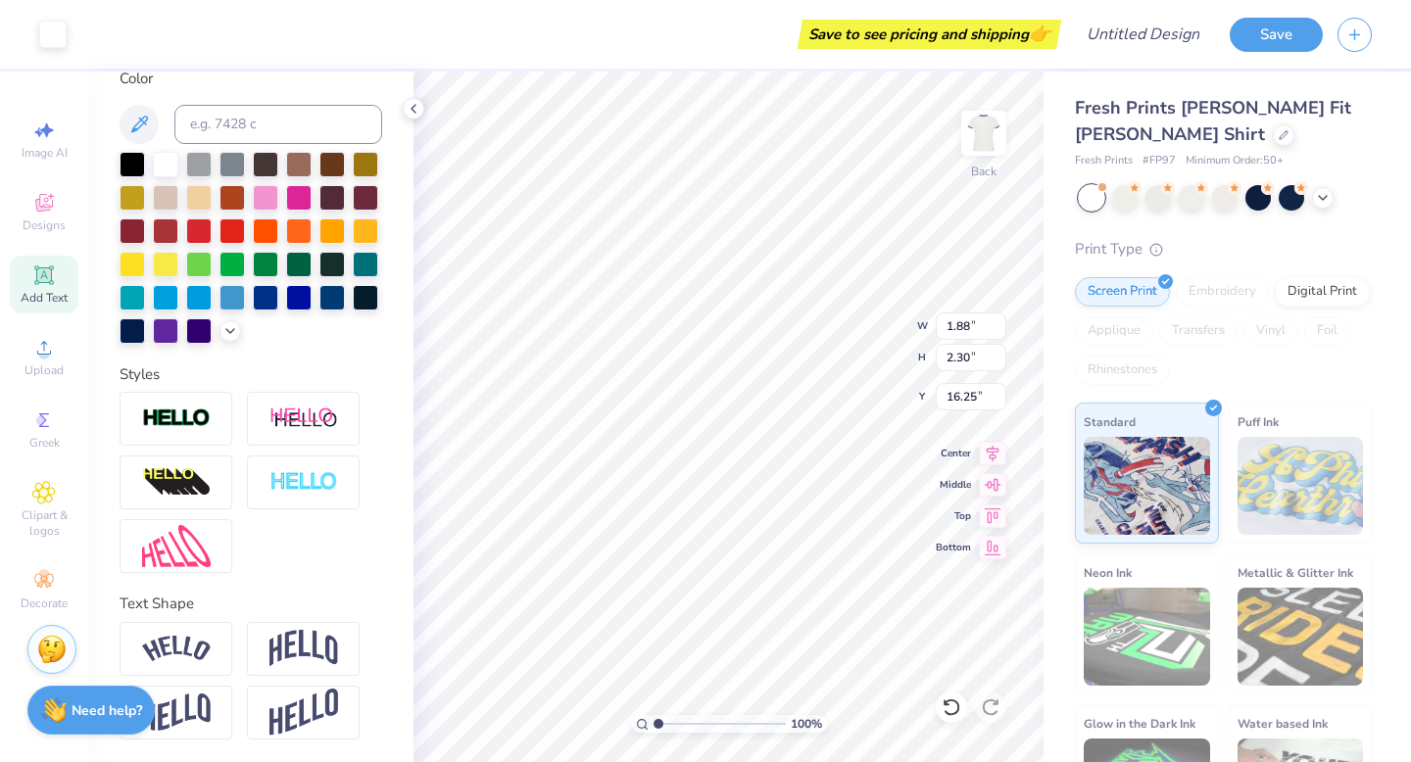
type input "16.25"
type input "1.88"
type input "2.30"
type input "16.25"
click at [187, 195] on div at bounding box center [198, 195] width 25 height 25
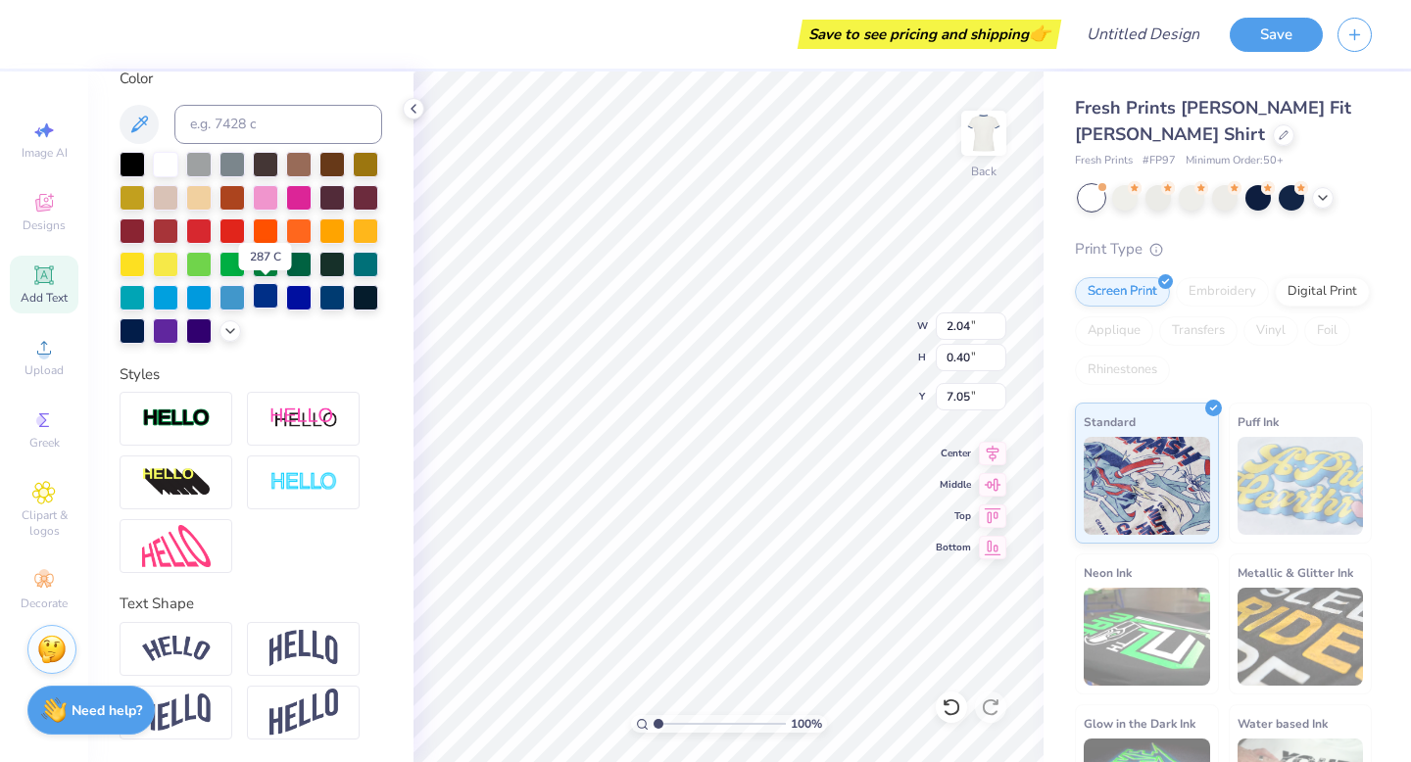
click at [270, 294] on div at bounding box center [265, 295] width 25 height 25
type input "1.98"
type input "2.43"
type input "5.87"
type input "1.56"
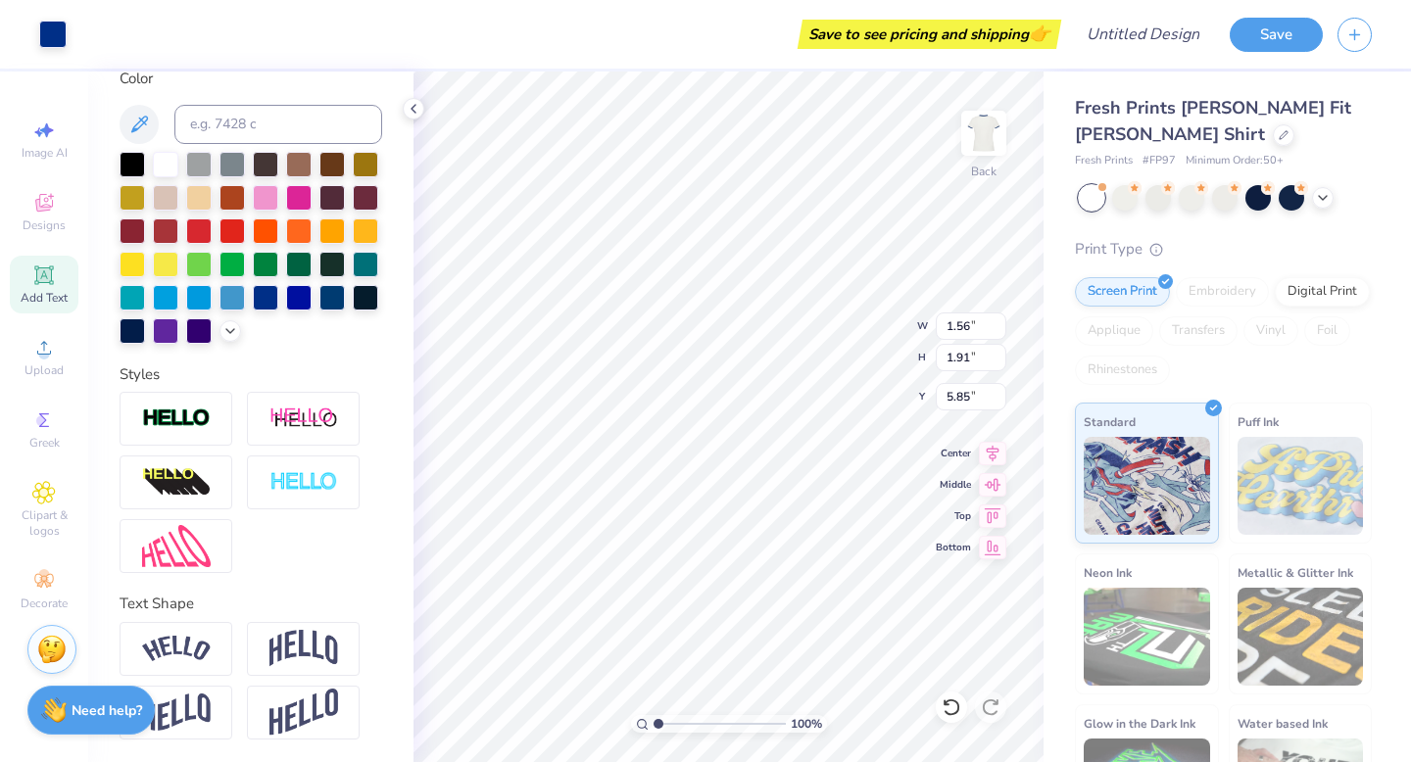
type input "1.91"
type input "5.85"
type input "8.09"
